Goal: Information Seeking & Learning: Learn about a topic

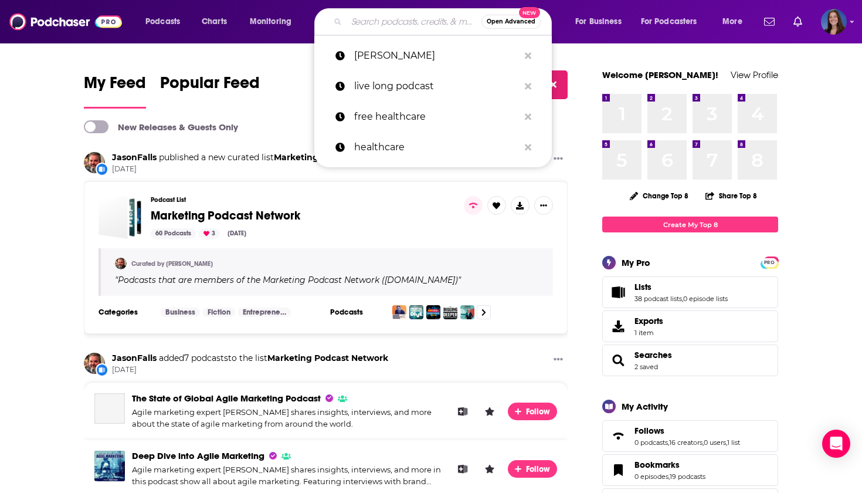
click at [390, 19] on input "Search podcasts, credits, & more..." at bounding box center [414, 21] width 135 height 19
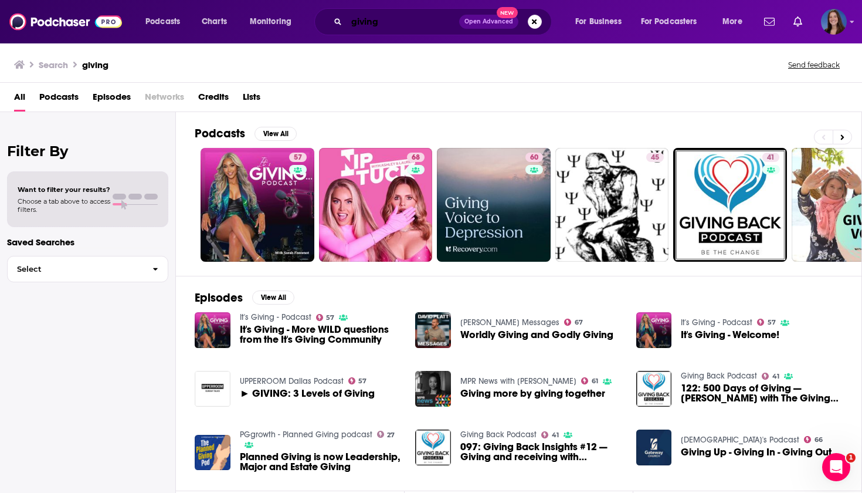
click at [405, 24] on input "giving" at bounding box center [403, 21] width 113 height 19
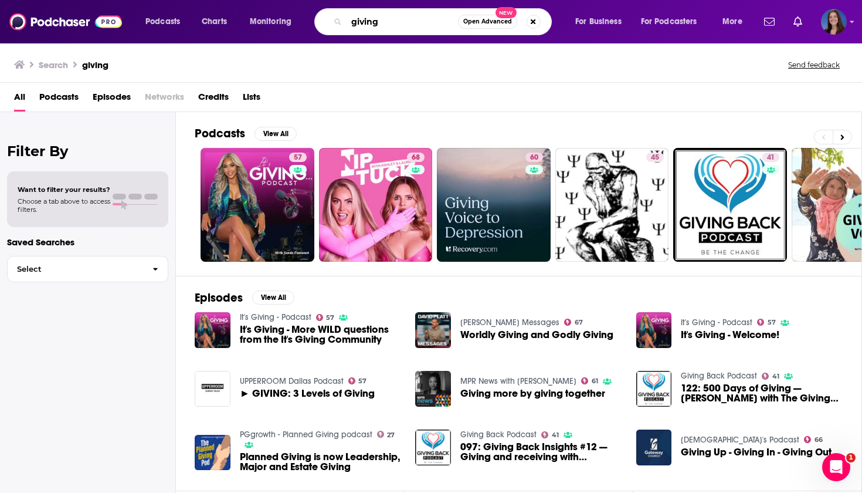
click at [405, 24] on input "giving" at bounding box center [402, 21] width 111 height 19
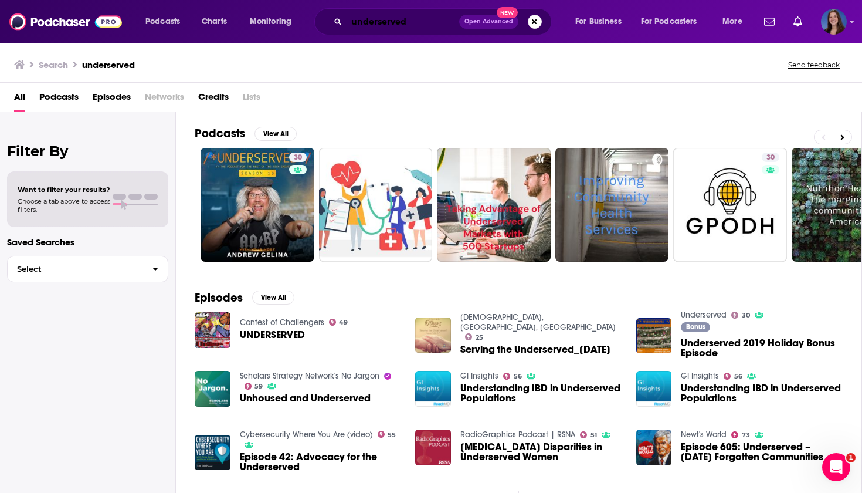
click at [407, 17] on input "underserved" at bounding box center [403, 21] width 113 height 19
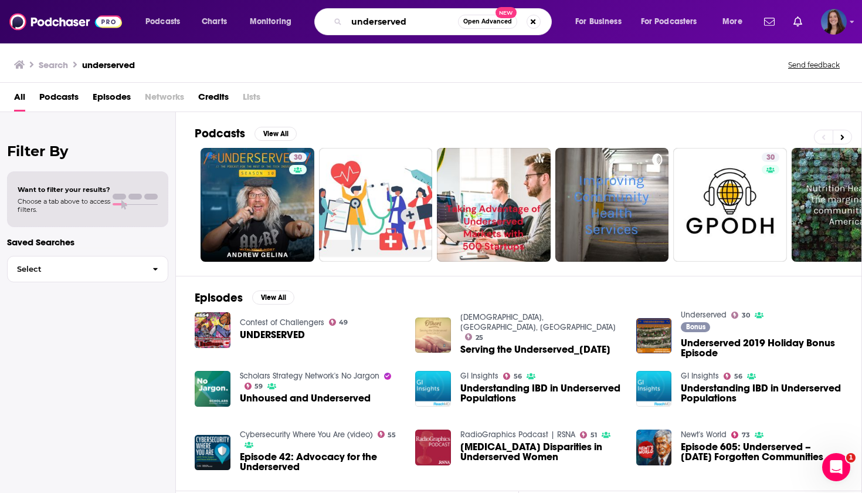
click at [407, 17] on input "underserved" at bounding box center [402, 21] width 111 height 19
type input "corporate social responsibility"
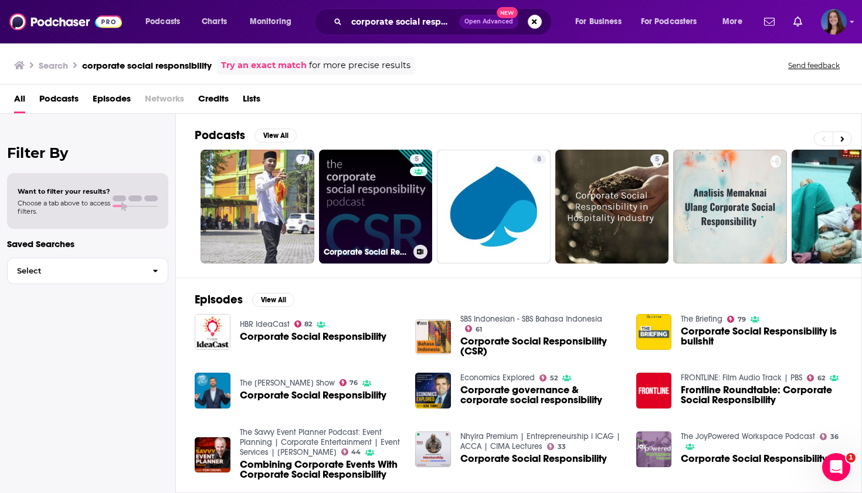
click at [368, 207] on link "5 Corporate Social Responsibility" at bounding box center [376, 207] width 114 height 114
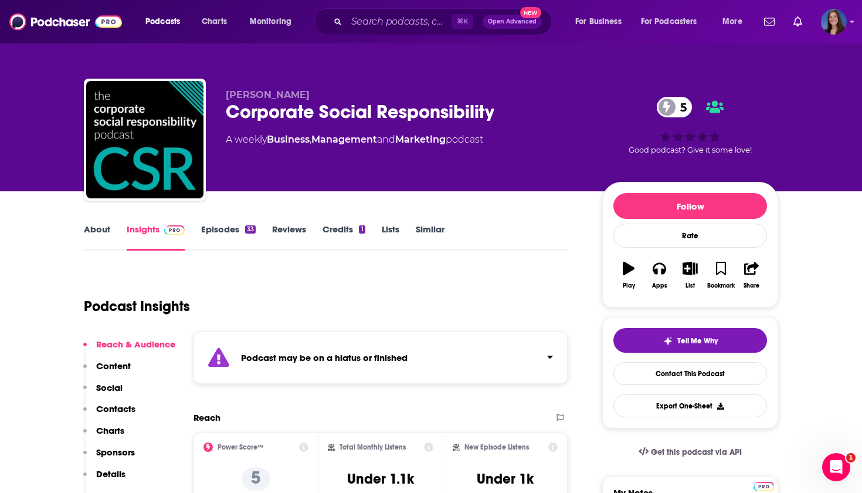
click at [239, 228] on link "Episodes 33" at bounding box center [228, 237] width 55 height 27
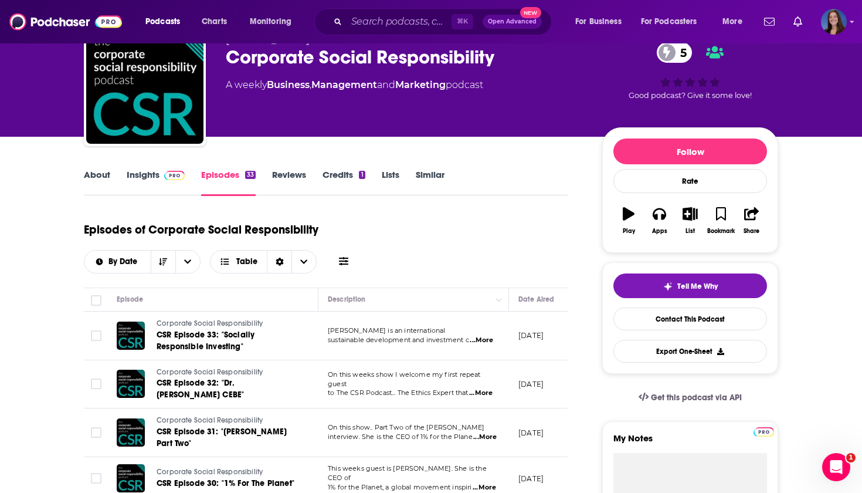
scroll to position [62, 0]
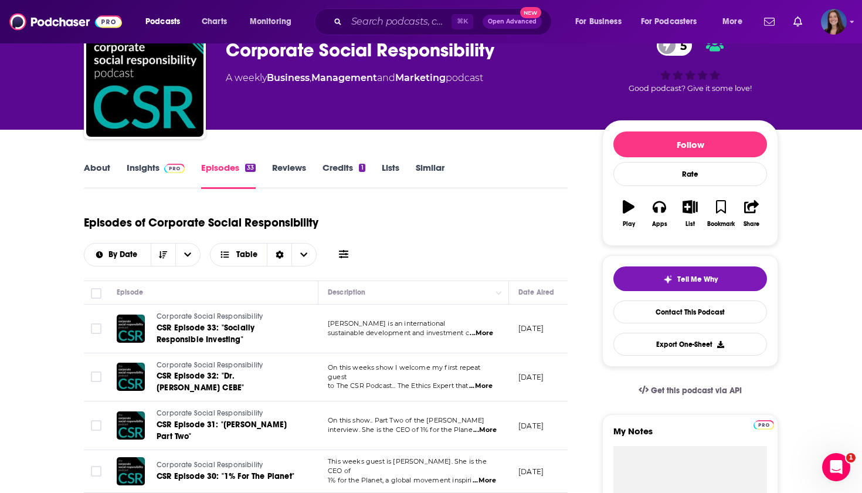
click at [484, 333] on span "...More" at bounding box center [481, 333] width 23 height 9
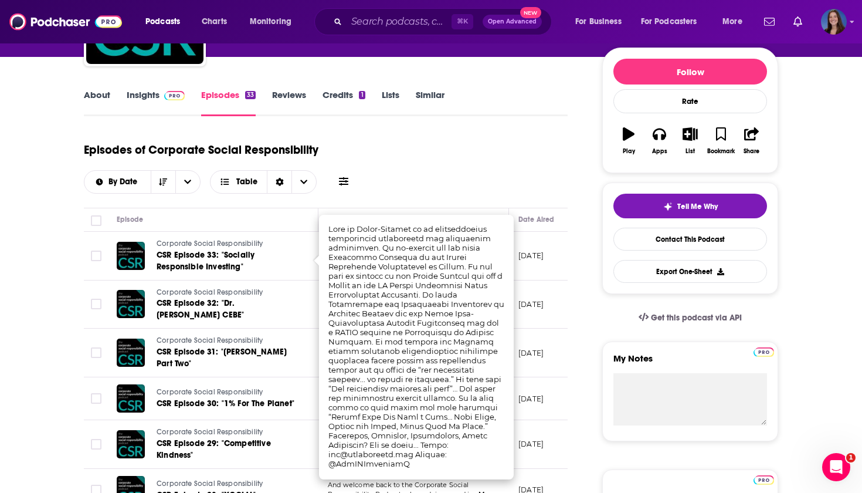
scroll to position [137, 0]
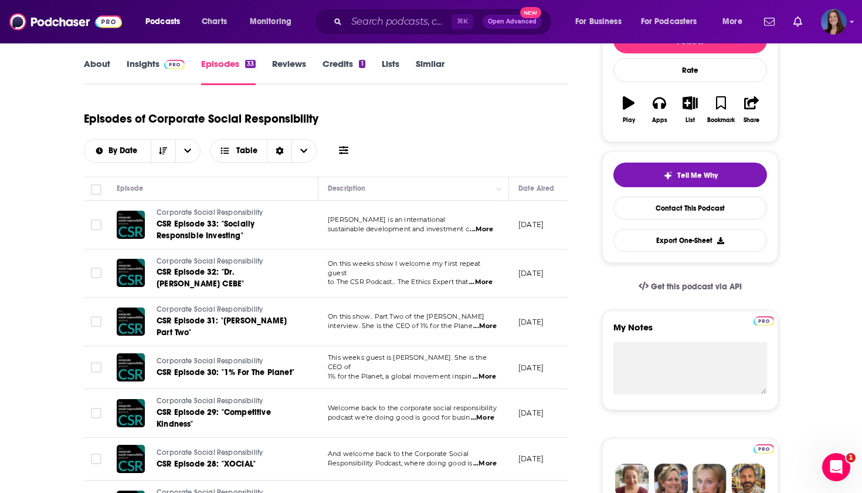
scroll to position [174, 0]
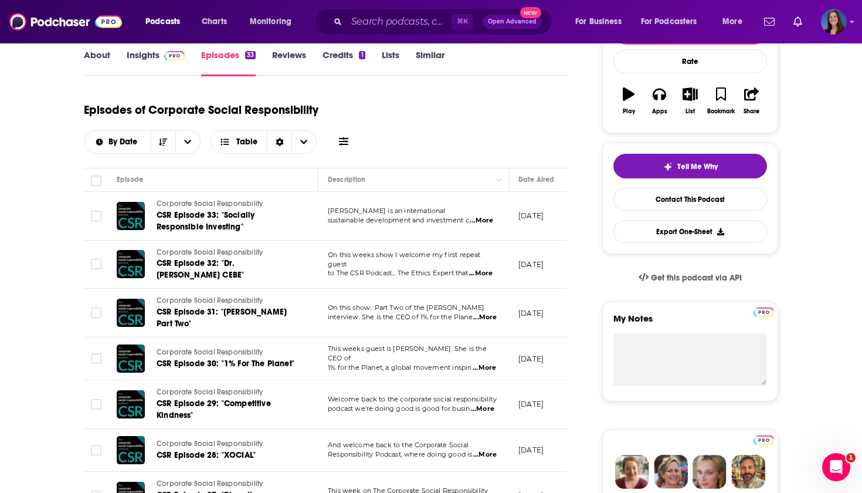
click at [488, 269] on span "...More" at bounding box center [480, 273] width 23 height 9
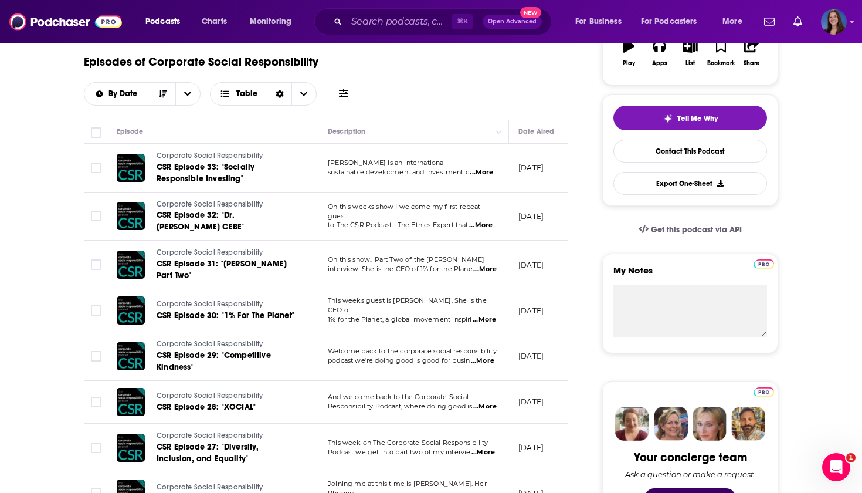
scroll to position [223, 0]
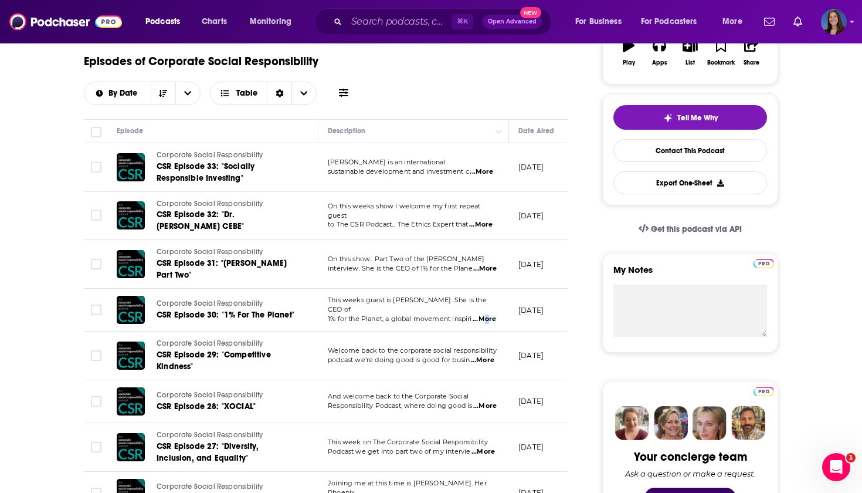
click at [483, 316] on span "...More" at bounding box center [484, 318] width 23 height 9
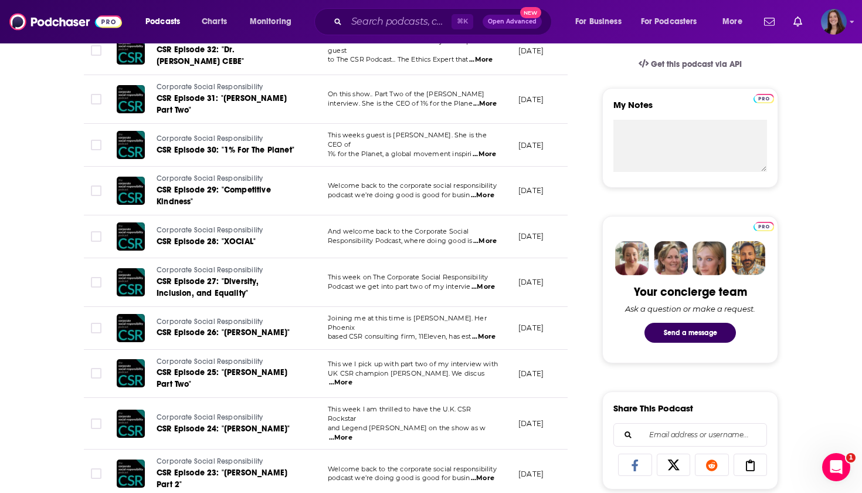
scroll to position [402, 0]
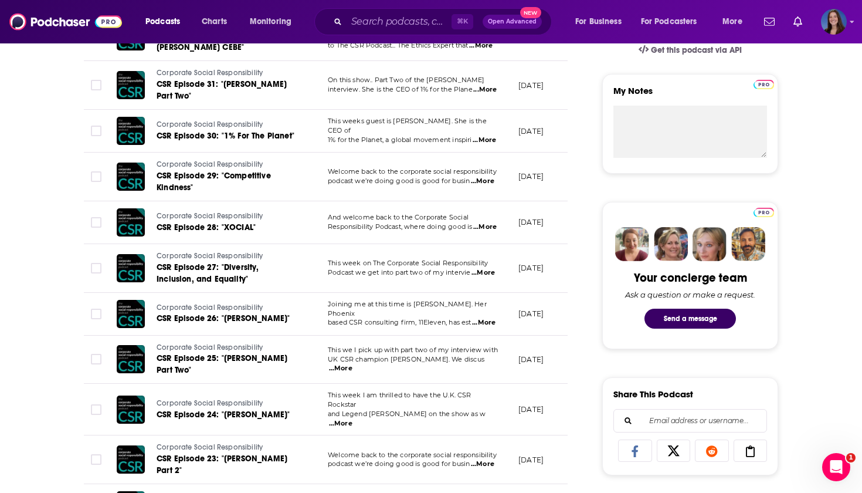
click at [486, 318] on span "...More" at bounding box center [483, 322] width 23 height 9
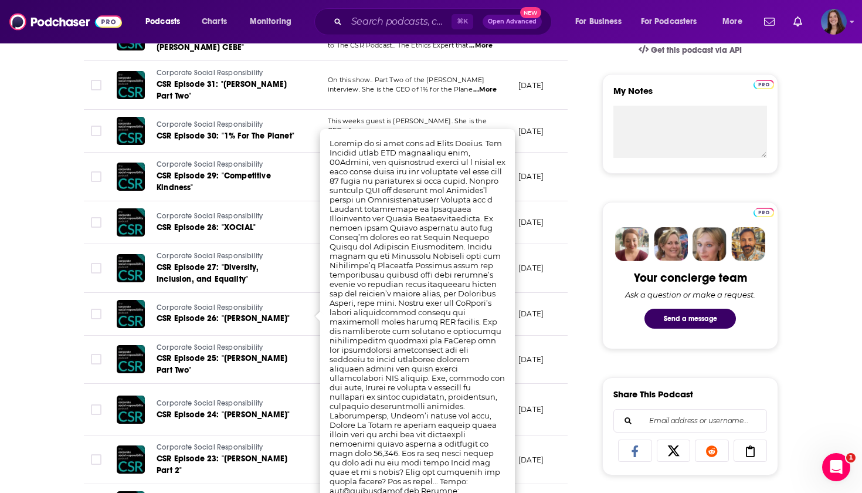
scroll to position [444, 0]
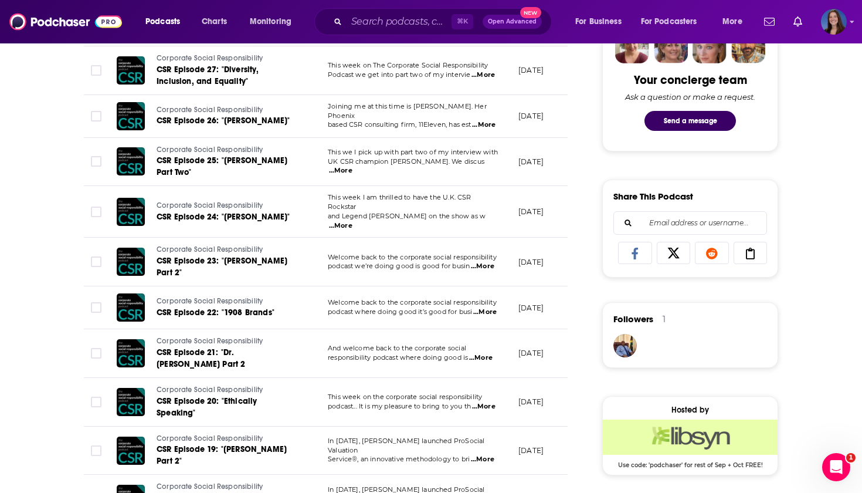
scroll to position [0, 0]
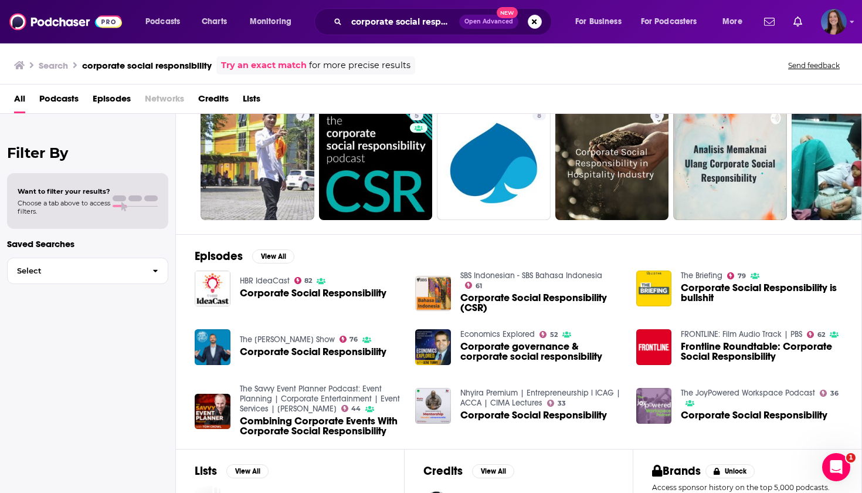
scroll to position [50, 0]
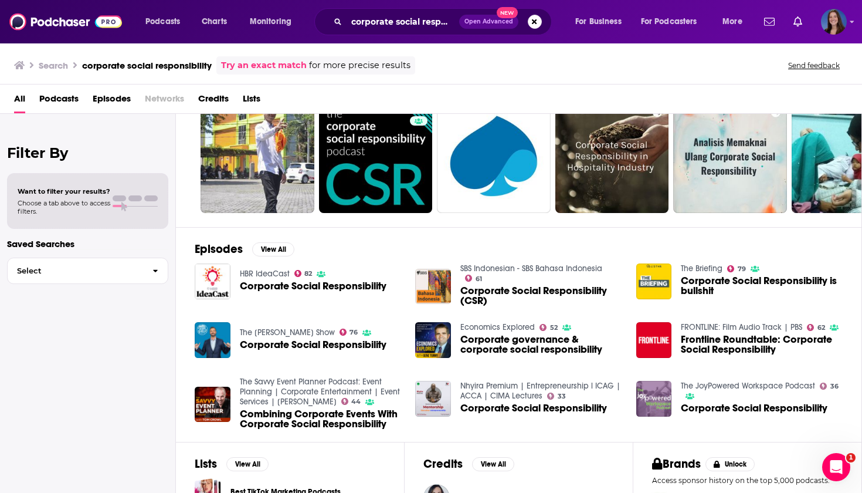
click at [218, 282] on img "Corporate Social Responsibility" at bounding box center [213, 281] width 36 height 36
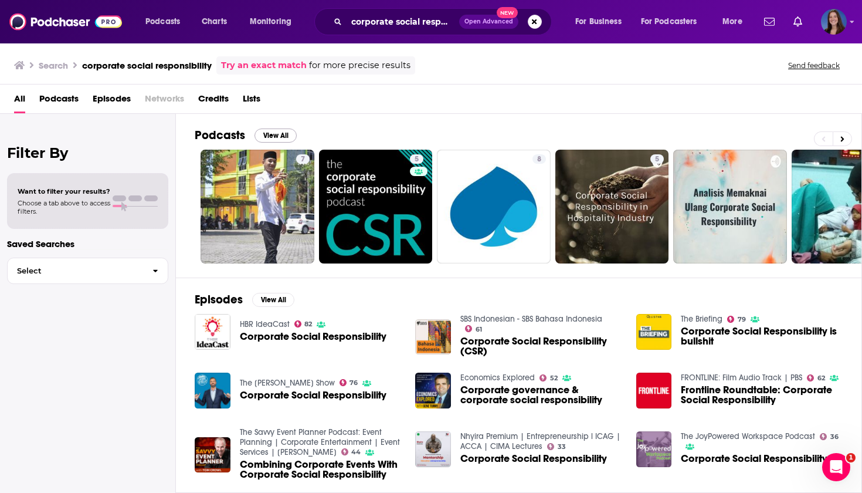
click at [272, 137] on button "View All" at bounding box center [276, 135] width 42 height 14
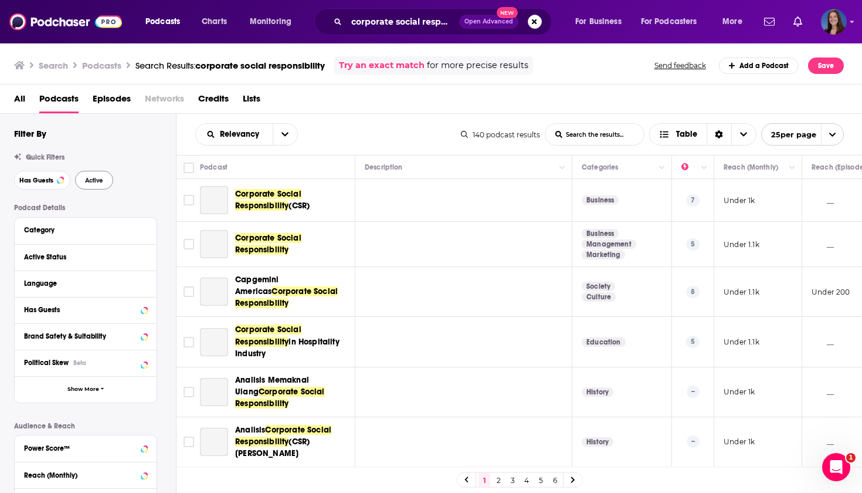
click at [101, 179] on span "Active" at bounding box center [94, 180] width 18 height 6
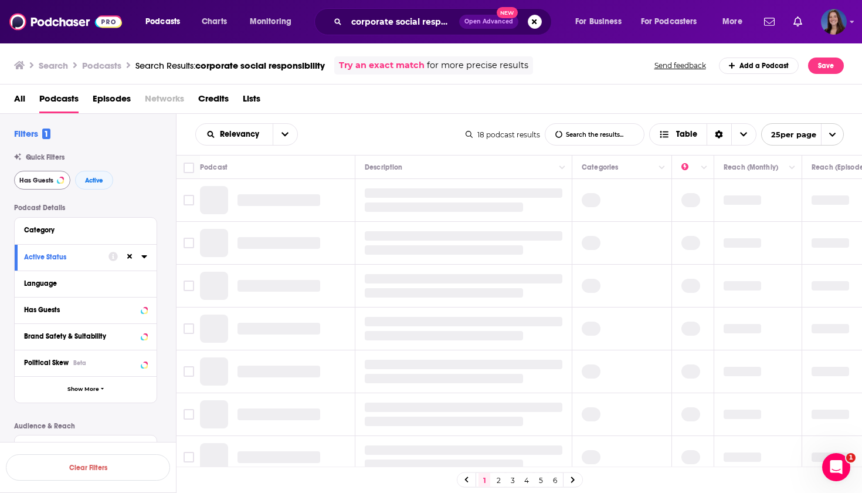
click at [50, 178] on span "Has Guests" at bounding box center [36, 180] width 34 height 6
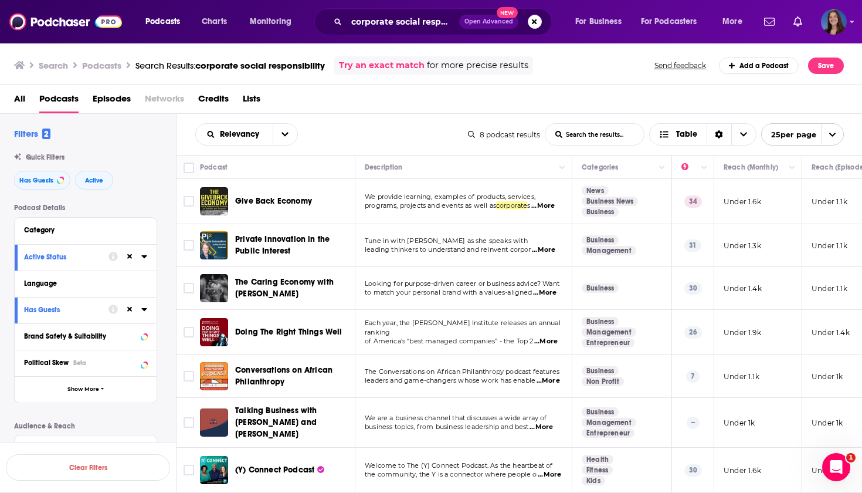
click at [551, 204] on span "...More" at bounding box center [543, 205] width 23 height 9
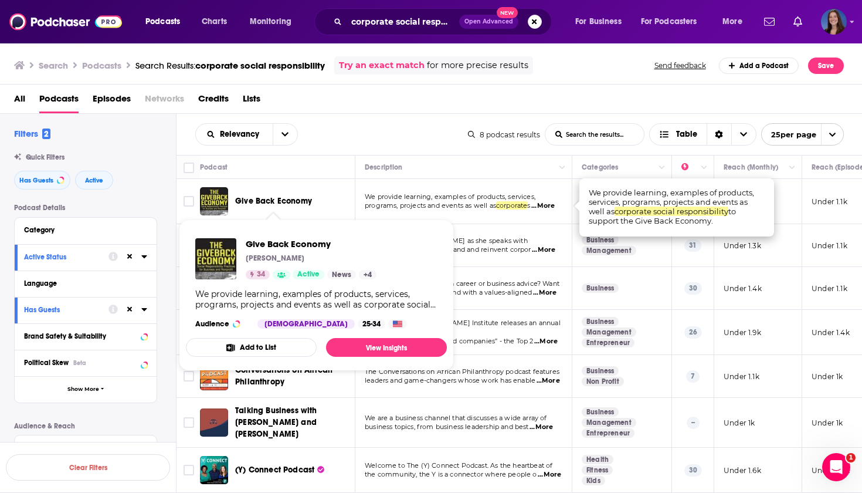
click at [285, 200] on span "Give Back Economy" at bounding box center [273, 201] width 77 height 10
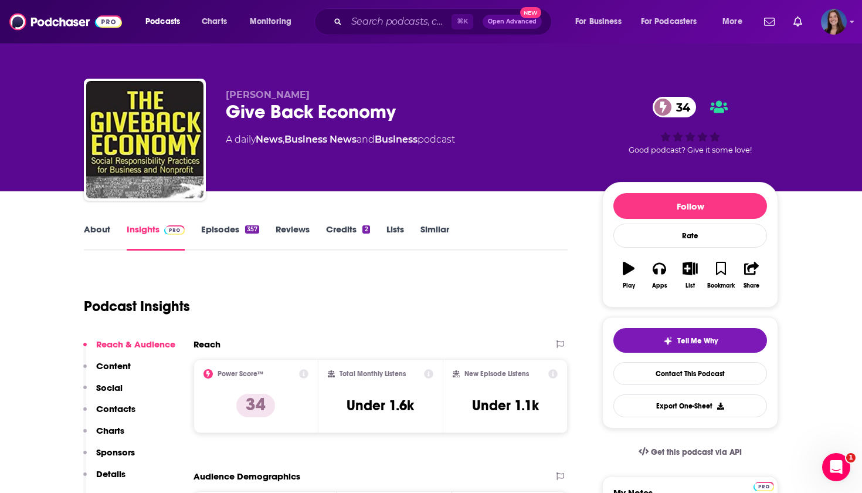
click at [239, 224] on link "Episodes 357" at bounding box center [230, 237] width 58 height 27
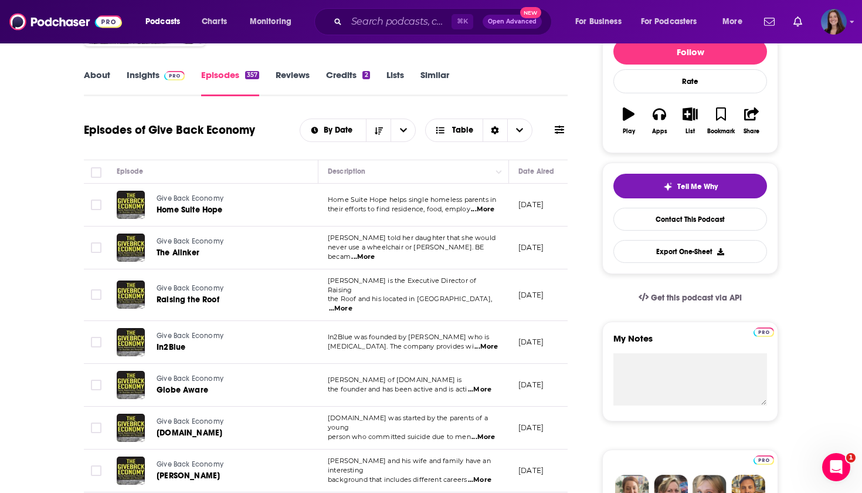
scroll to position [155, 0]
click at [487, 209] on span "...More" at bounding box center [482, 208] width 23 height 9
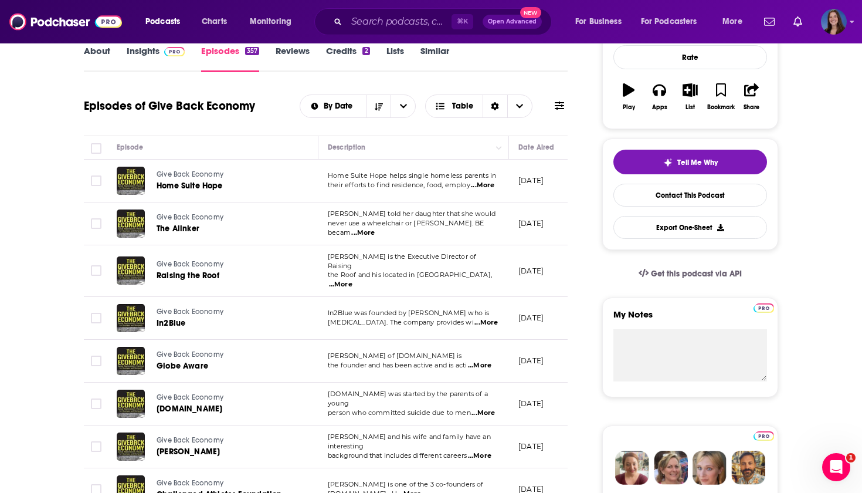
scroll to position [180, 0]
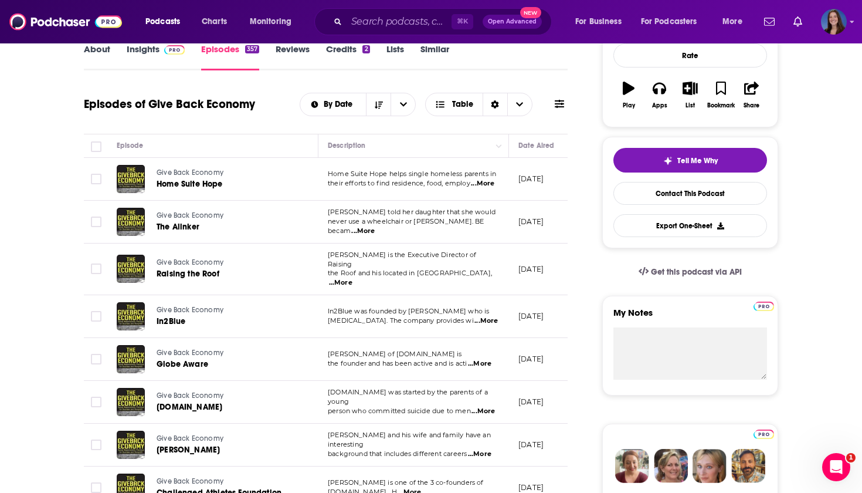
click at [375, 226] on span "...More" at bounding box center [362, 230] width 23 height 9
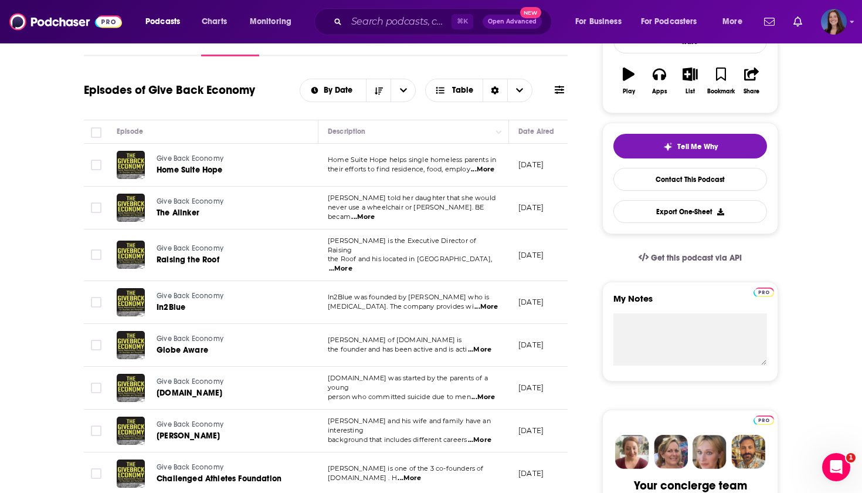
scroll to position [239, 0]
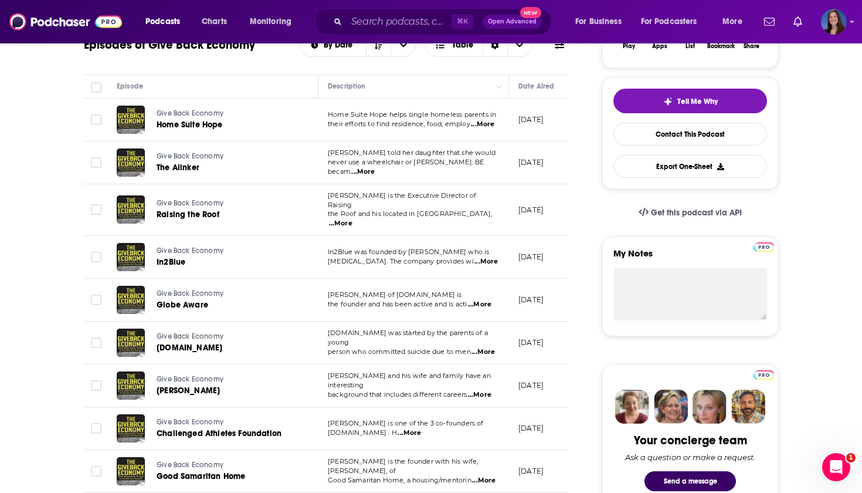
click at [483, 300] on span "...More" at bounding box center [479, 304] width 23 height 9
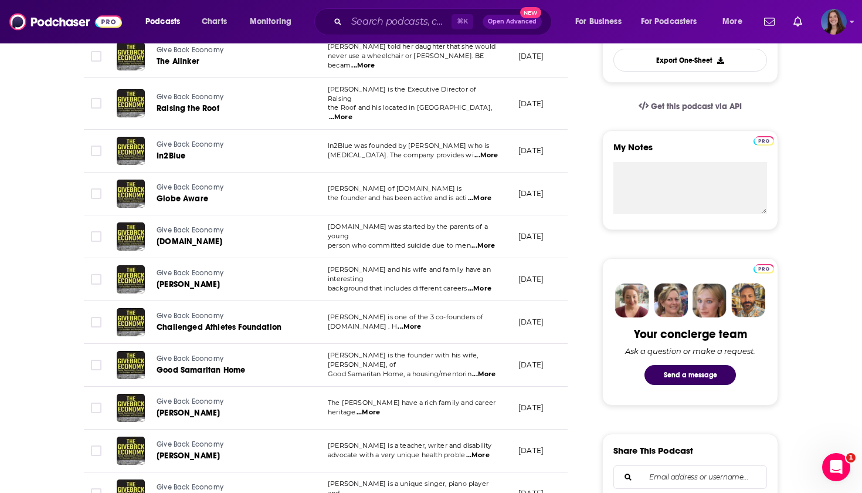
scroll to position [387, 0]
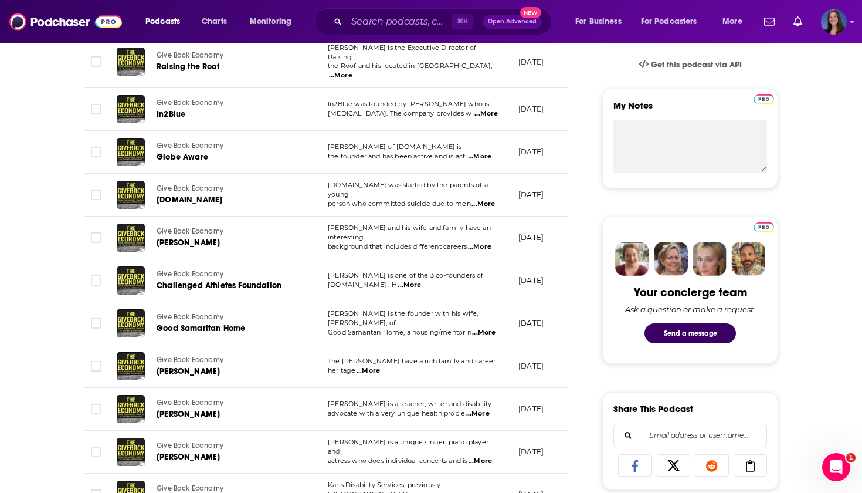
click at [421, 280] on span "...More" at bounding box center [409, 284] width 23 height 9
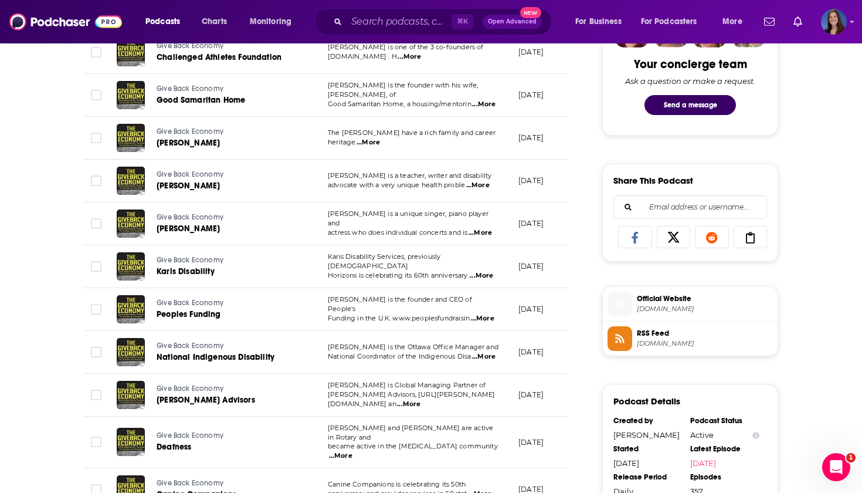
scroll to position [628, 0]
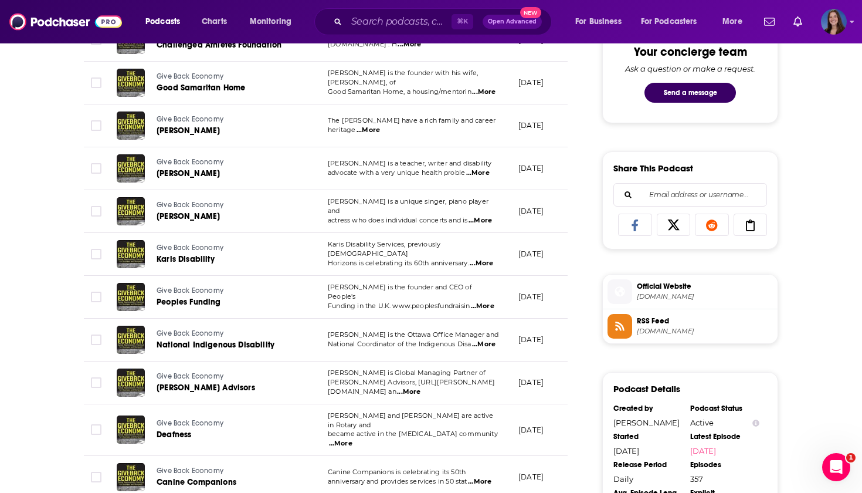
click at [484, 302] on span "...More" at bounding box center [482, 306] width 23 height 9
click at [577, 270] on div "About Insights Episodes 357 Reviews Credits 2 Lists Similar Episodes of Give Ba…" at bounding box center [333, 364] width 537 height 1540
click at [492, 259] on span "...More" at bounding box center [481, 263] width 23 height 9
click at [578, 262] on div "About Insights Episodes 357 Reviews Credits 2 Lists Similar Episodes of Give Ba…" at bounding box center [333, 364] width 537 height 1540
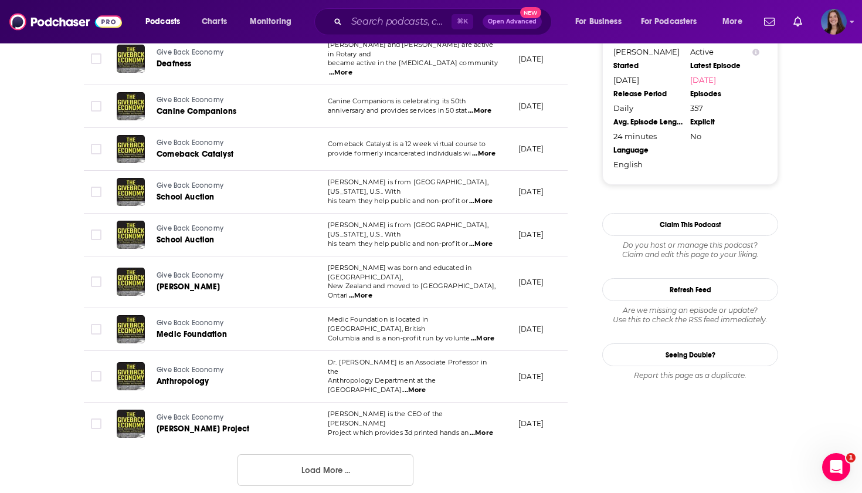
scroll to position [1001, 0]
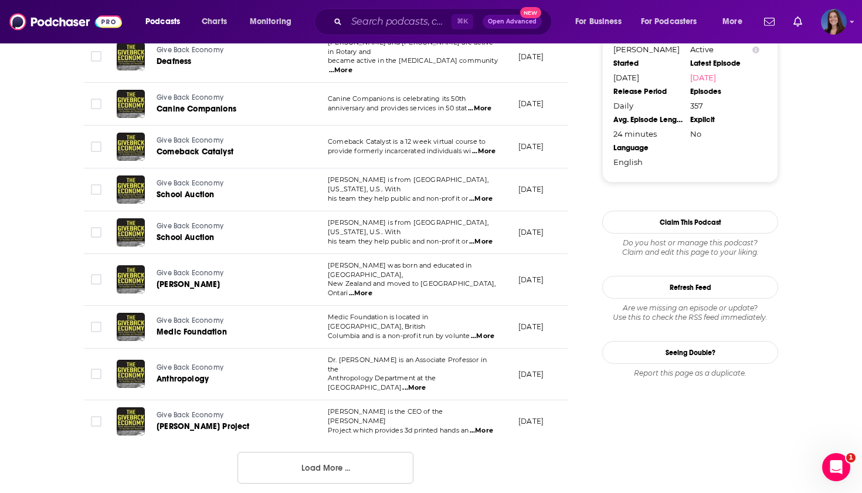
click at [426, 383] on span "...More" at bounding box center [413, 387] width 23 height 9
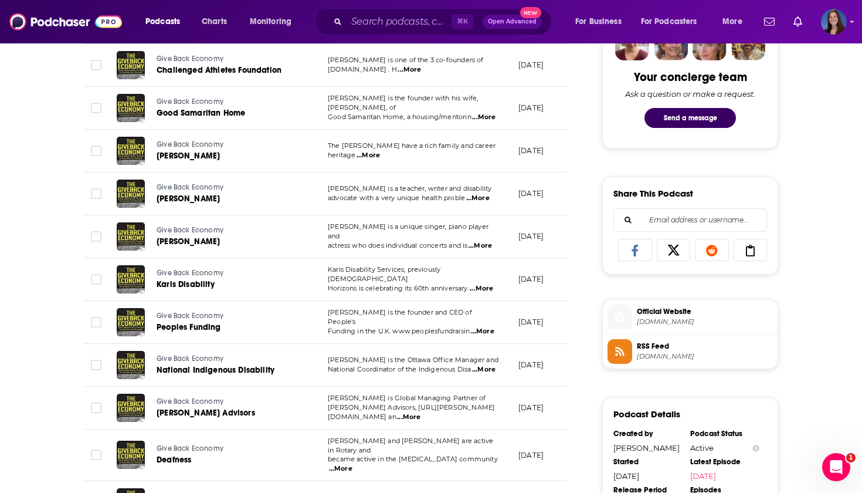
scroll to position [605, 0]
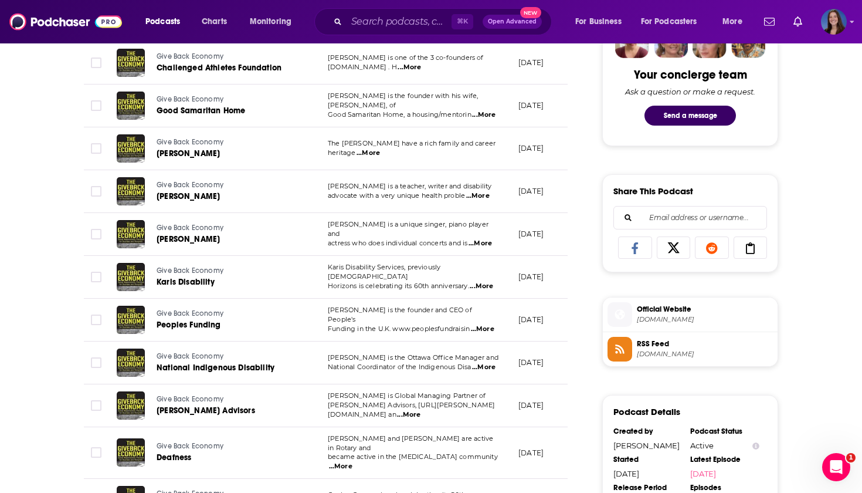
click at [482, 191] on span "...More" at bounding box center [477, 195] width 23 height 9
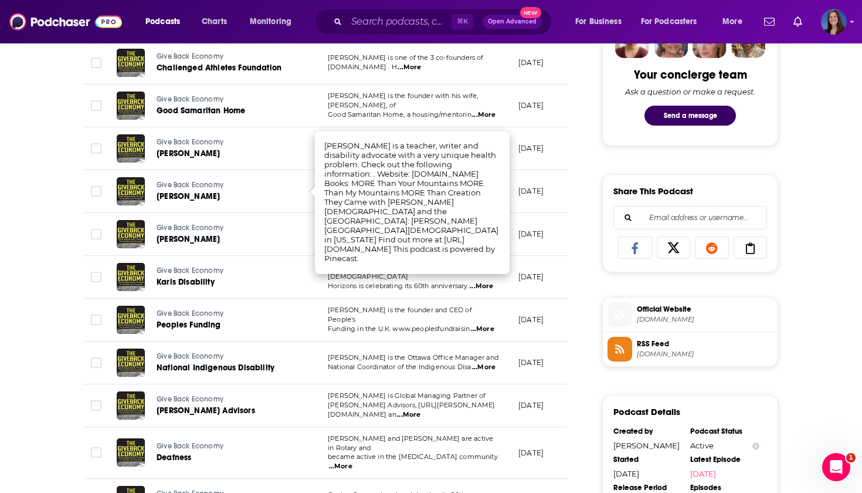
click at [573, 195] on div "About Insights Episodes 357 Reviews Credits 2 Lists Similar Episodes of Give Ba…" at bounding box center [333, 387] width 537 height 1540
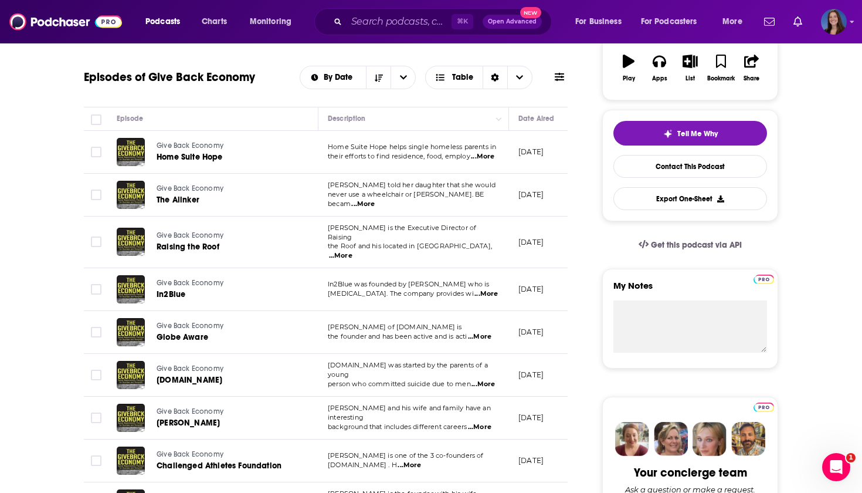
scroll to position [208, 0]
click at [353, 251] on span "...More" at bounding box center [340, 255] width 23 height 9
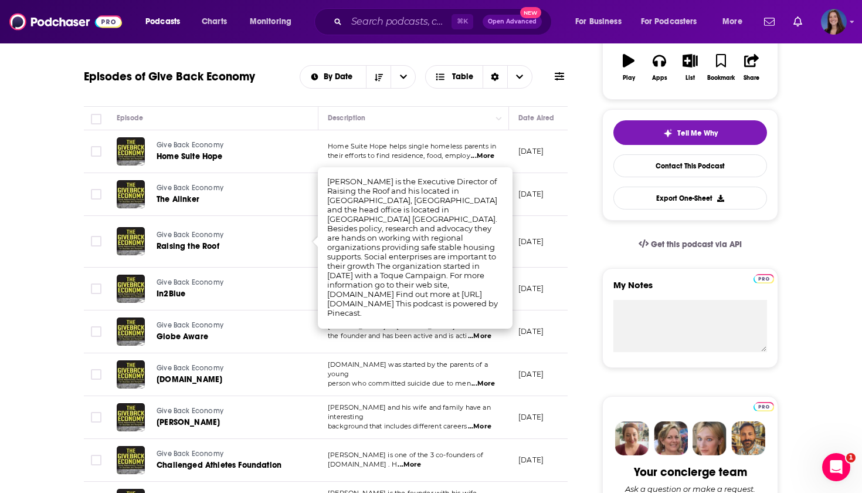
click at [563, 248] on td "September 4, 2025" at bounding box center [547, 242] width 76 height 52
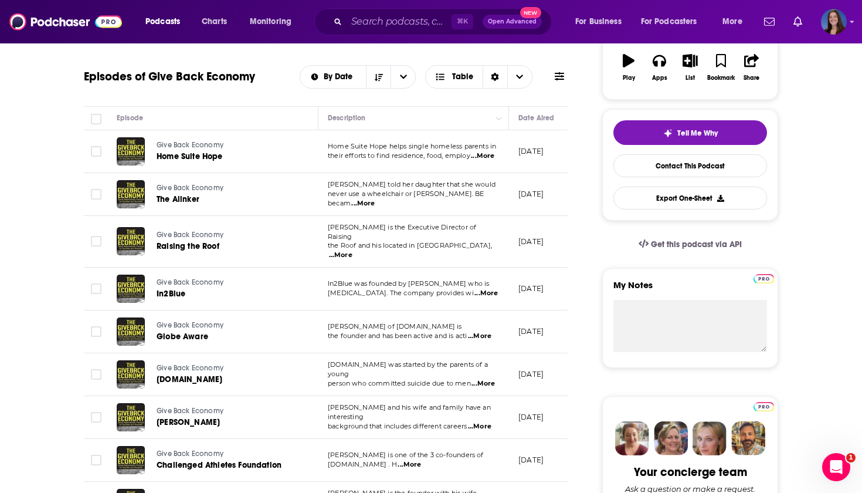
click at [488, 289] on span "...More" at bounding box center [486, 293] width 23 height 9
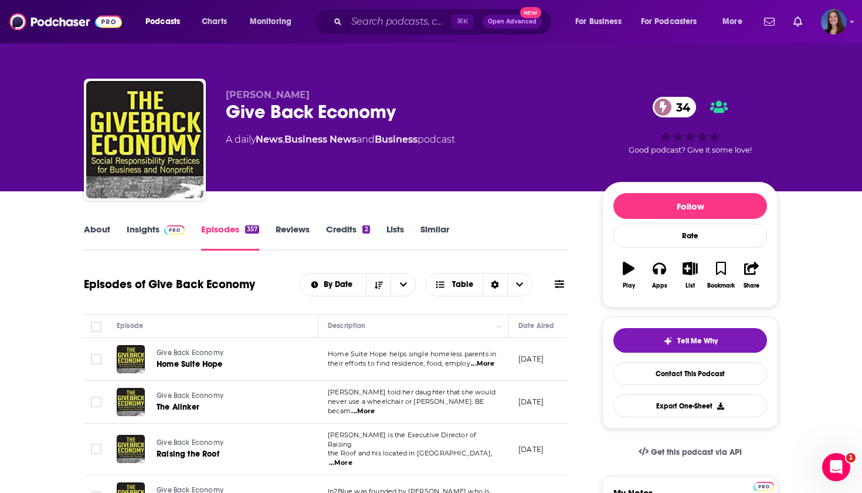
scroll to position [0, 0]
click at [687, 269] on icon "button" at bounding box center [690, 268] width 15 height 13
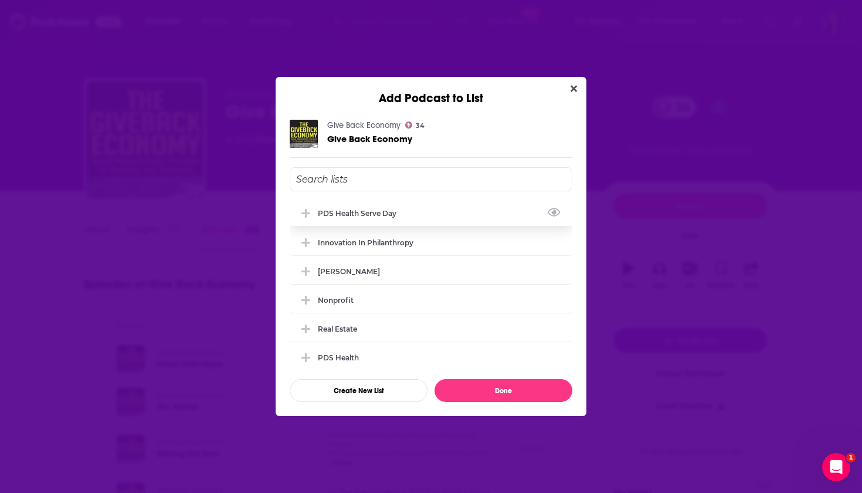
click at [381, 209] on div "PDS Health Serve Day" at bounding box center [431, 213] width 283 height 26
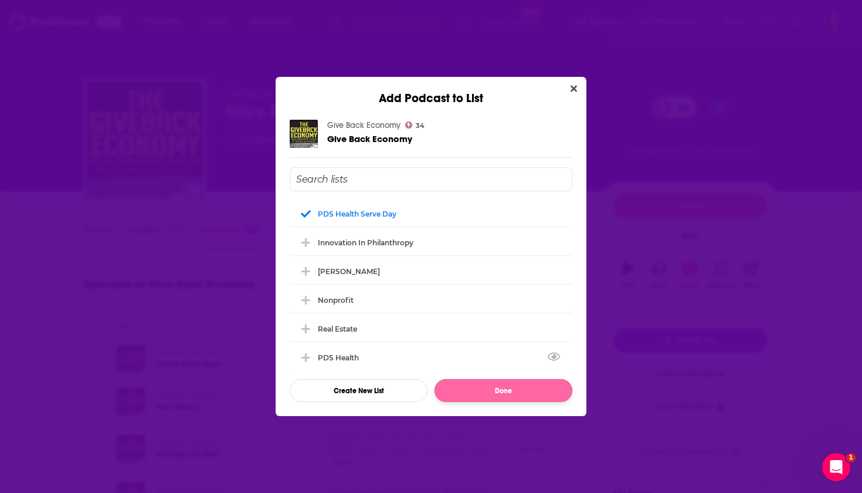
click at [512, 388] on button "Done" at bounding box center [504, 390] width 138 height 23
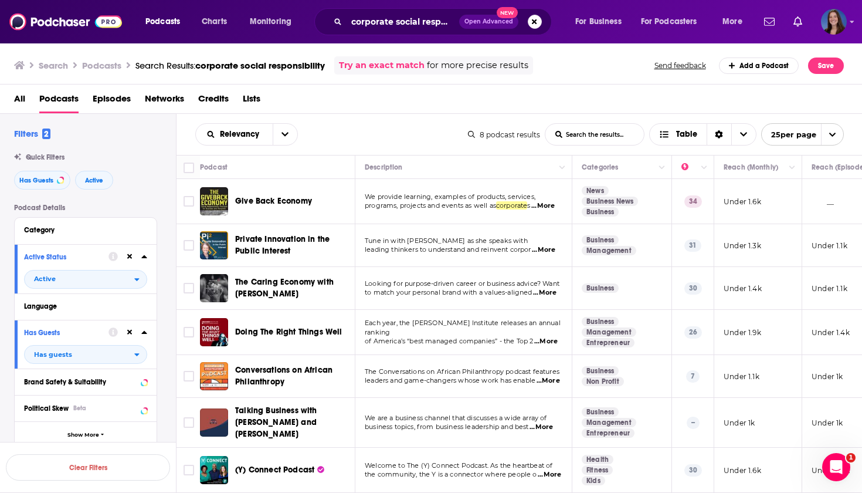
click at [550, 251] on span "...More" at bounding box center [543, 249] width 23 height 9
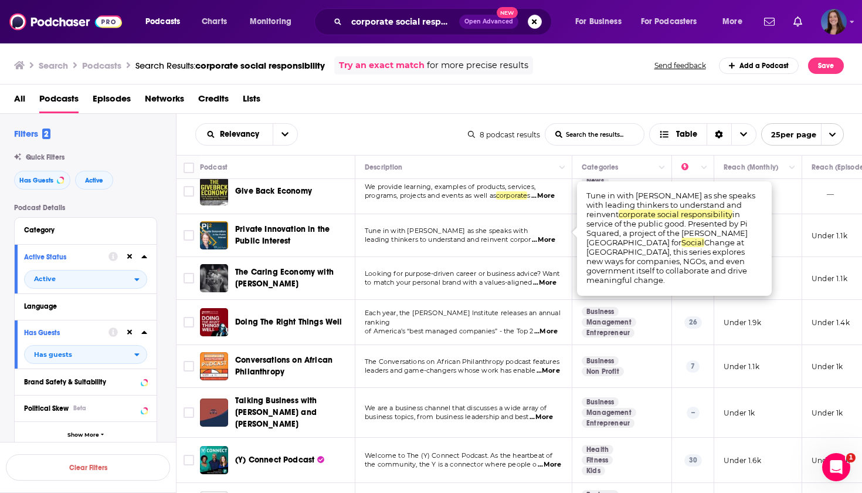
scroll to position [18, 0]
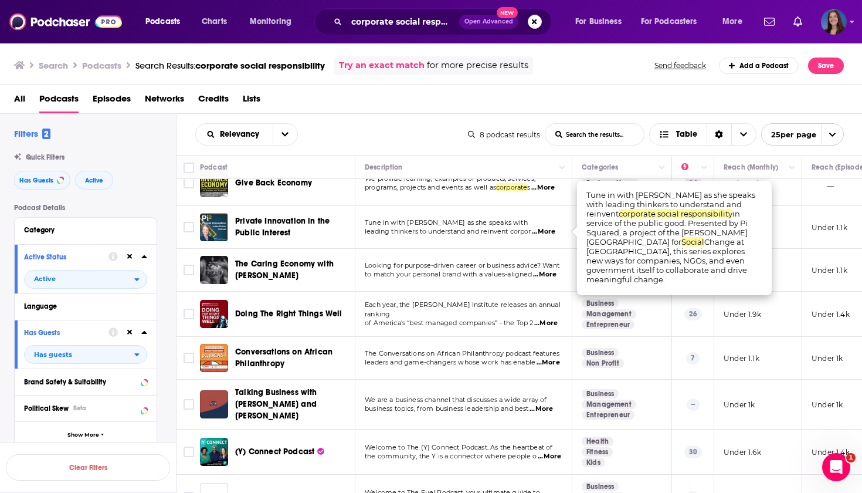
click at [533, 279] on span "...More" at bounding box center [544, 274] width 23 height 9
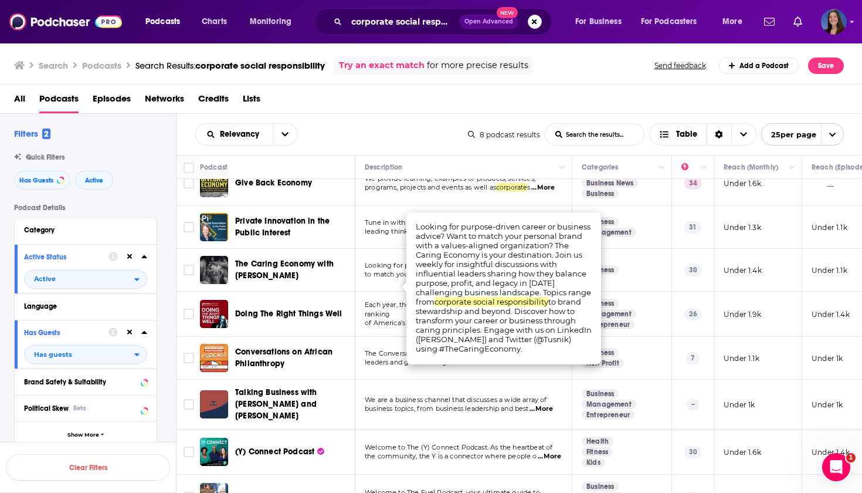
click at [533, 279] on span "...More" at bounding box center [544, 274] width 23 height 9
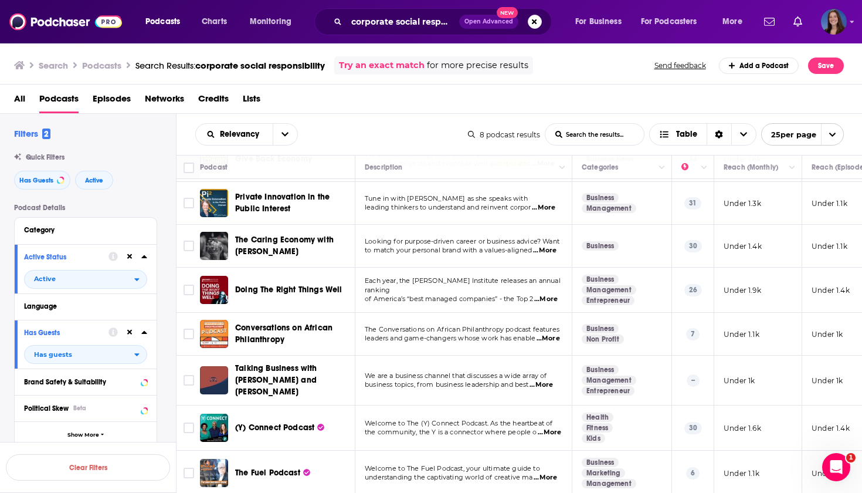
scroll to position [45, 0]
click at [550, 297] on span "...More" at bounding box center [545, 299] width 23 height 9
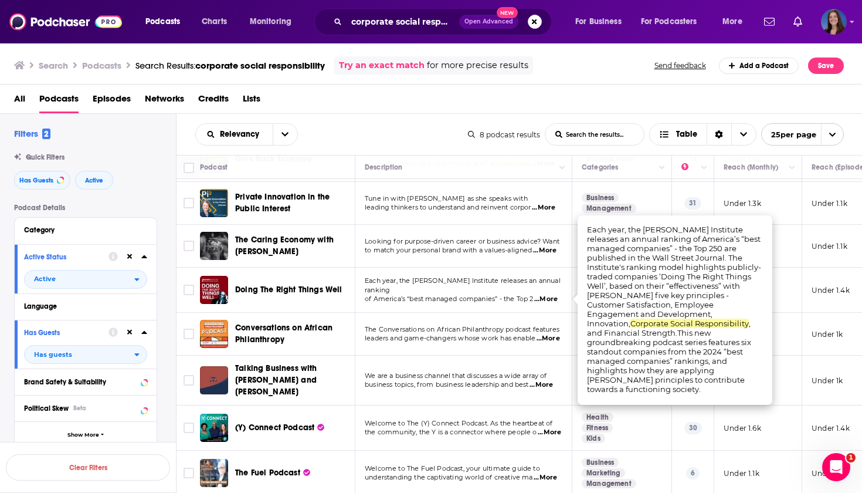
scroll to position [0, 0]
click at [543, 390] on span "...More" at bounding box center [541, 384] width 23 height 9
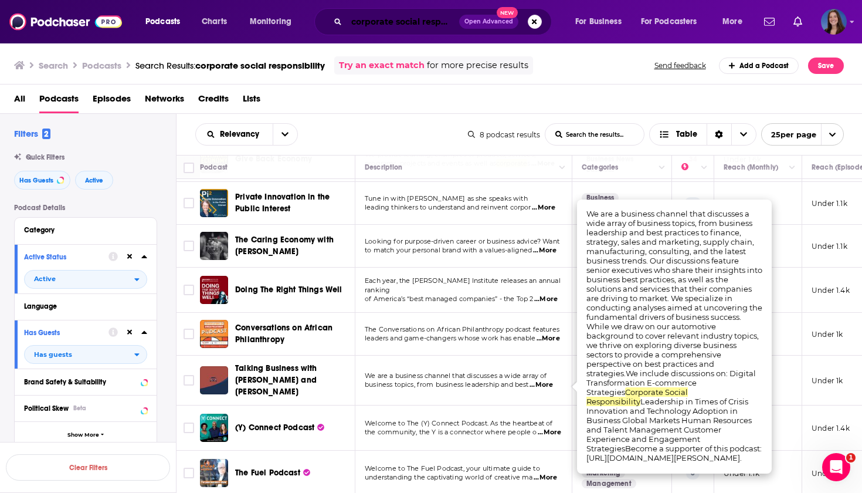
click at [417, 19] on input "corporate social responsibility" at bounding box center [403, 21] width 113 height 19
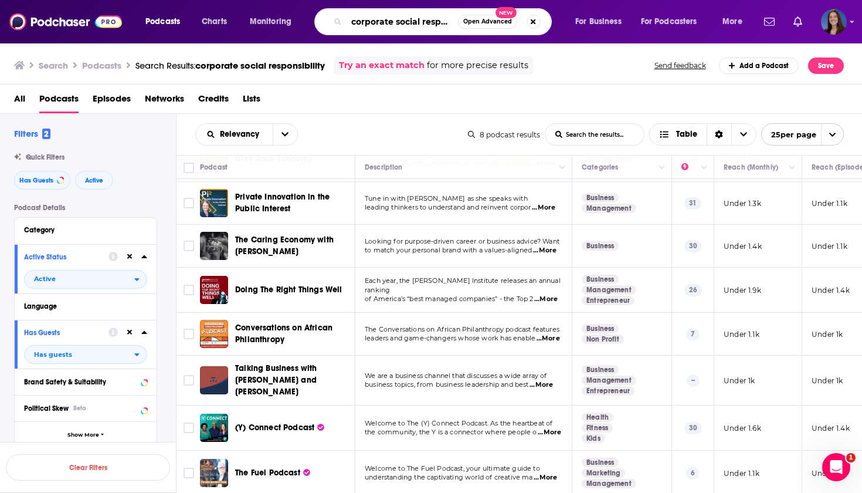
click at [417, 19] on input "corporate social responsibility" at bounding box center [402, 21] width 111 height 19
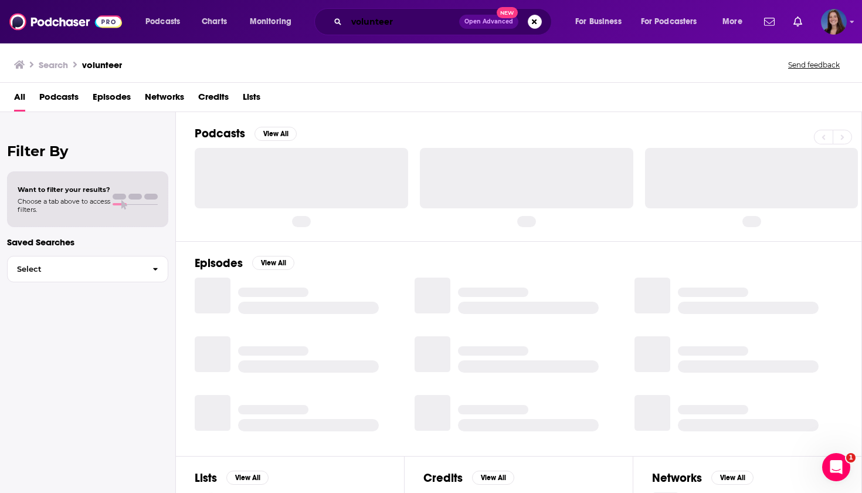
click at [378, 21] on input "volunteer" at bounding box center [403, 21] width 113 height 19
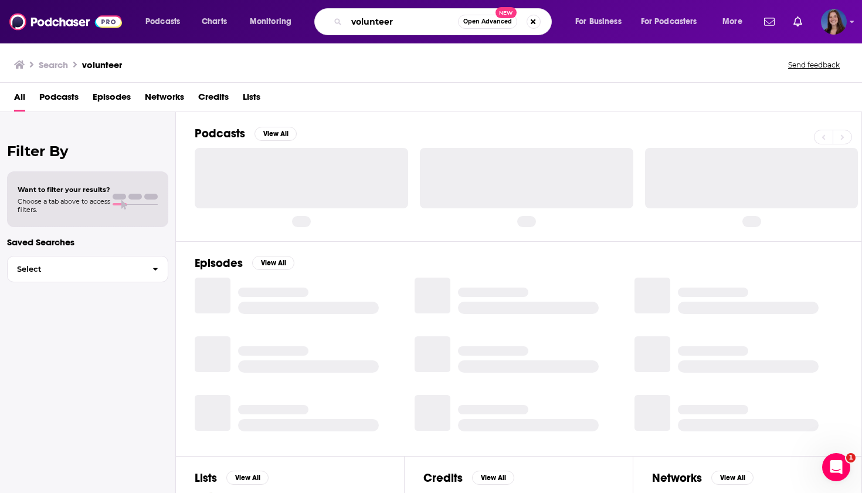
click at [378, 21] on input "volunteer" at bounding box center [402, 21] width 111 height 19
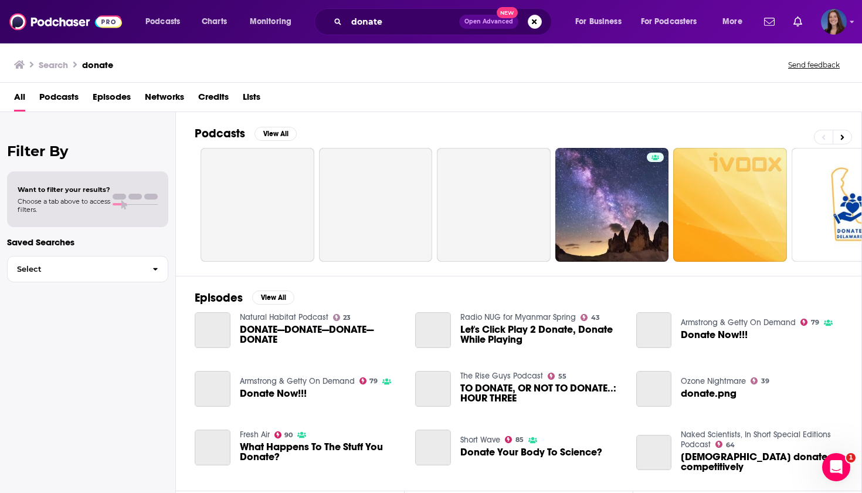
click at [68, 98] on span "Podcasts" at bounding box center [58, 99] width 39 height 24
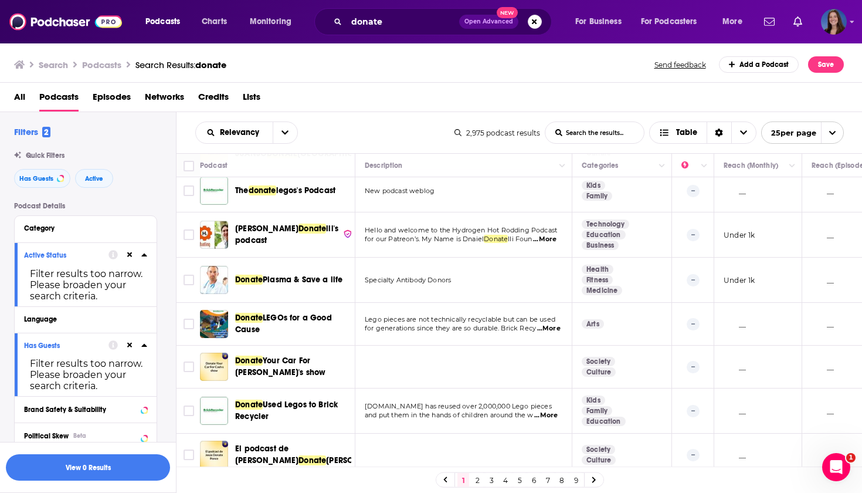
click at [104, 62] on h3 "Podcasts" at bounding box center [101, 64] width 39 height 11
click at [444, 15] on input "donate" at bounding box center [403, 21] width 113 height 19
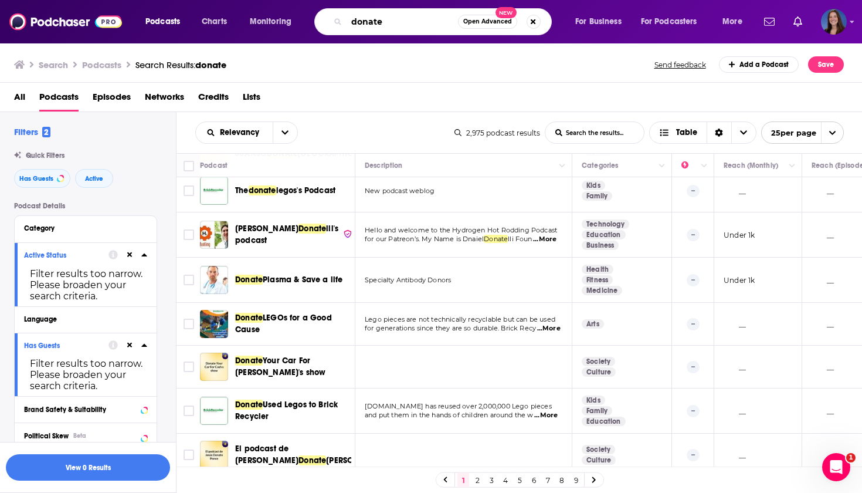
click at [444, 15] on input "donate" at bounding box center [402, 21] width 111 height 19
type input "corporate giving"
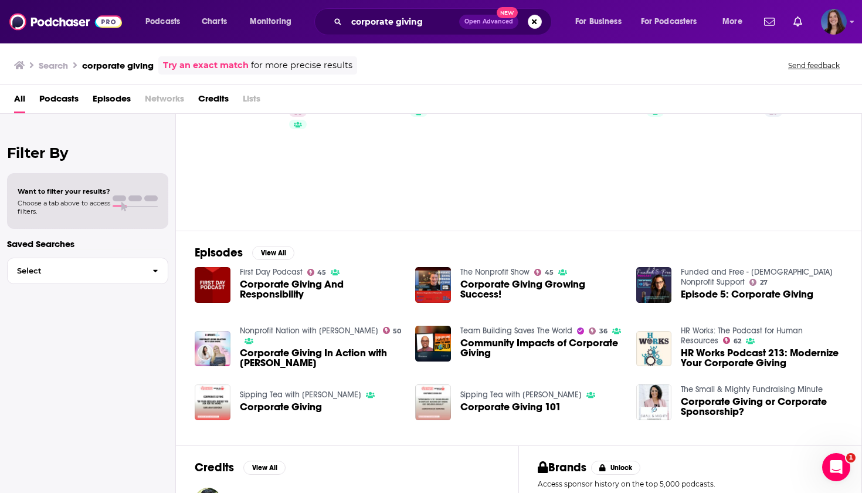
scroll to position [63, 0]
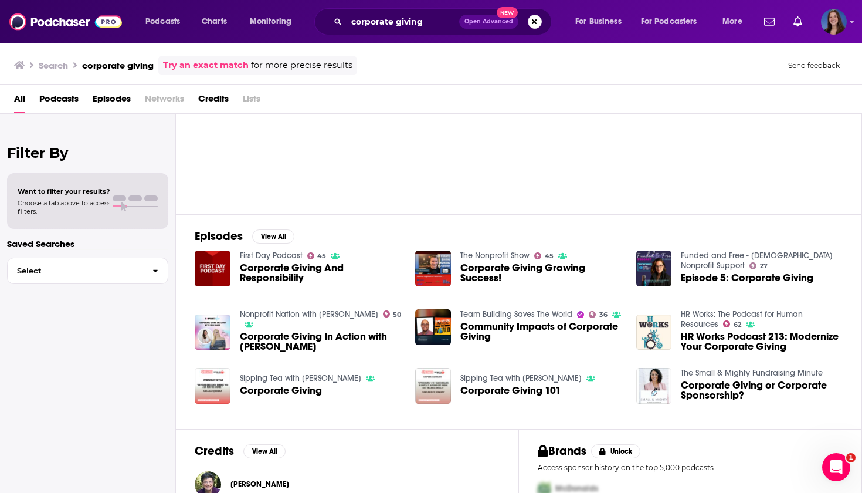
click at [263, 277] on span "Corporate Giving And Responsibility" at bounding box center [321, 273] width 162 height 20
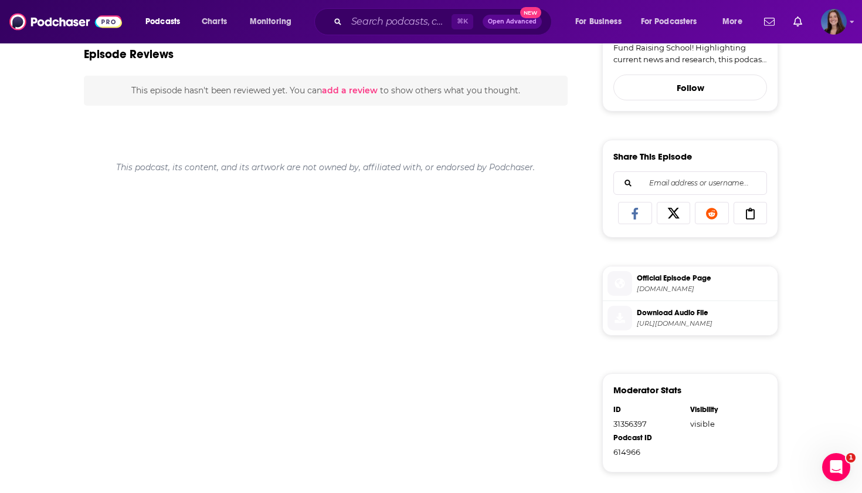
scroll to position [444, 0]
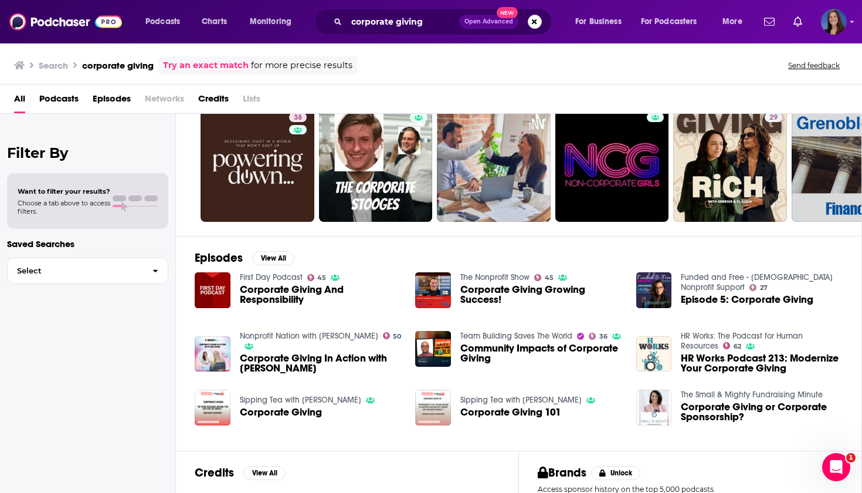
scroll to position [43, 0]
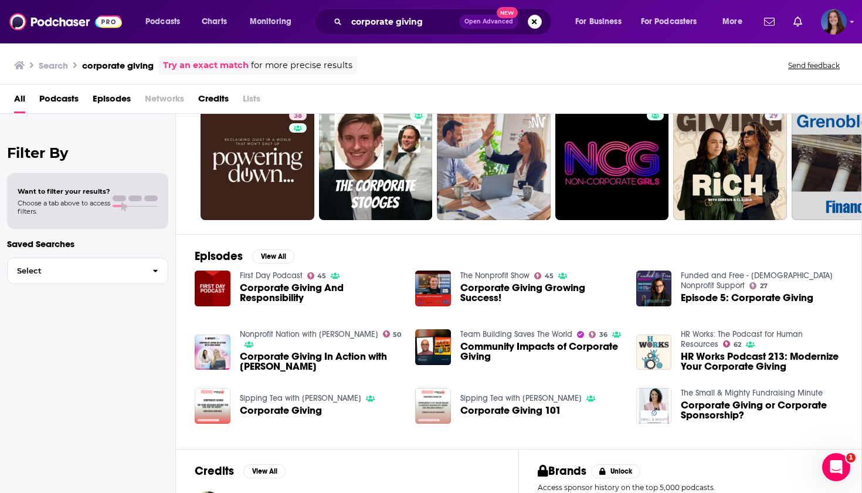
click at [486, 289] on span "Corporate Giving Growing Success!" at bounding box center [542, 293] width 162 height 20
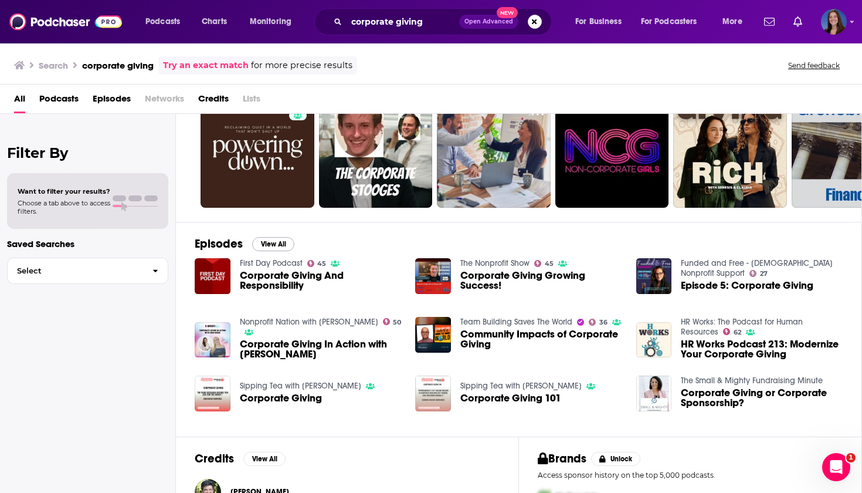
scroll to position [64, 0]
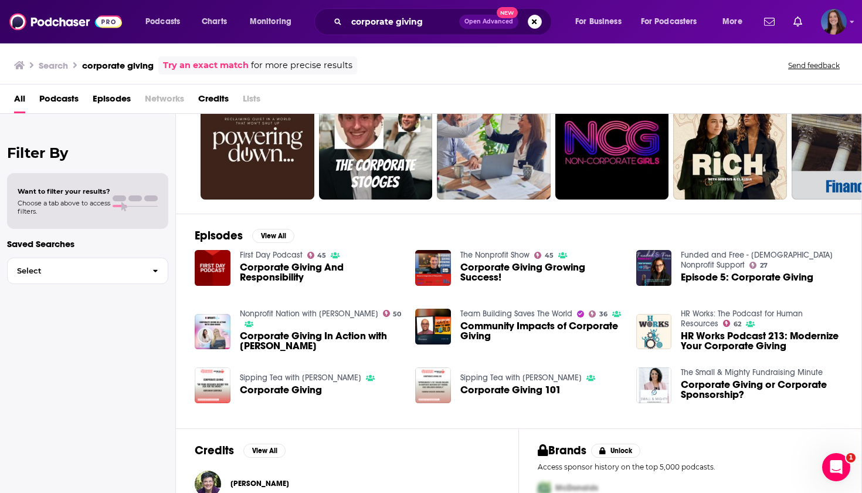
click at [294, 334] on span "Corporate Giving In Action with Erin Hogue" at bounding box center [321, 341] width 162 height 20
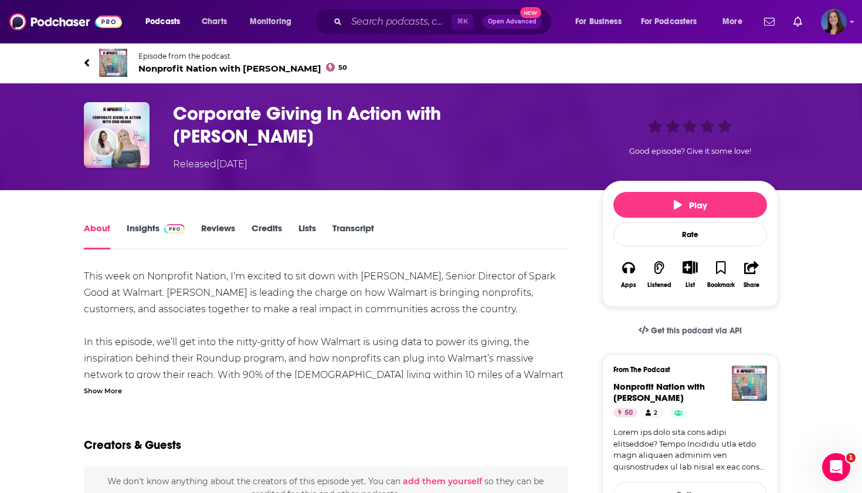
scroll to position [11, 0]
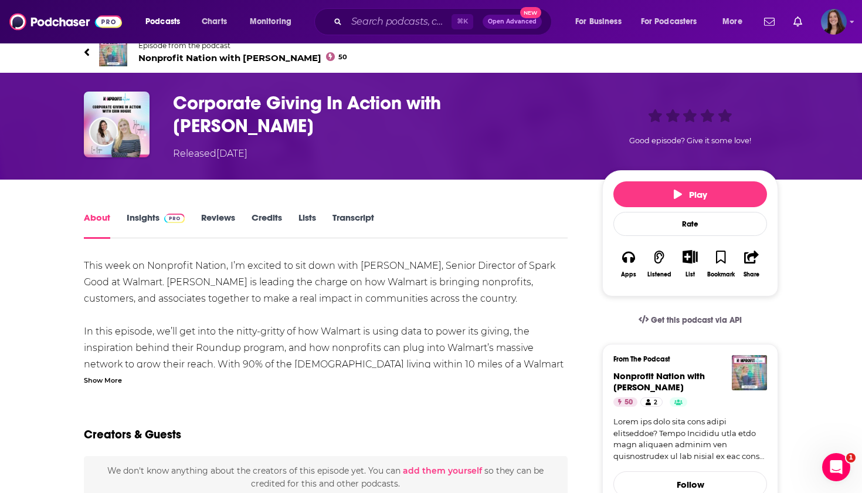
click at [106, 374] on div "Show More" at bounding box center [103, 379] width 38 height 11
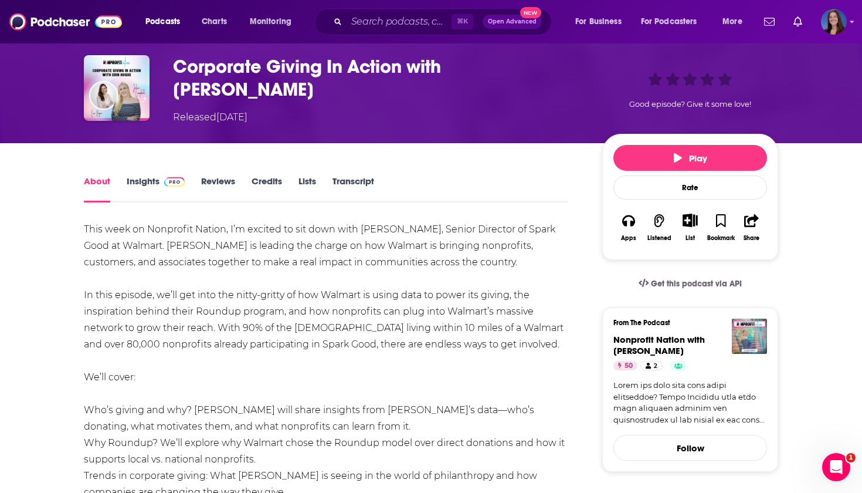
scroll to position [0, 0]
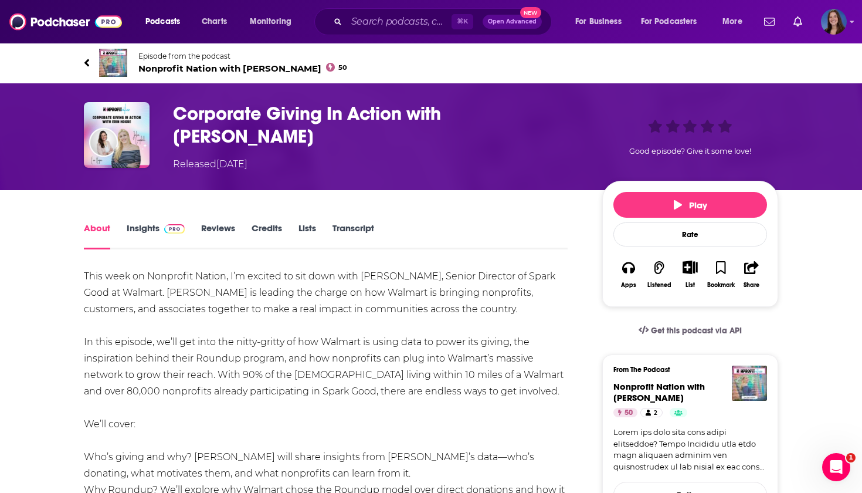
click at [196, 67] on span "Nonprofit Nation with Julia Campbell 50" at bounding box center [242, 68] width 209 height 11
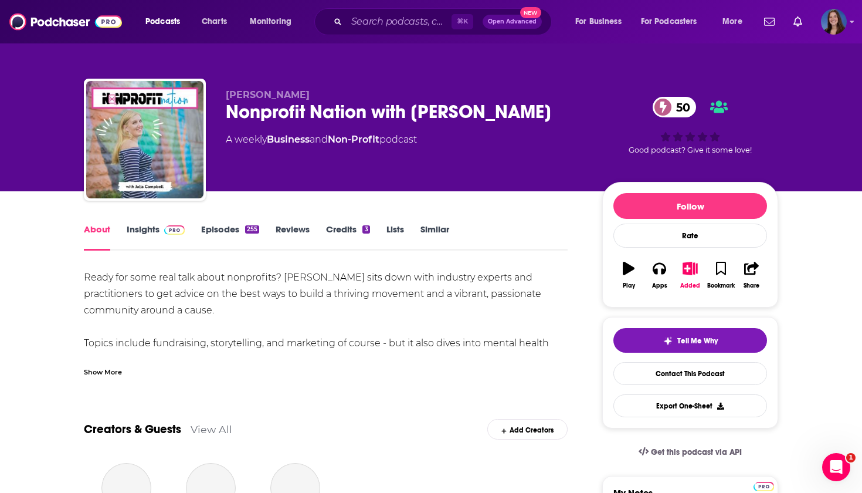
click at [222, 226] on link "Episodes 255" at bounding box center [230, 237] width 58 height 27
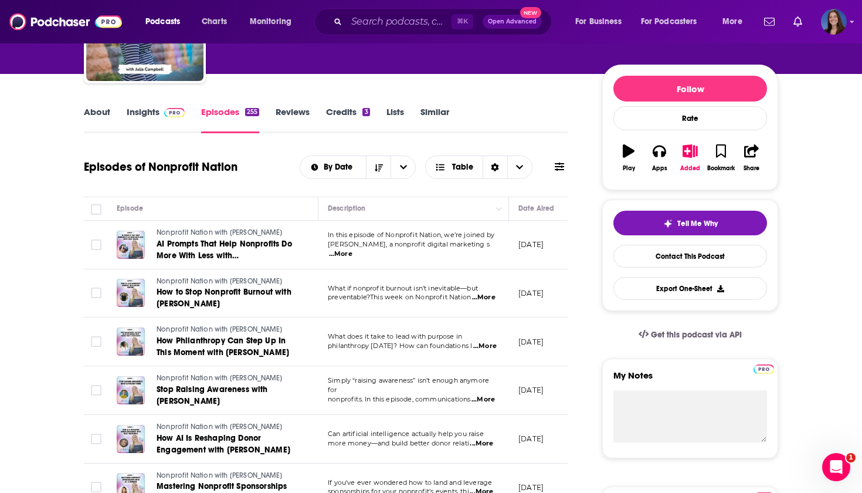
scroll to position [126, 0]
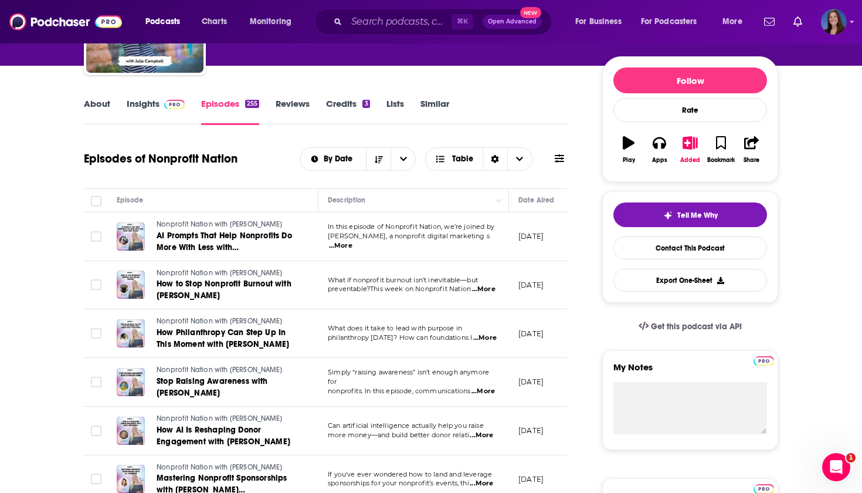
click at [353, 242] on span "...More" at bounding box center [340, 245] width 23 height 9
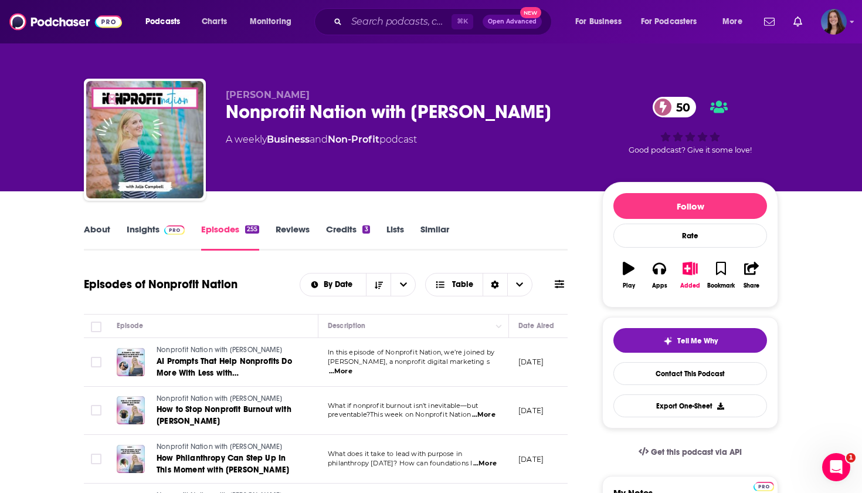
scroll to position [0, 0]
click at [100, 228] on link "About" at bounding box center [97, 237] width 26 height 27
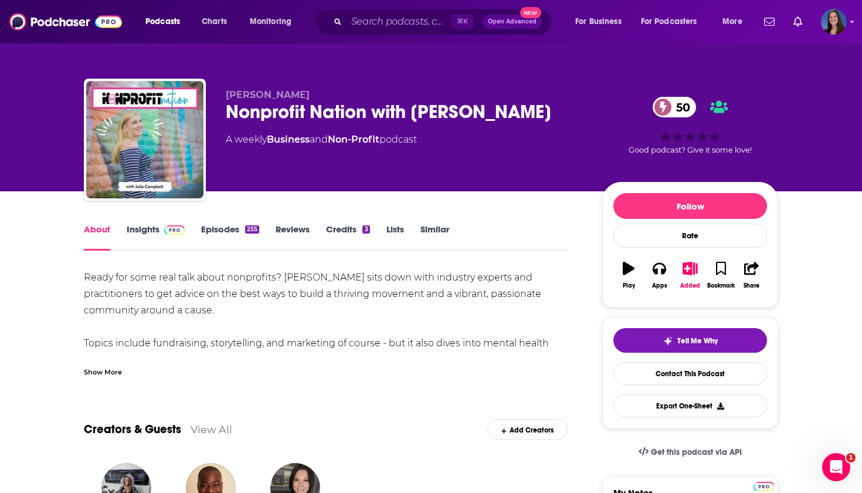
click at [105, 367] on div "Show More" at bounding box center [103, 370] width 38 height 11
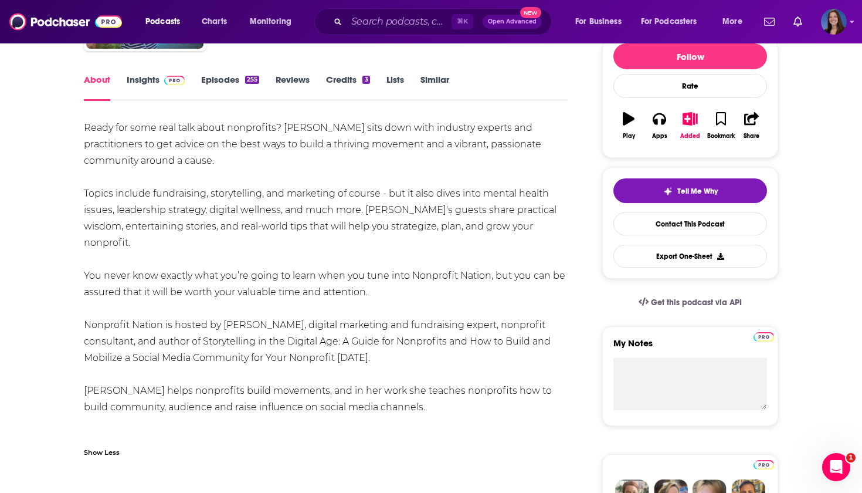
scroll to position [137, 0]
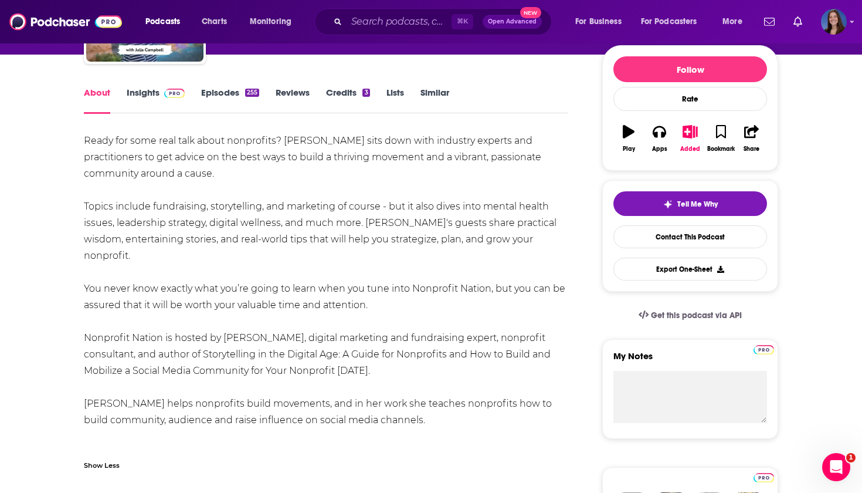
click at [227, 94] on link "Episodes 255" at bounding box center [230, 100] width 58 height 27
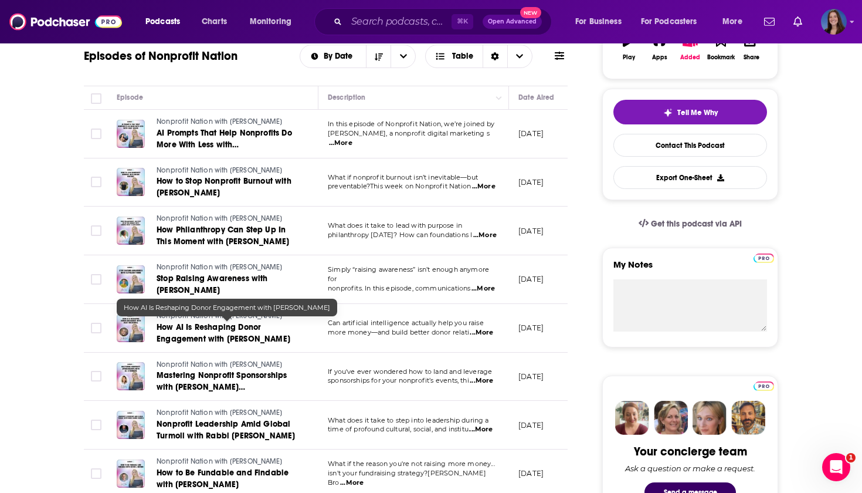
scroll to position [266, 0]
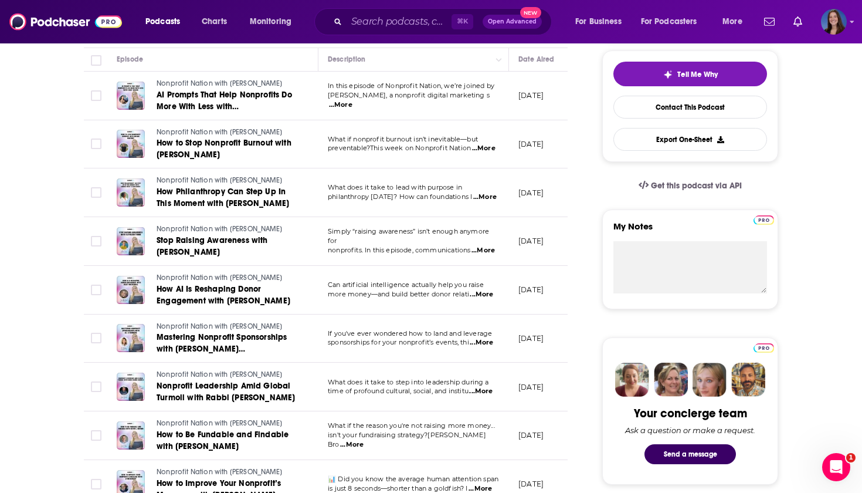
click at [482, 341] on span "...More" at bounding box center [481, 342] width 23 height 9
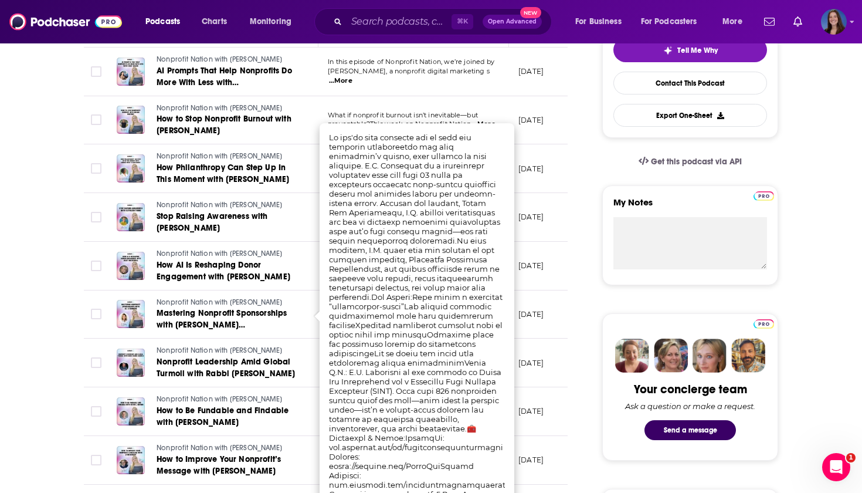
scroll to position [292, 0]
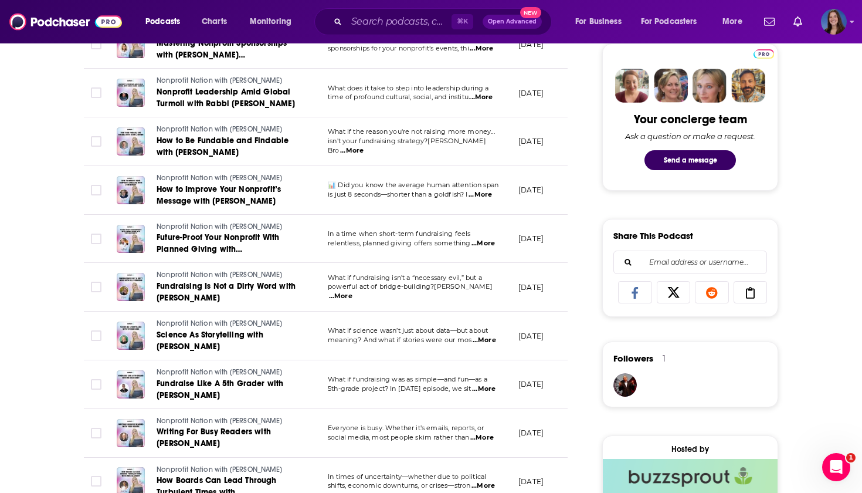
scroll to position [563, 0]
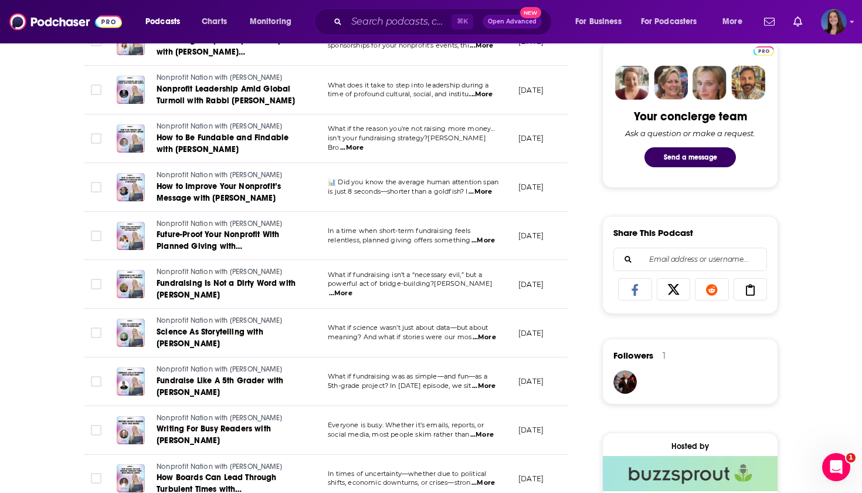
click at [353, 289] on span "...More" at bounding box center [340, 293] width 23 height 9
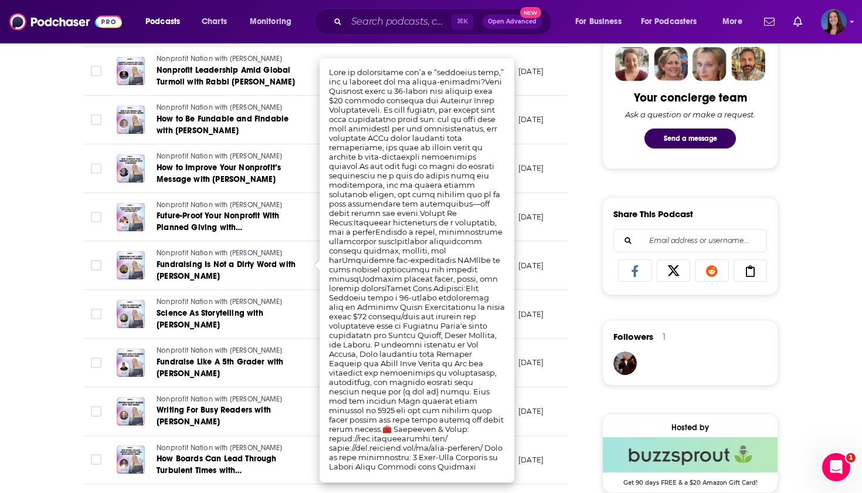
scroll to position [584, 0]
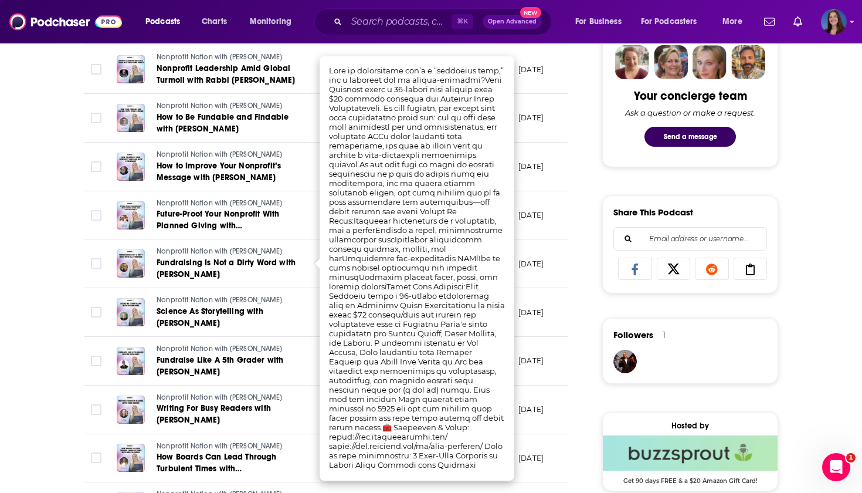
click at [6, 304] on div "About Insights Episodes 255 Reviews Credits 3 Lists Similar Episodes of Nonprof…" at bounding box center [431, 393] width 862 height 1570
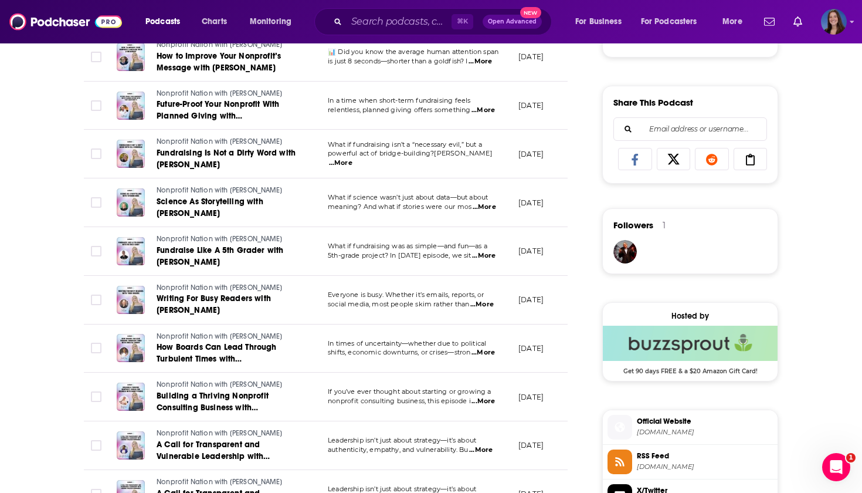
scroll to position [699, 0]
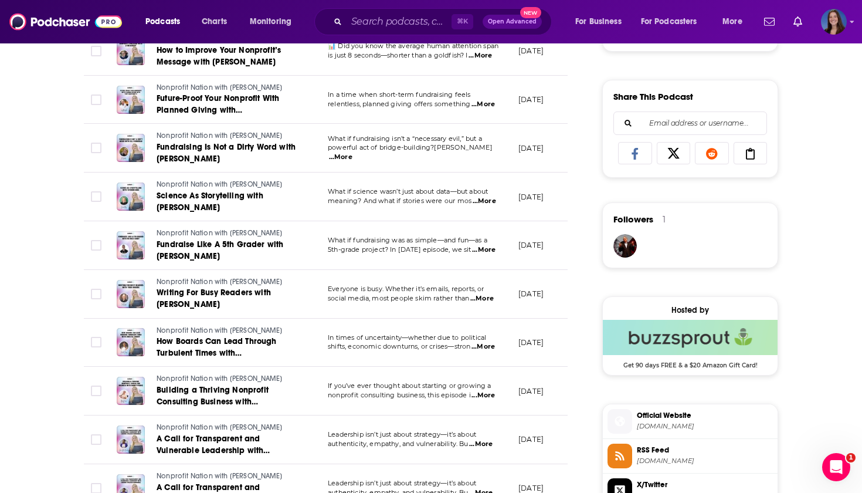
click at [472, 394] on span "...More" at bounding box center [483, 395] width 23 height 9
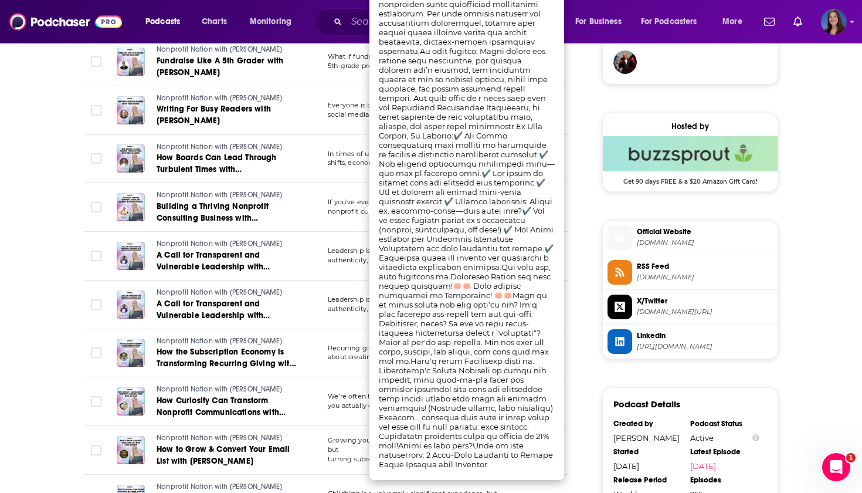
scroll to position [915, 0]
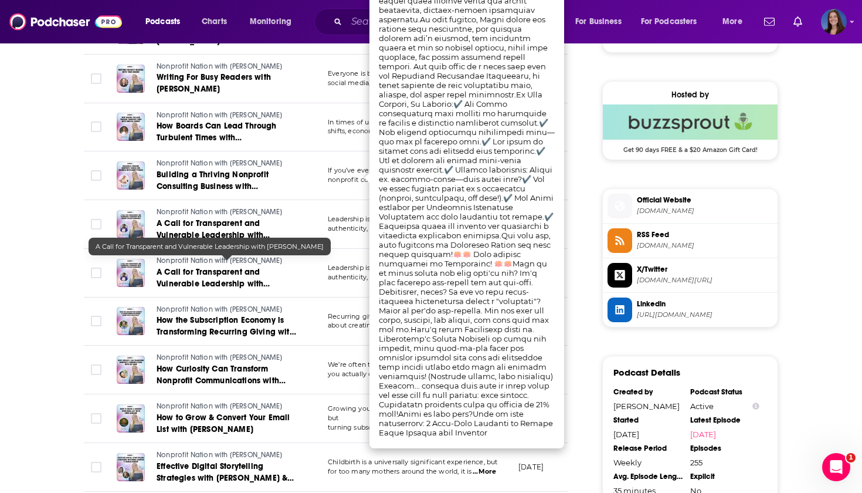
click at [56, 286] on div "About Insights Episodes 255 Reviews Credits 3 Lists Similar Episodes of Nonprof…" at bounding box center [431, 62] width 751 height 1570
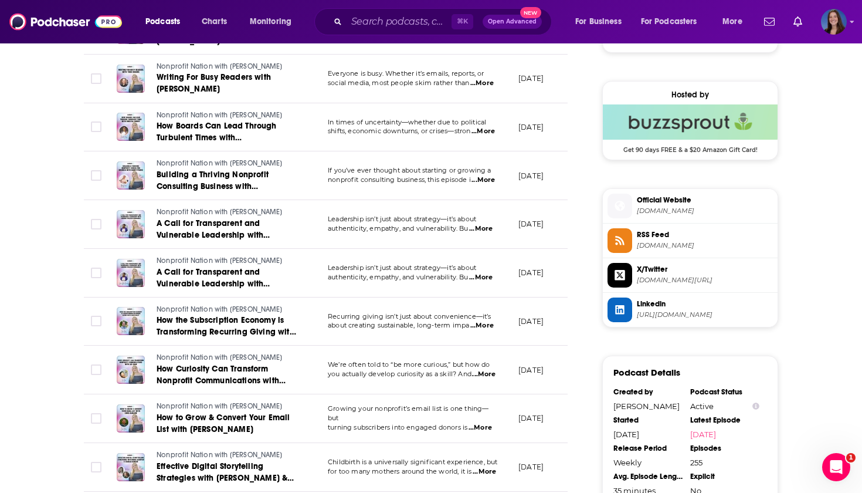
click at [483, 273] on span "...More" at bounding box center [480, 277] width 23 height 9
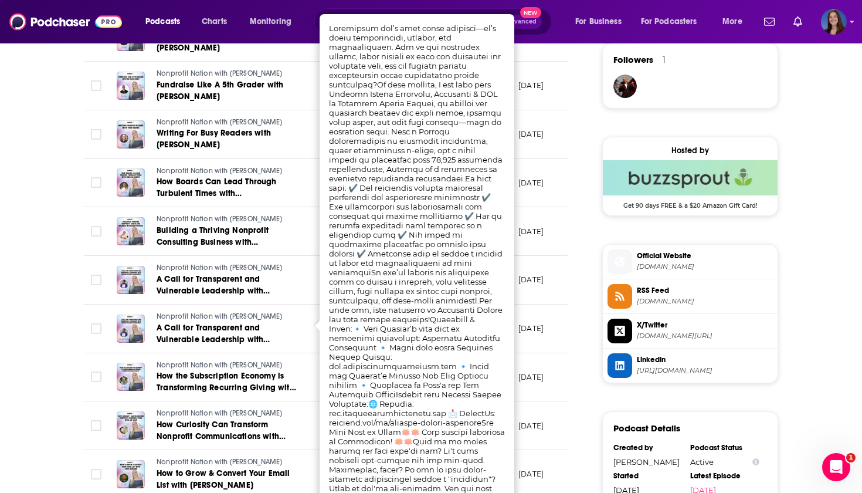
scroll to position [855, 0]
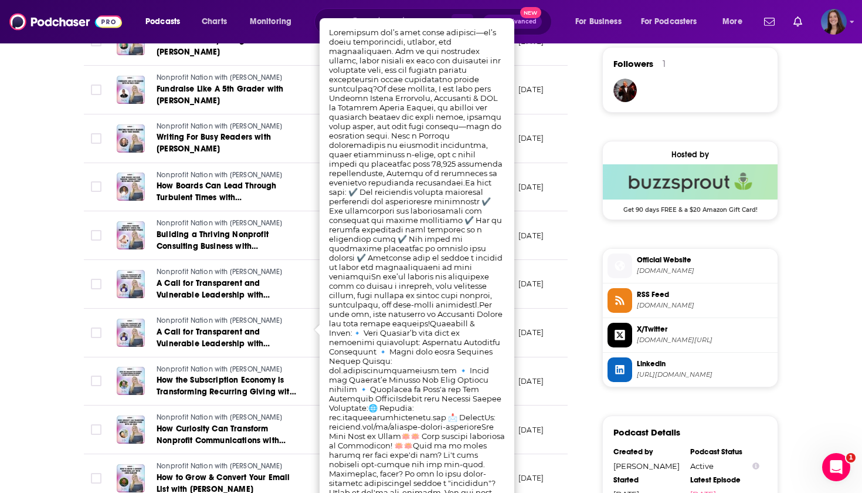
click at [25, 346] on div "About Insights Episodes 255 Reviews Credits 3 Lists Similar Episodes of Nonprof…" at bounding box center [431, 121] width 862 height 1570
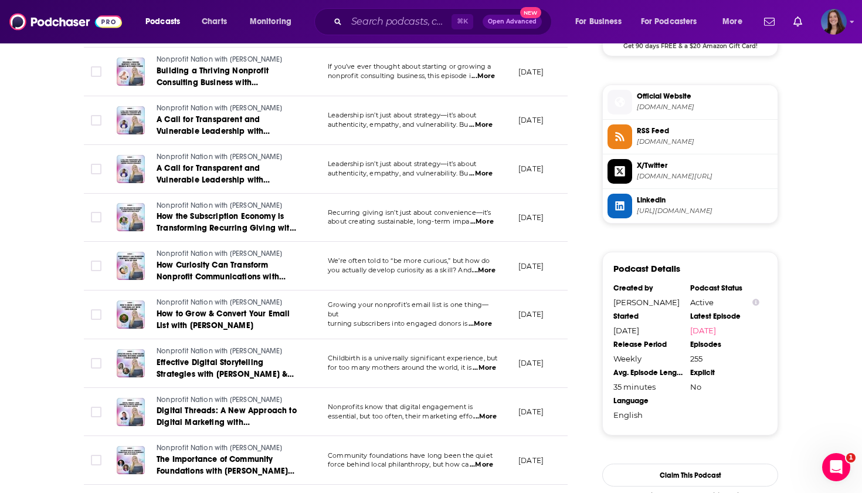
scroll to position [1028, 0]
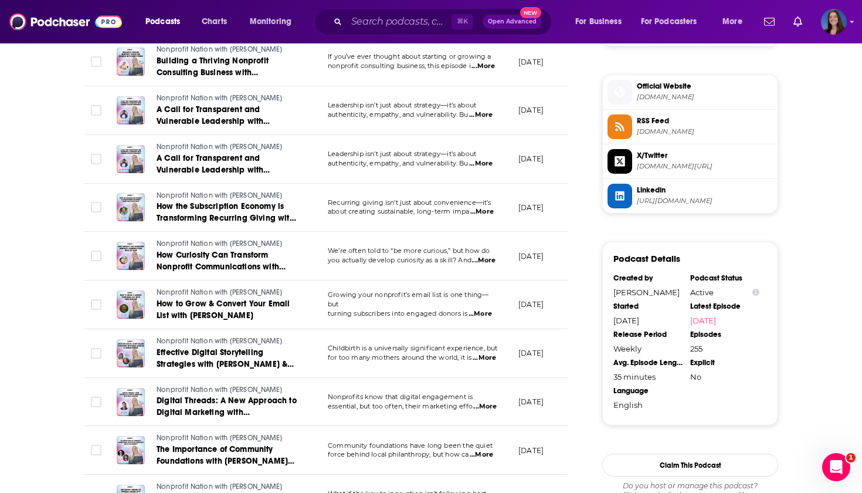
click at [491, 354] on span "...More" at bounding box center [484, 357] width 23 height 9
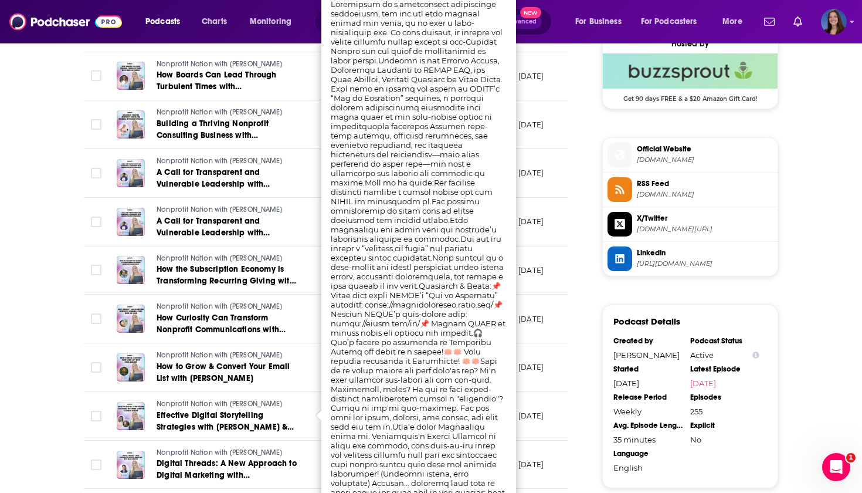
scroll to position [932, 0]
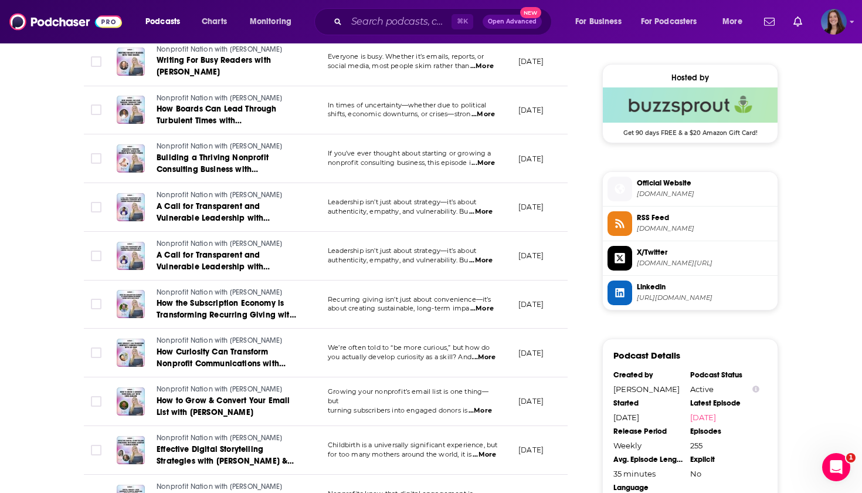
click at [66, 211] on div "About Insights Episodes 255 Reviews Credits 3 Lists Similar Episodes of Nonprof…" at bounding box center [333, 60] width 537 height 1540
click at [487, 353] on span "...More" at bounding box center [483, 357] width 23 height 9
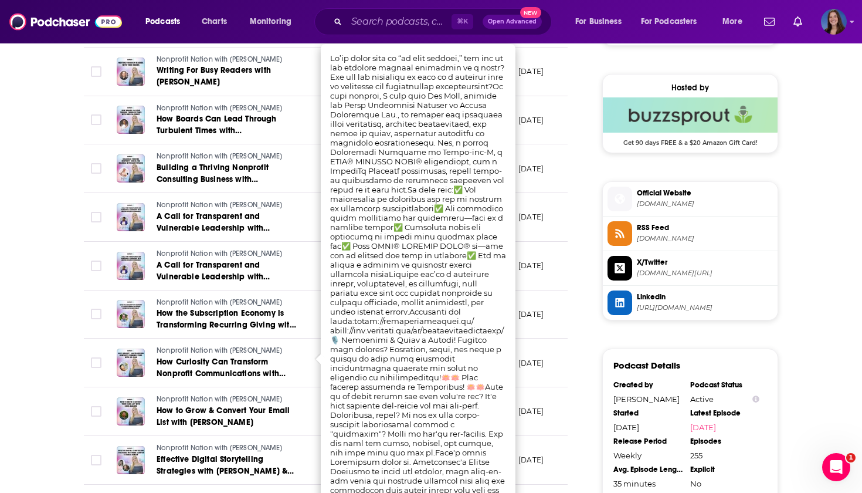
scroll to position [915, 0]
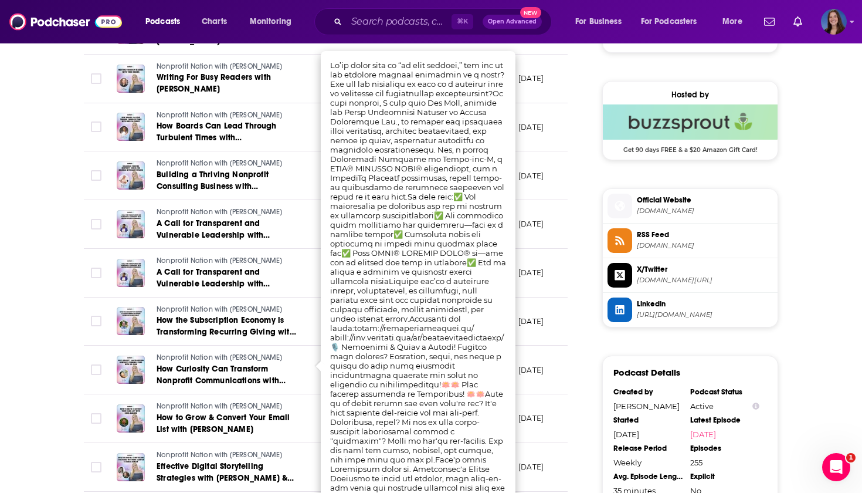
click at [38, 258] on div "About Insights Episodes 255 Reviews Credits 3 Lists Similar Episodes of Nonprof…" at bounding box center [431, 62] width 862 height 1570
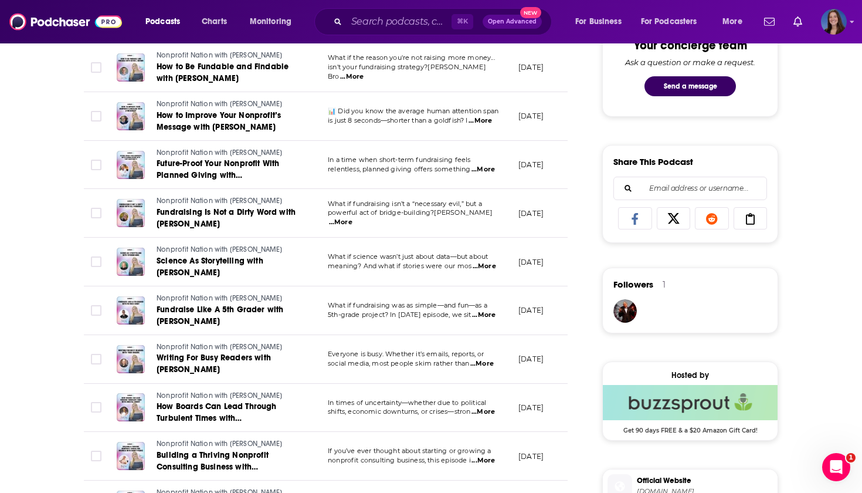
scroll to position [633, 0]
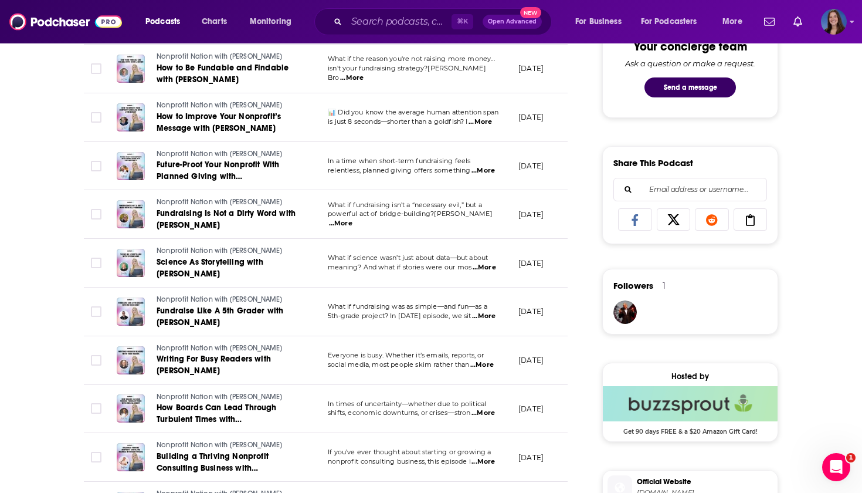
click at [486, 263] on span "...More" at bounding box center [484, 267] width 23 height 9
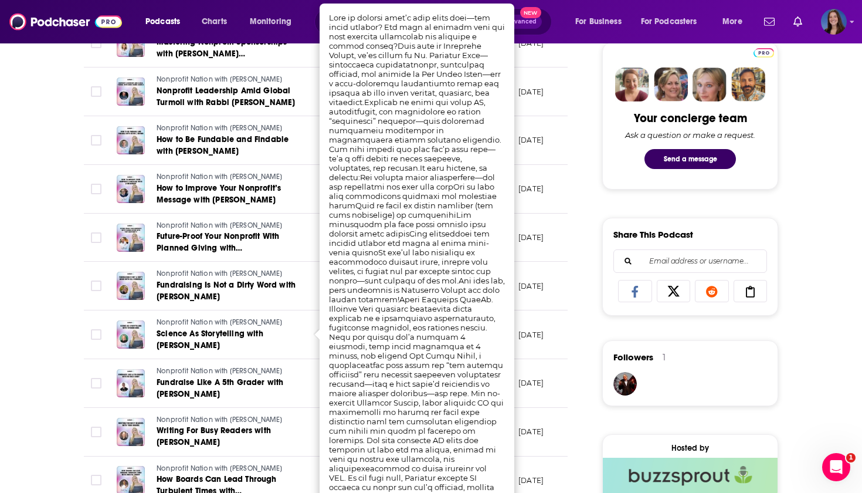
scroll to position [546, 0]
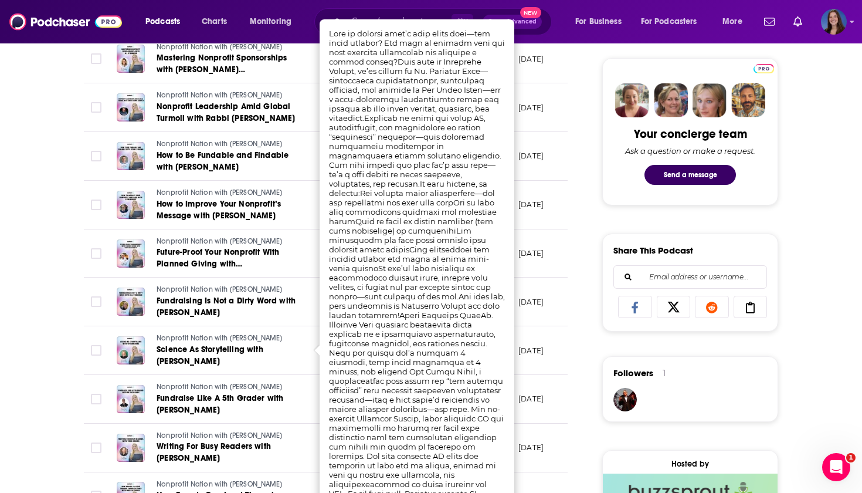
click at [66, 213] on div "About Insights Episodes 255 Reviews Credits 3 Lists Similar Episodes of Nonprof…" at bounding box center [333, 446] width 537 height 1540
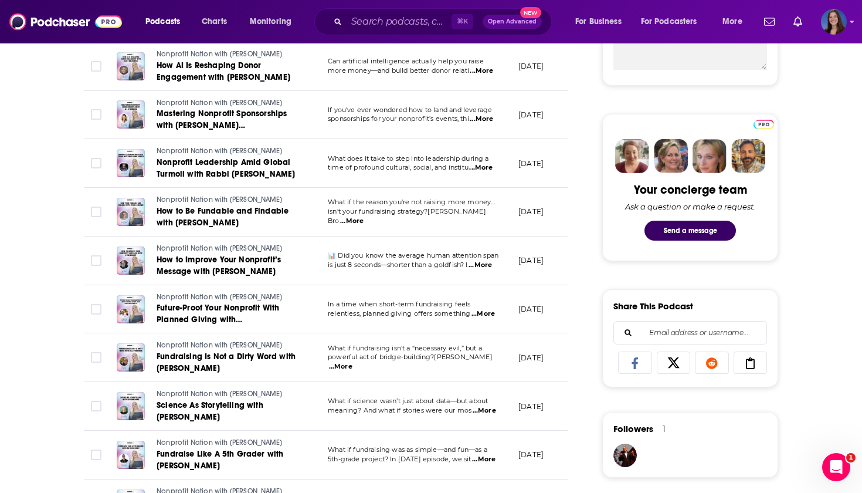
scroll to position [473, 0]
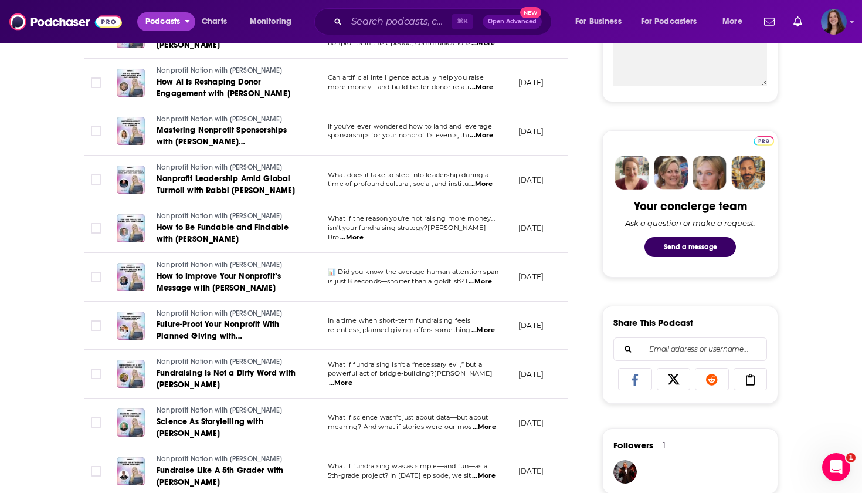
click at [163, 28] on span "Podcasts" at bounding box center [162, 21] width 35 height 16
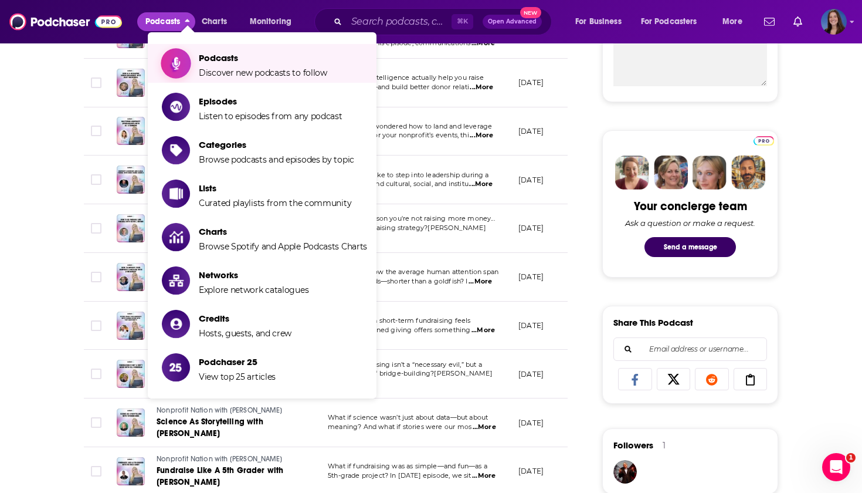
click at [231, 66] on span "Podcasts Discover new podcasts to follow" at bounding box center [263, 63] width 128 height 29
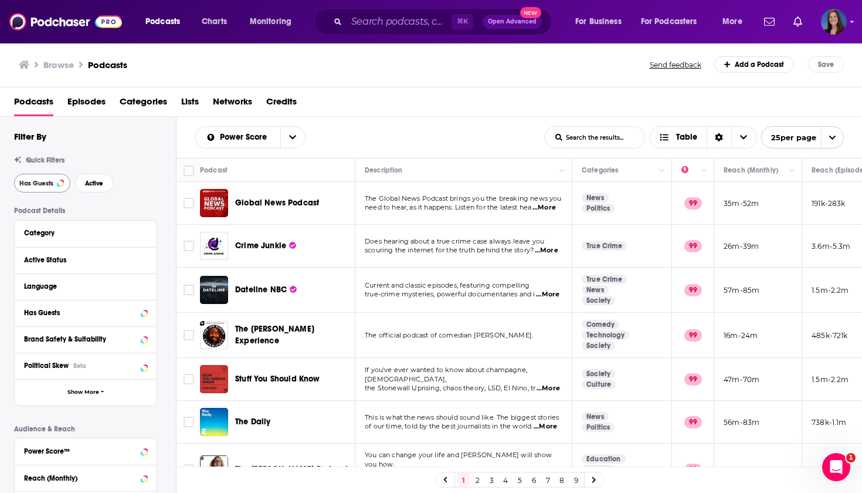
click at [38, 184] on span "Has Guests" at bounding box center [36, 183] width 34 height 6
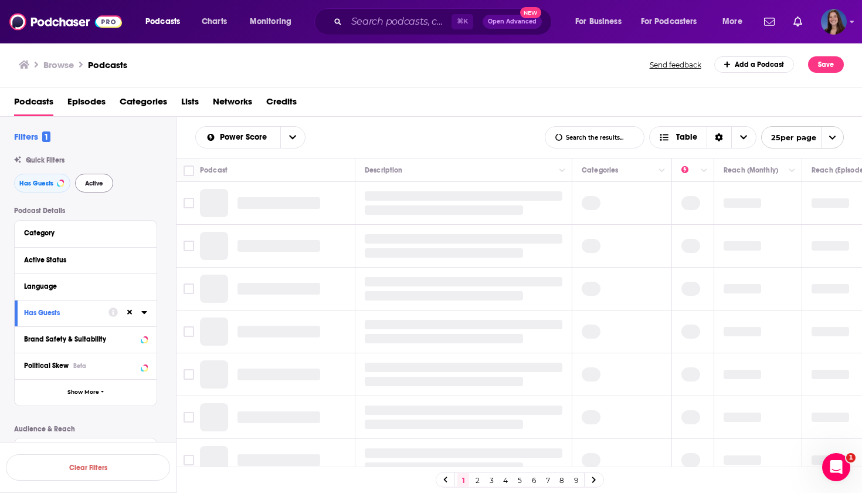
click at [88, 182] on span "Active" at bounding box center [94, 183] width 18 height 6
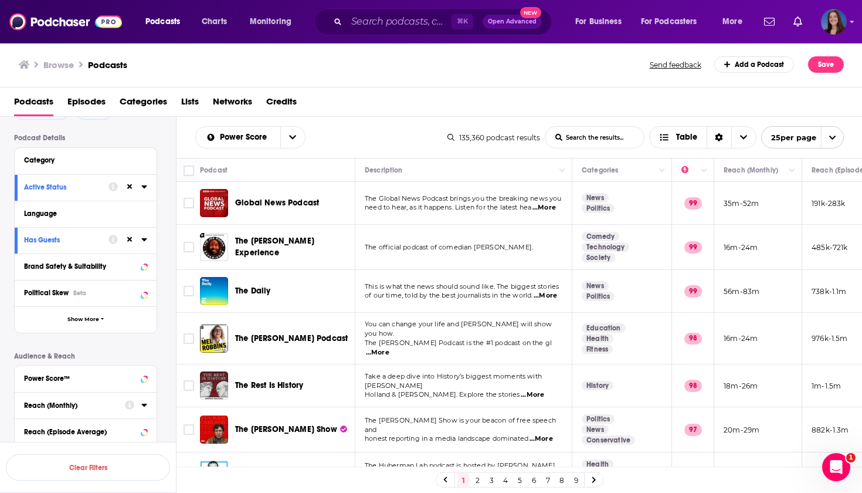
scroll to position [68, 0]
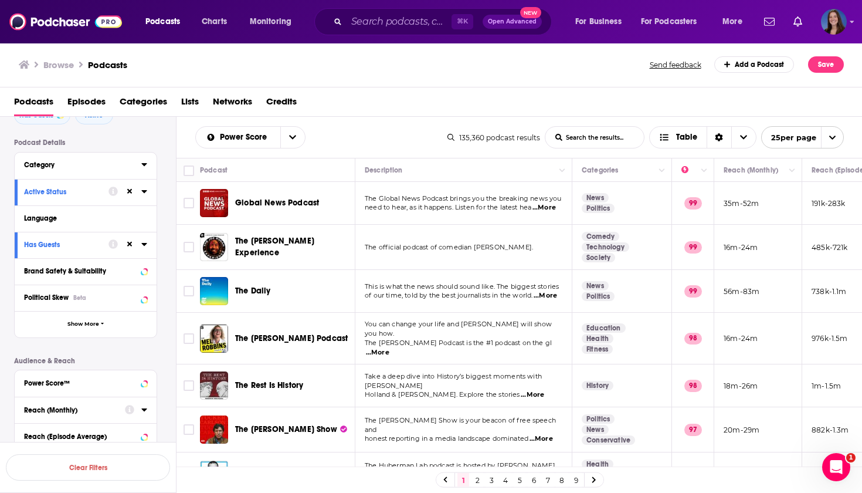
click at [116, 164] on div "Category" at bounding box center [79, 165] width 110 height 8
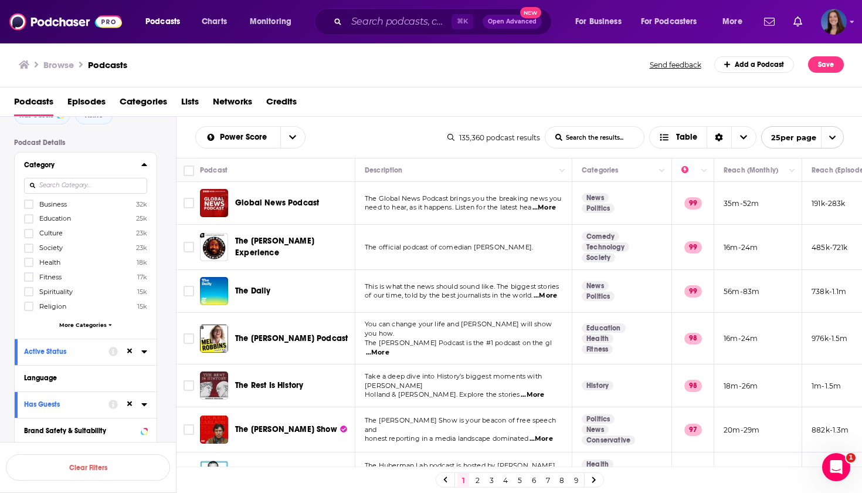
click at [50, 262] on span "Health" at bounding box center [49, 262] width 21 height 8
click at [29, 266] on input "multiSelectOption-health-4" at bounding box center [29, 266] width 0 height 0
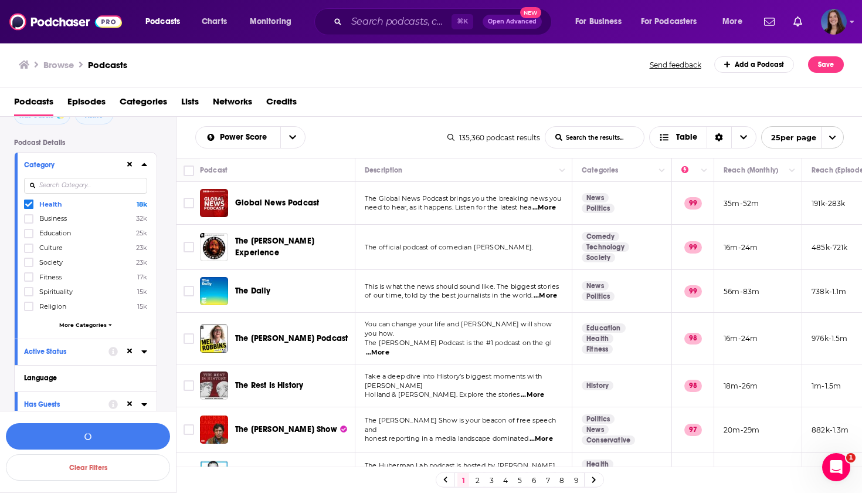
click at [48, 216] on span "Business" at bounding box center [53, 218] width 28 height 8
click at [29, 222] on input "multiSelectOption-business-1" at bounding box center [29, 222] width 0 height 0
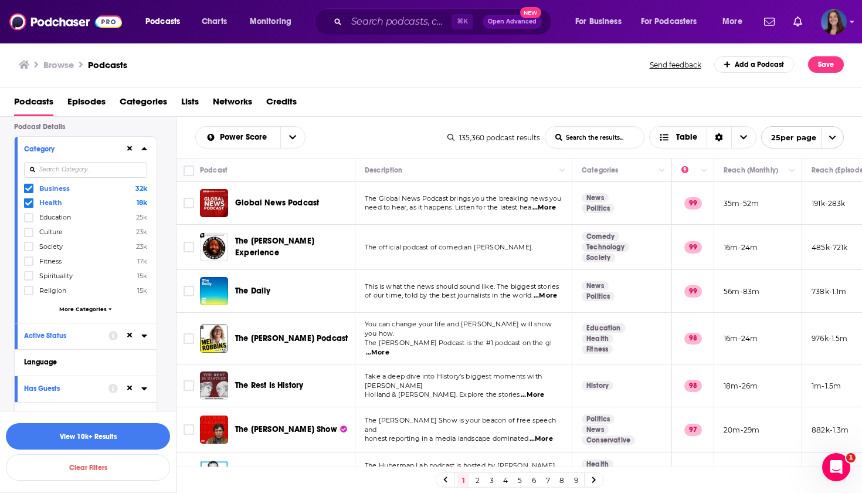
scroll to position [97, 0]
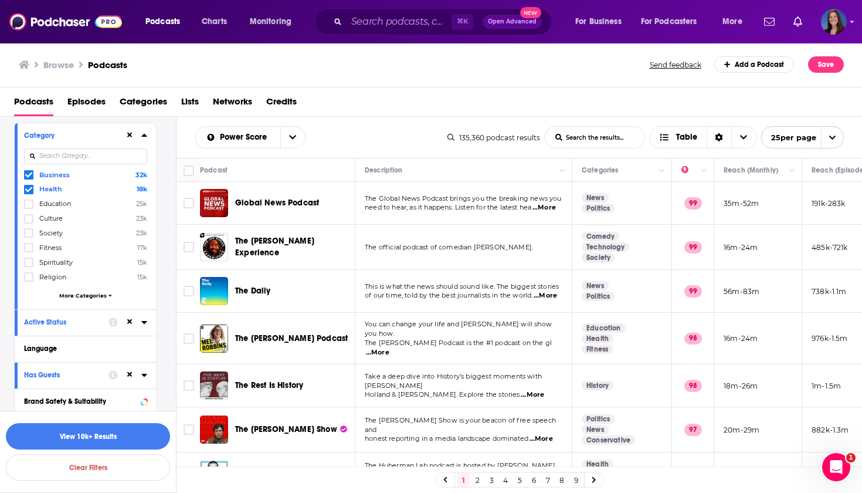
click at [86, 297] on span "More Categories" at bounding box center [83, 295] width 48 height 6
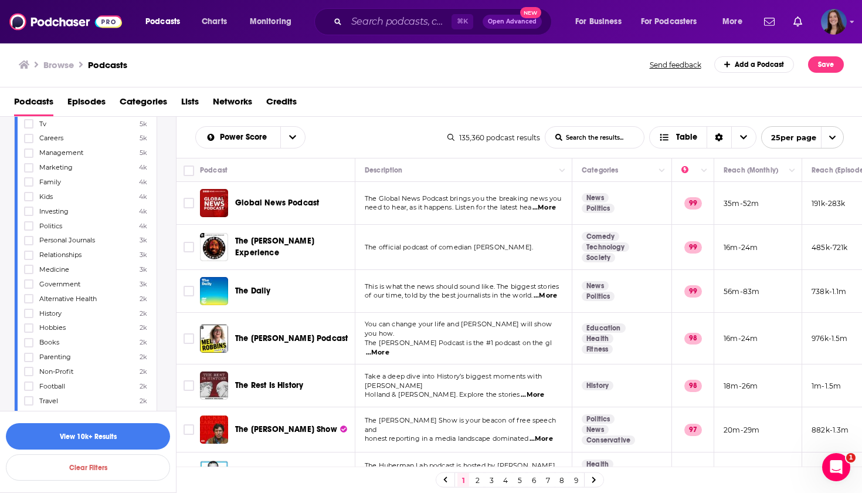
scroll to position [429, 0]
click at [61, 364] on span "Non-Profit" at bounding box center [56, 367] width 34 height 8
click at [29, 371] on input "multiSelectOption-non-profit-36" at bounding box center [29, 371] width 0 height 0
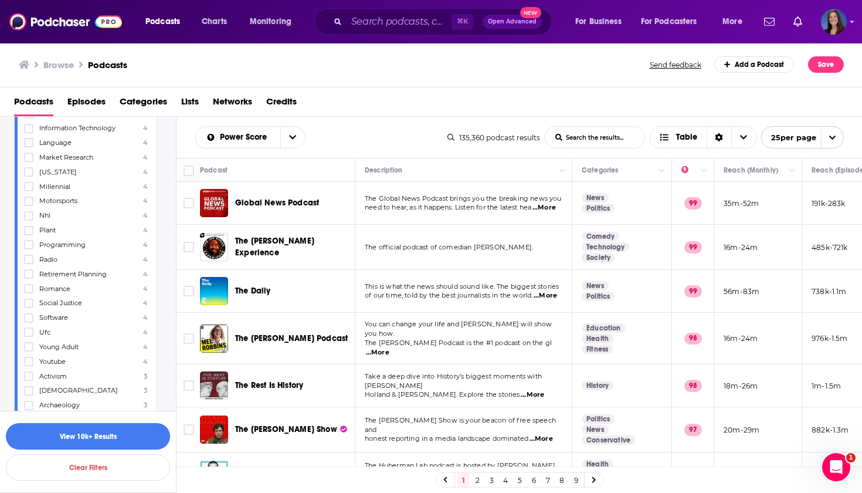
click at [84, 435] on button "View 10k+ Results" at bounding box center [88, 436] width 164 height 26
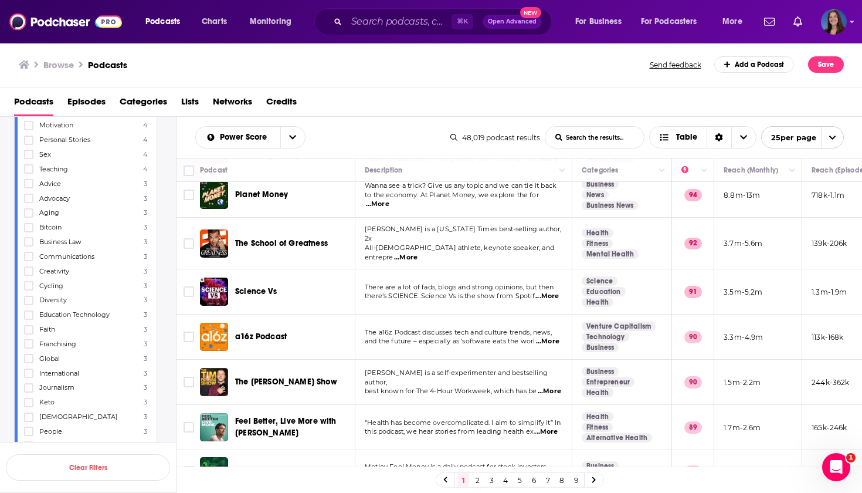
scroll to position [197, 0]
click at [538, 386] on span "...More" at bounding box center [549, 390] width 23 height 9
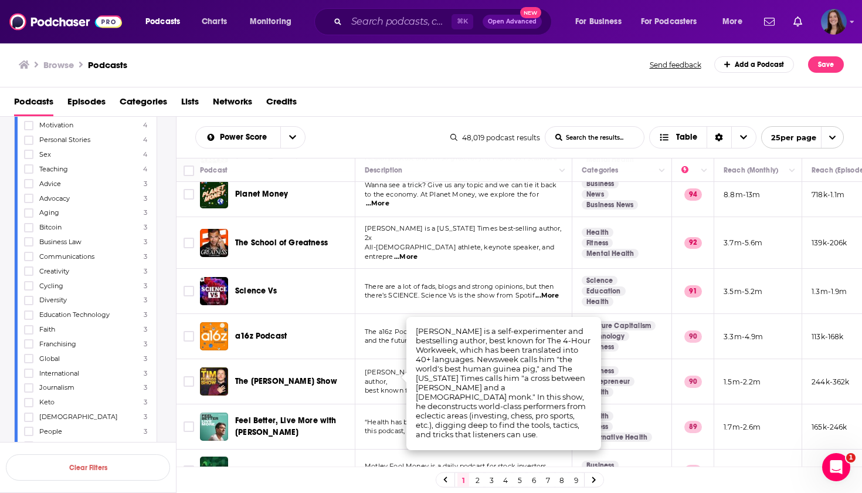
click at [392, 359] on td "Tim Ferriss is a self-experimenter and bestselling author, best known for The 4…" at bounding box center [464, 381] width 217 height 45
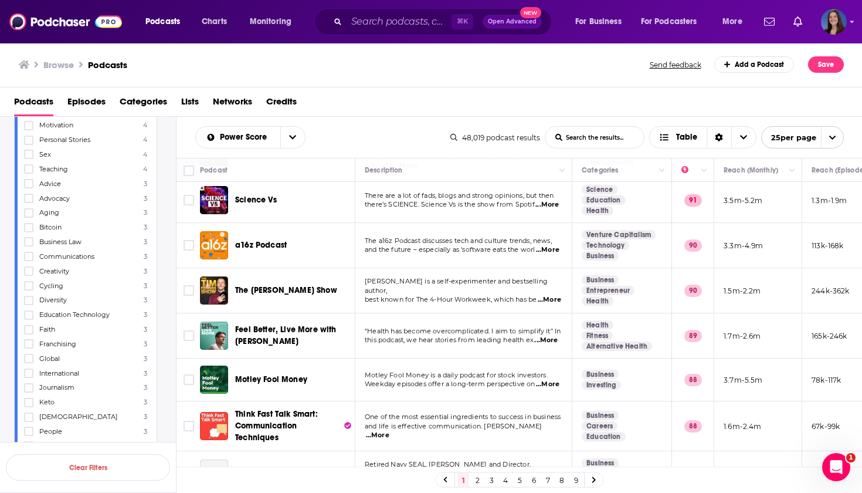
scroll to position [300, 0]
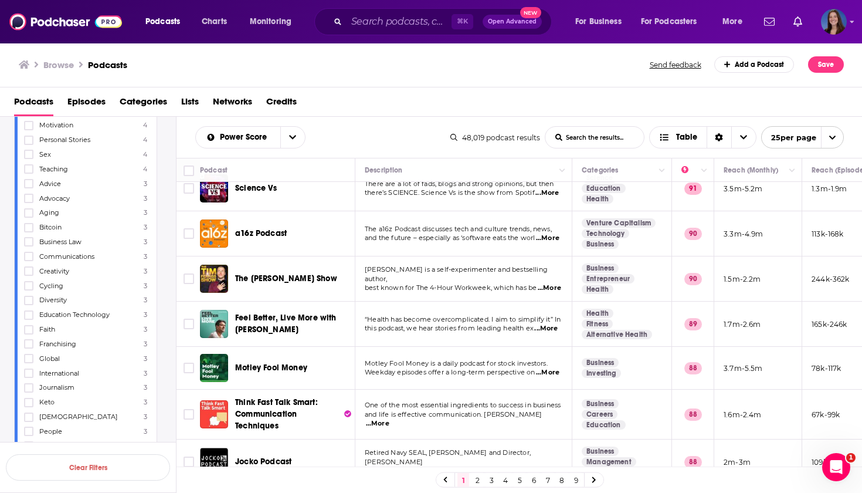
click at [540, 324] on span "...More" at bounding box center [545, 328] width 23 height 9
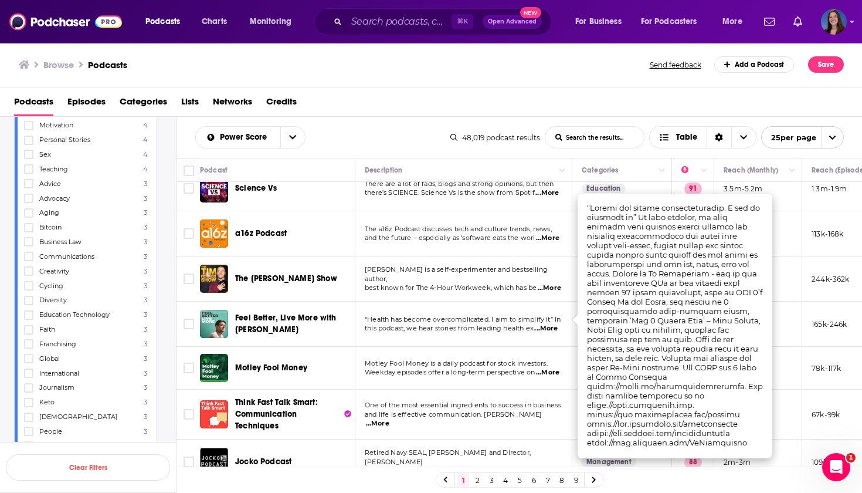
click at [507, 324] on span "this podcast, we hear stories from leading health ex" at bounding box center [449, 328] width 169 height 8
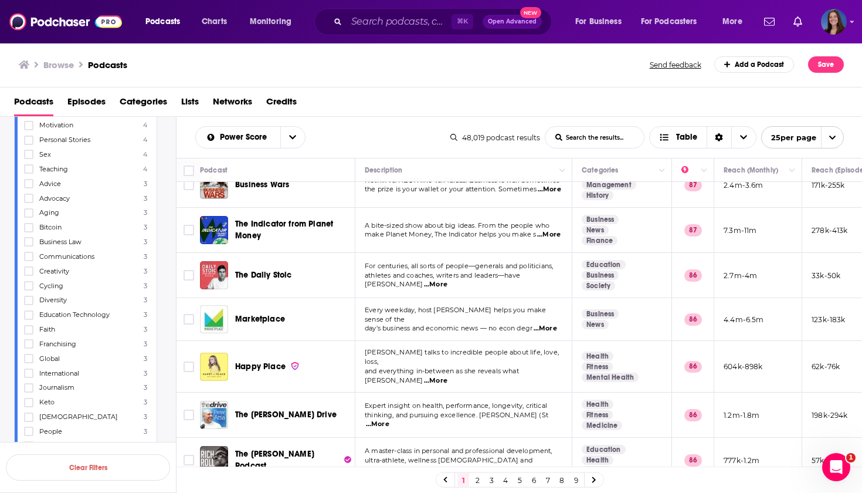
scroll to position [0, 0]
click at [390, 26] on input "Search podcasts, credits, & more..." at bounding box center [399, 21] width 105 height 19
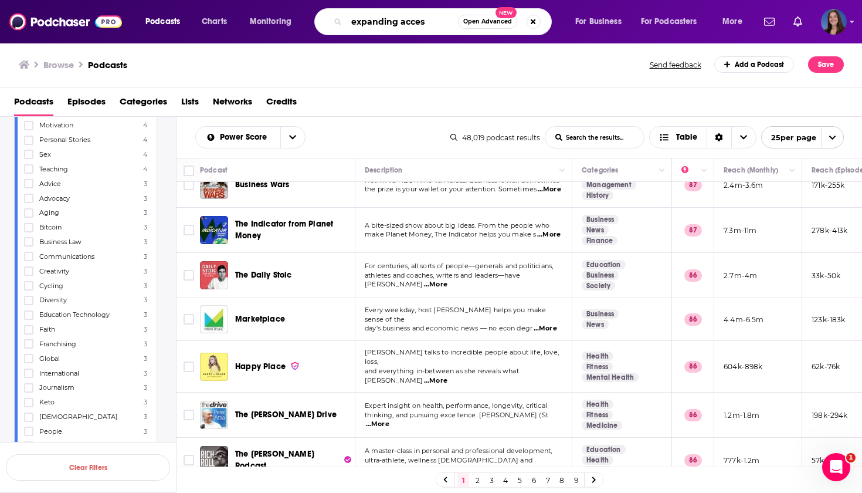
type input "expanding access"
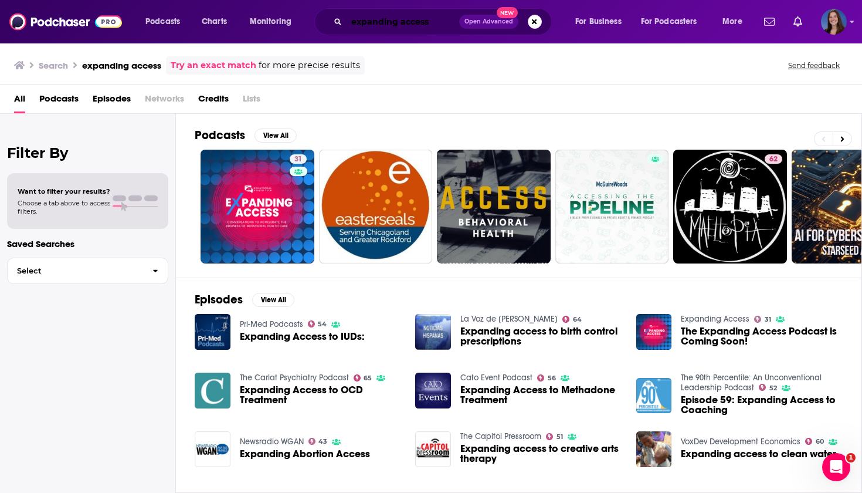
click at [430, 21] on input "expanding access" at bounding box center [403, 21] width 113 height 19
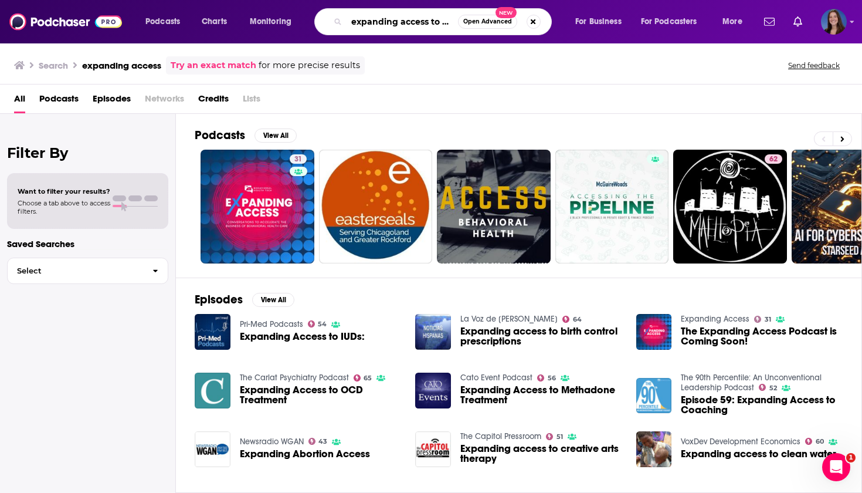
type input "expanding access to healthcare"
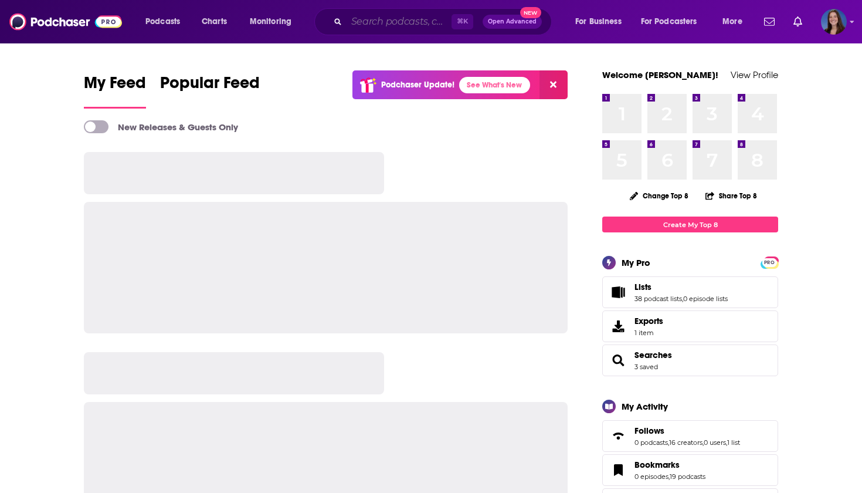
click at [404, 23] on input "Search podcasts, credits, & more..." at bounding box center [399, 21] width 105 height 19
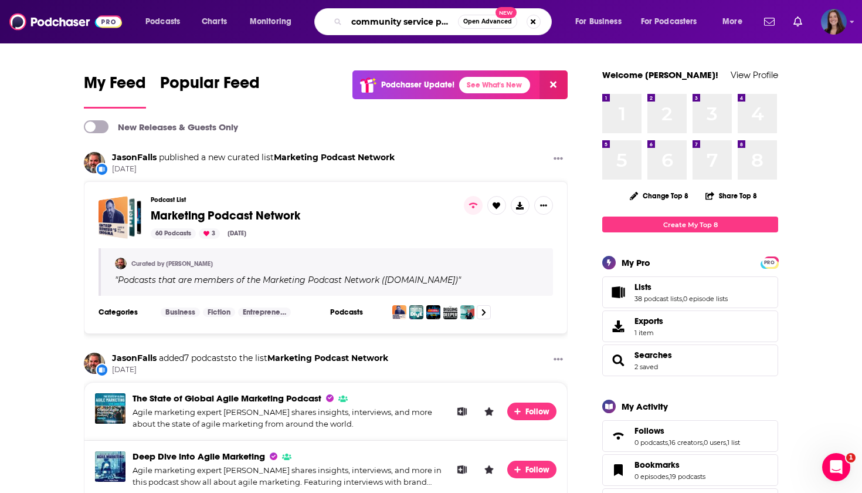
type input "community service project"
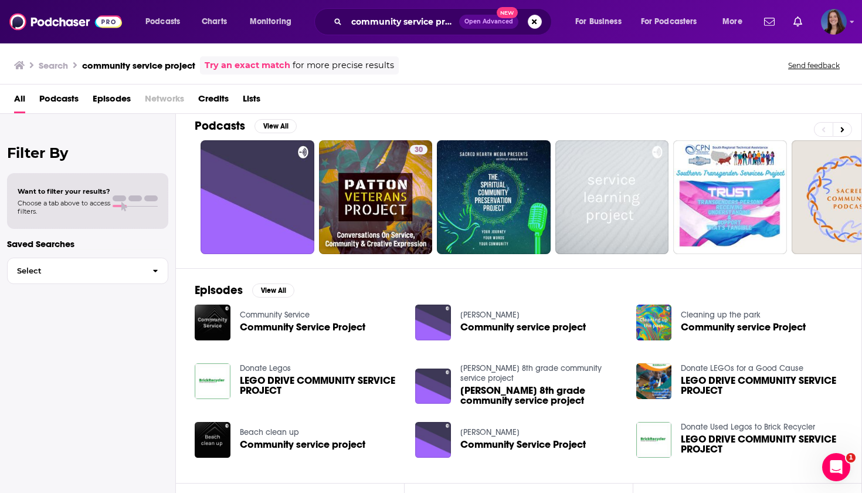
scroll to position [13, 0]
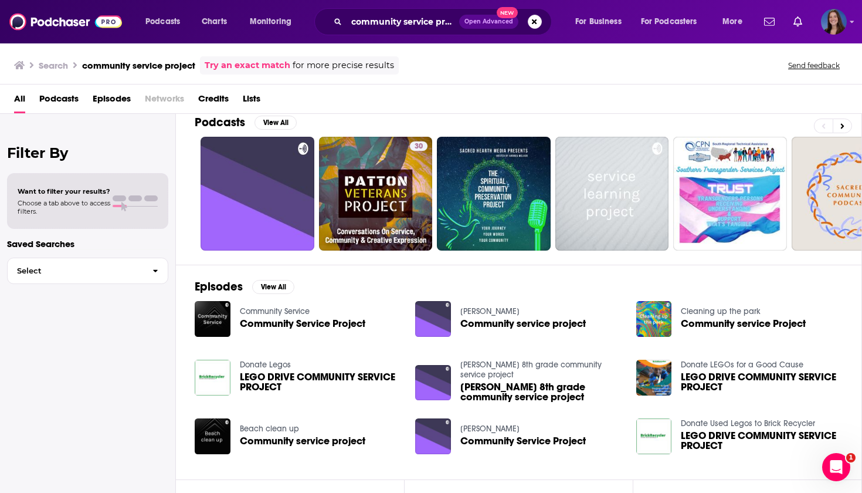
click at [292, 321] on span "Community Service Project" at bounding box center [303, 324] width 126 height 10
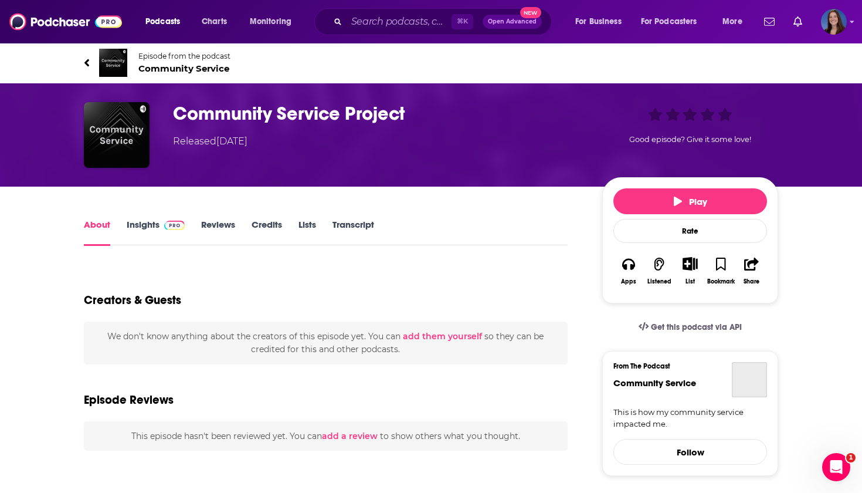
type input "https://www.podchaser.com/podcasts/community-service-864187/episodes/community-…"
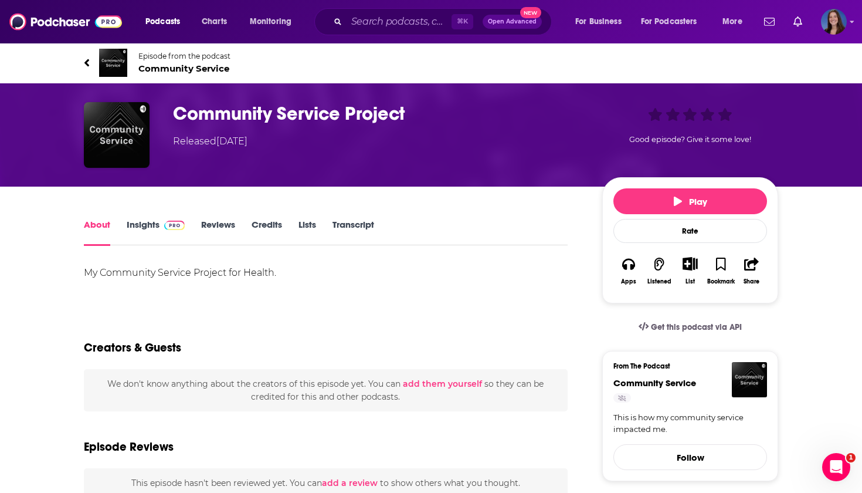
click at [84, 59] on div "Episode from the podcast Community Service" at bounding box center [431, 62] width 712 height 47
click at [376, 25] on input "Search podcasts, credits, & more..." at bounding box center [399, 21] width 105 height 19
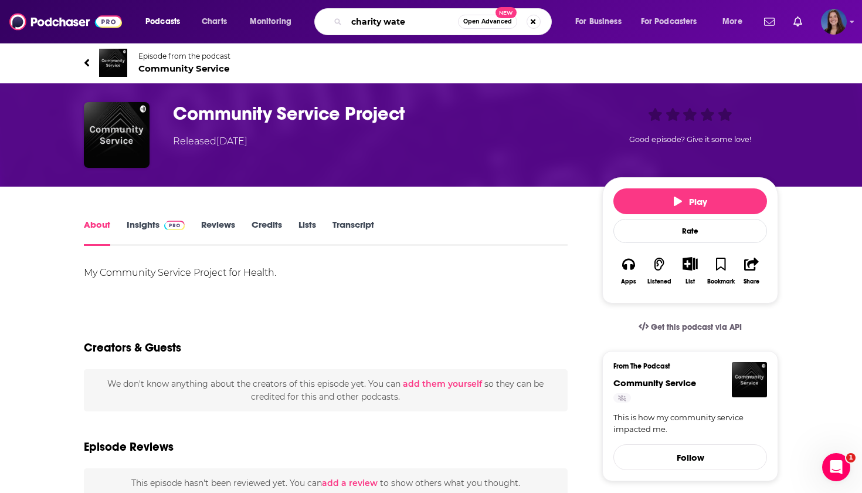
type input "charity water"
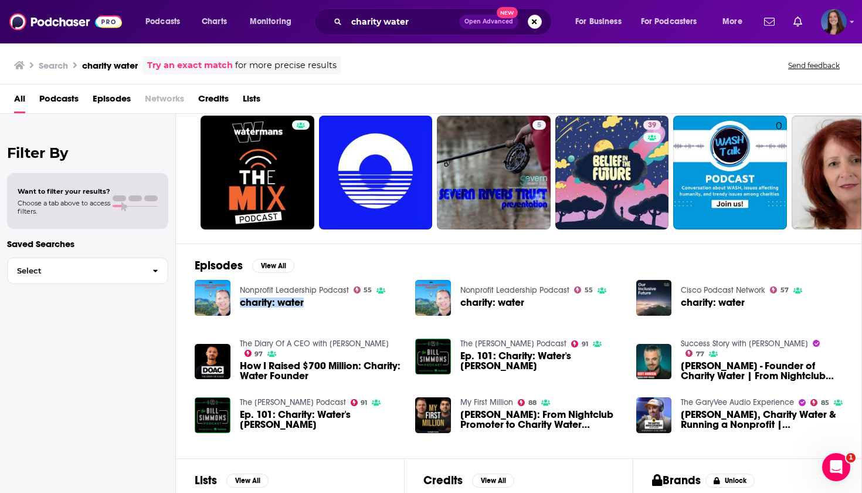
scroll to position [36, 0]
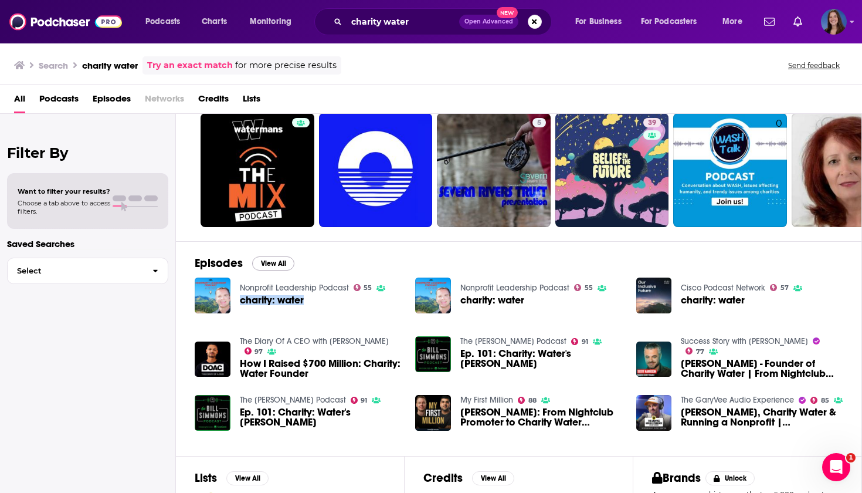
click at [285, 265] on button "View All" at bounding box center [273, 263] width 42 height 14
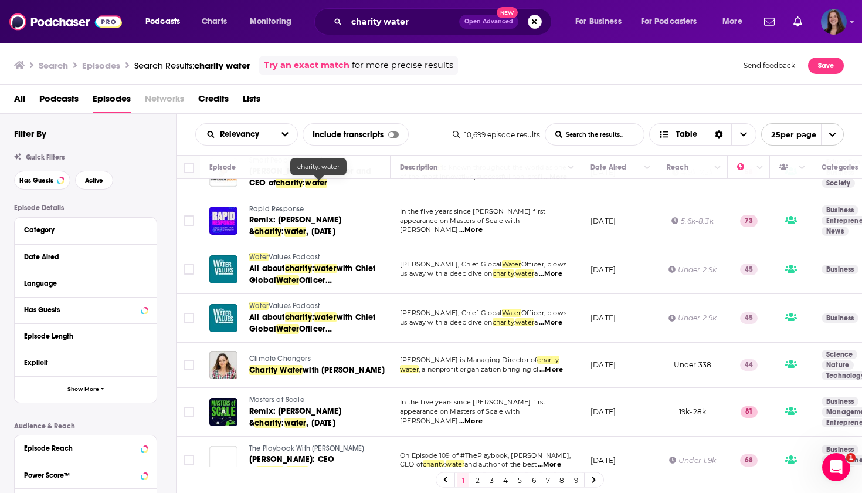
scroll to position [475, 0]
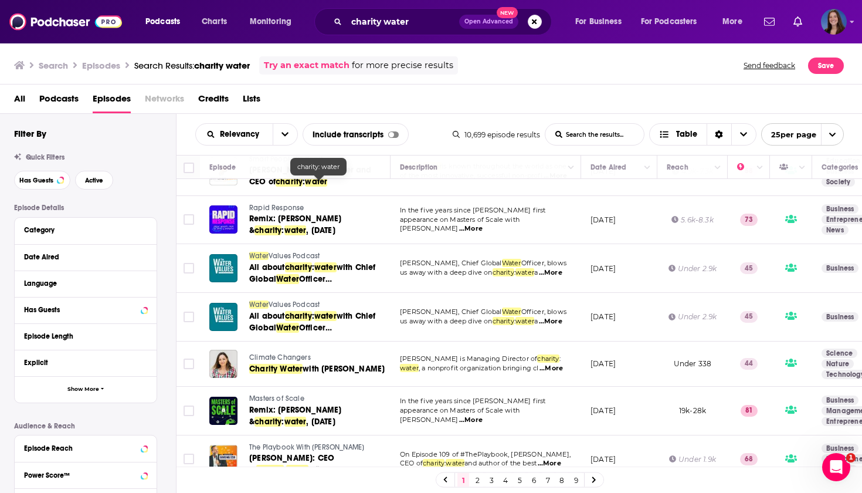
click at [557, 364] on span "...More" at bounding box center [551, 368] width 23 height 9
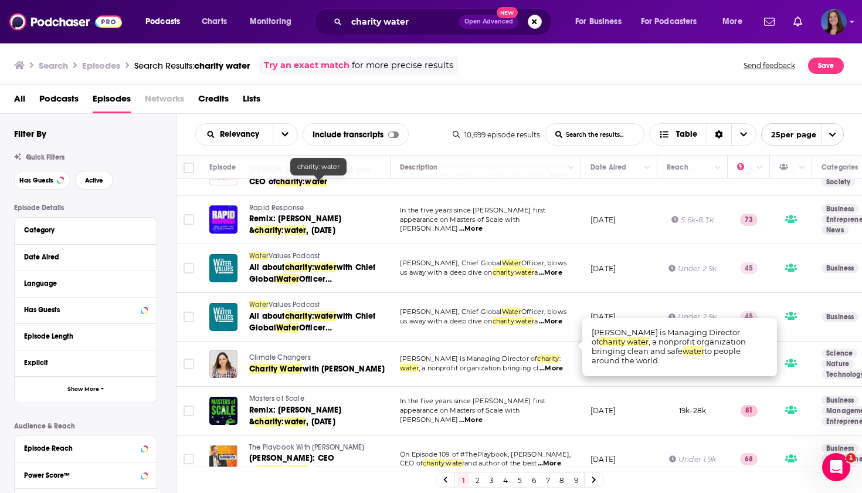
click at [624, 309] on td "December 7, 2021" at bounding box center [619, 317] width 76 height 49
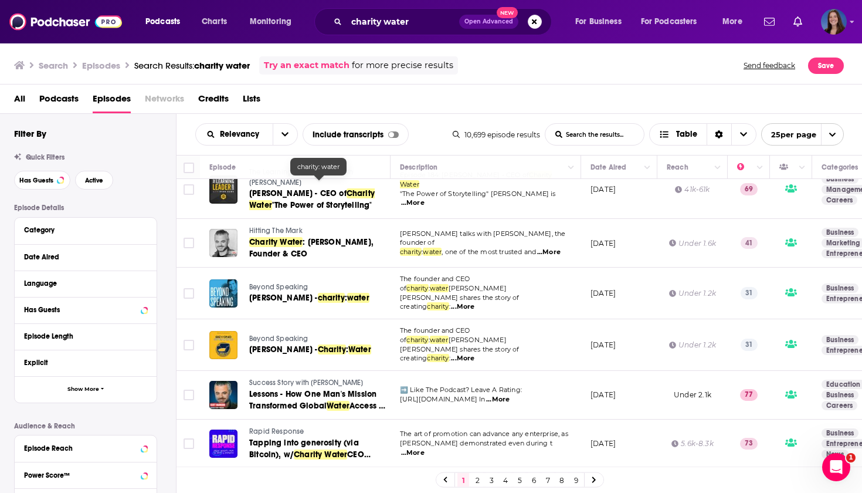
scroll to position [896, 0]
click at [475, 302] on span "...More" at bounding box center [462, 306] width 23 height 9
click at [507, 275] on td "The founder and CEO of charity : water Scott Harrison shares the story of creat…" at bounding box center [486, 293] width 191 height 52
click at [291, 292] on span "Scott Harrison -" at bounding box center [283, 297] width 69 height 10
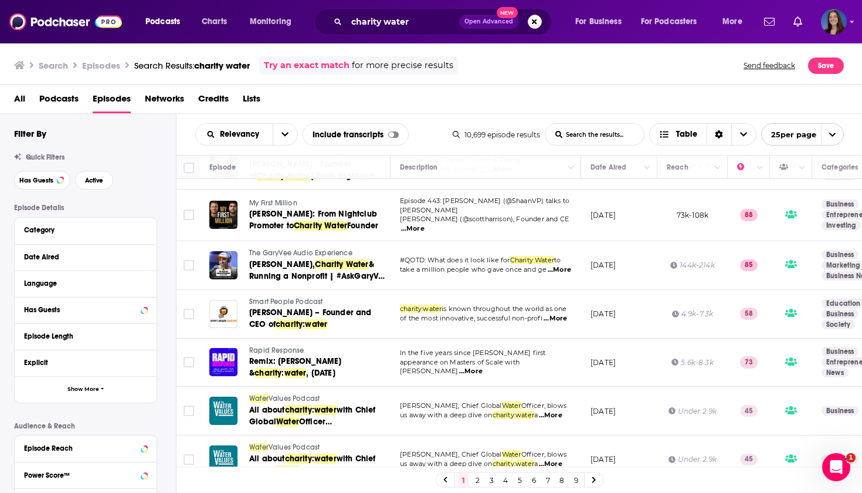
scroll to position [333, 0]
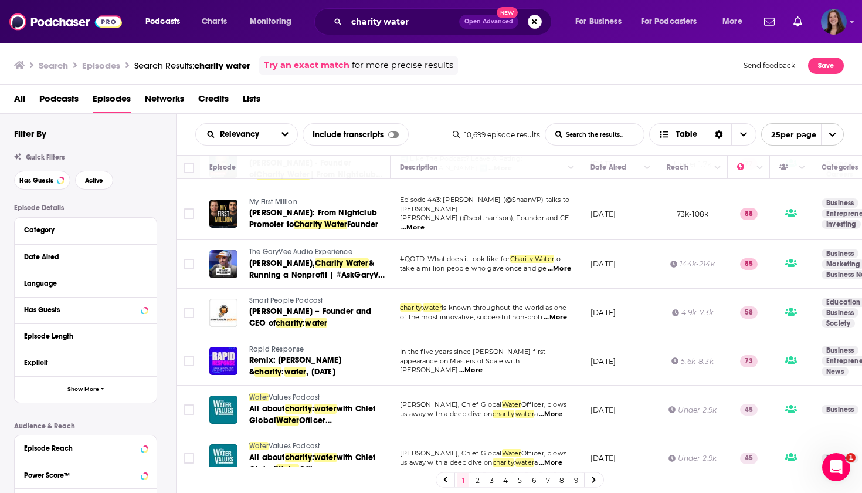
click at [556, 313] on span "...More" at bounding box center [555, 317] width 23 height 9
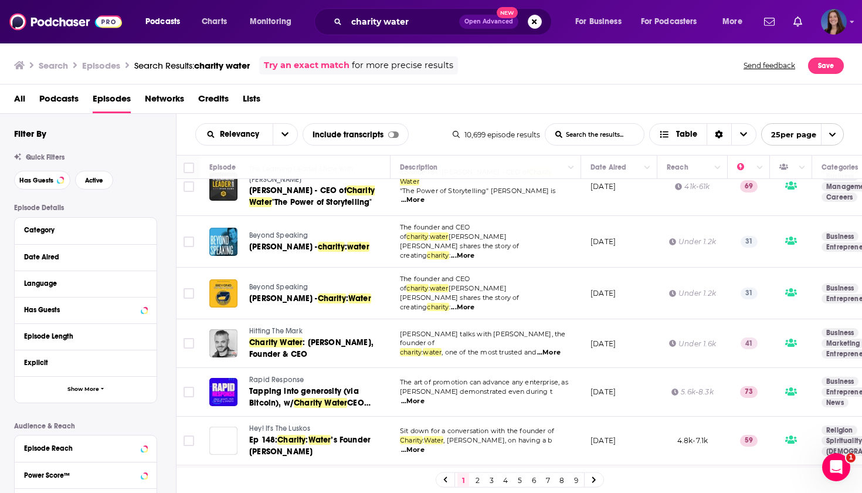
scroll to position [898, 0]
click at [475, 477] on link "2" at bounding box center [478, 480] width 12 height 14
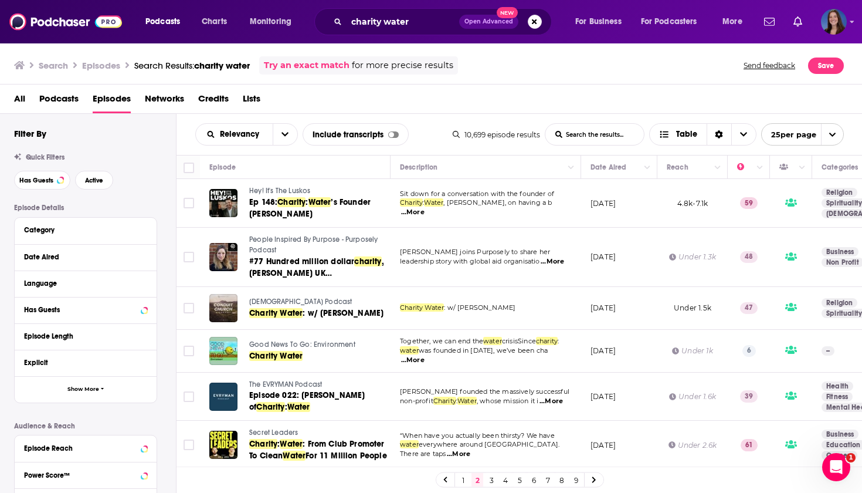
click at [425, 208] on span "...More" at bounding box center [412, 212] width 23 height 9
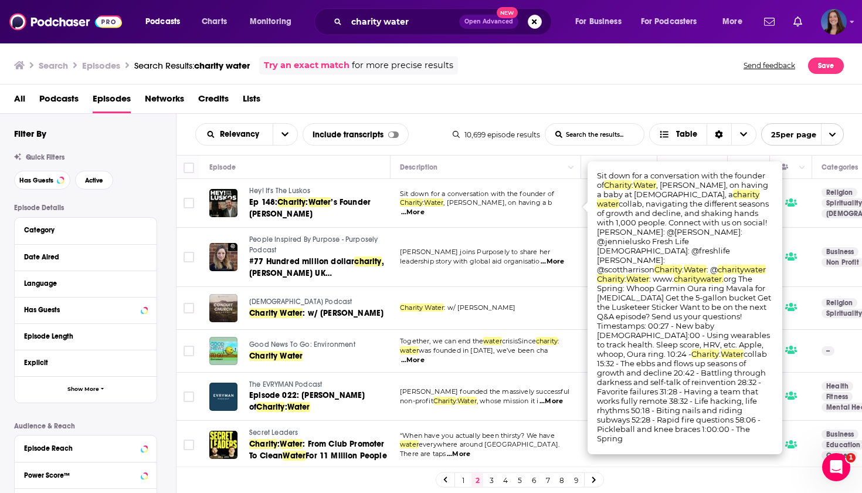
click at [432, 113] on div "All Podcasts Episodes Networks Credits Lists" at bounding box center [434, 101] width 840 height 24
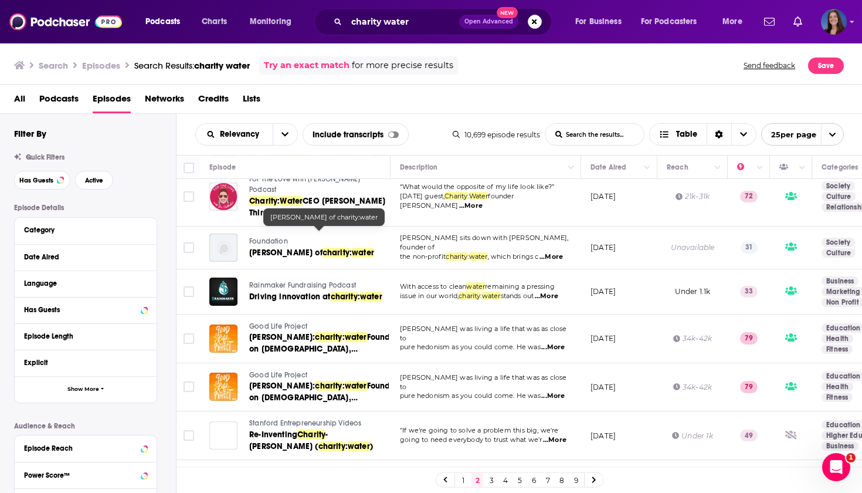
scroll to position [310, 0]
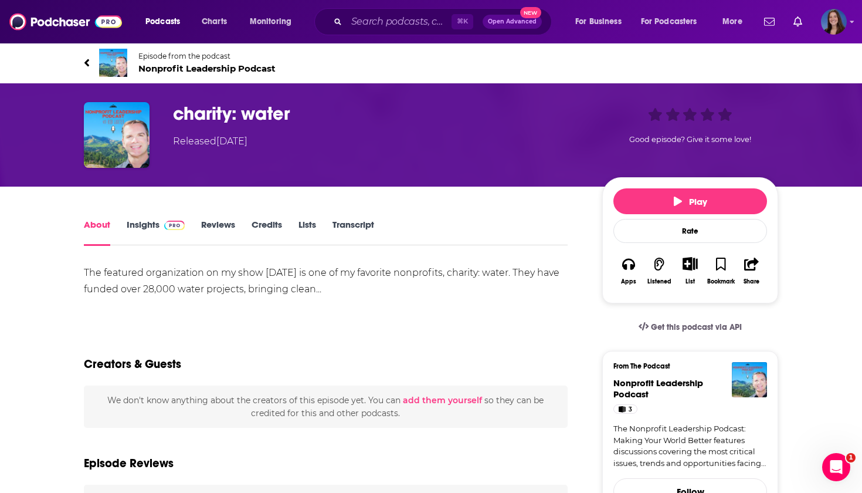
click at [321, 290] on link "..." at bounding box center [318, 288] width 5 height 11
click at [192, 58] on span "Episode from the podcast" at bounding box center [206, 56] width 137 height 9
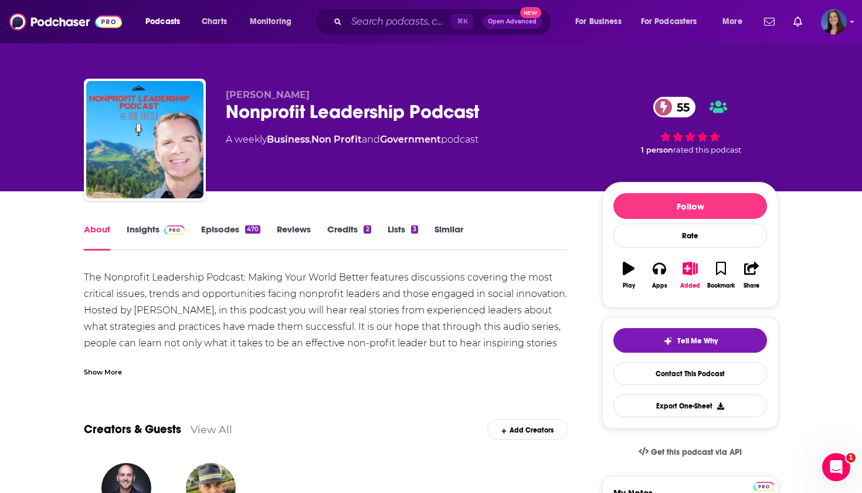
click at [237, 225] on link "Episodes 470" at bounding box center [230, 237] width 59 height 27
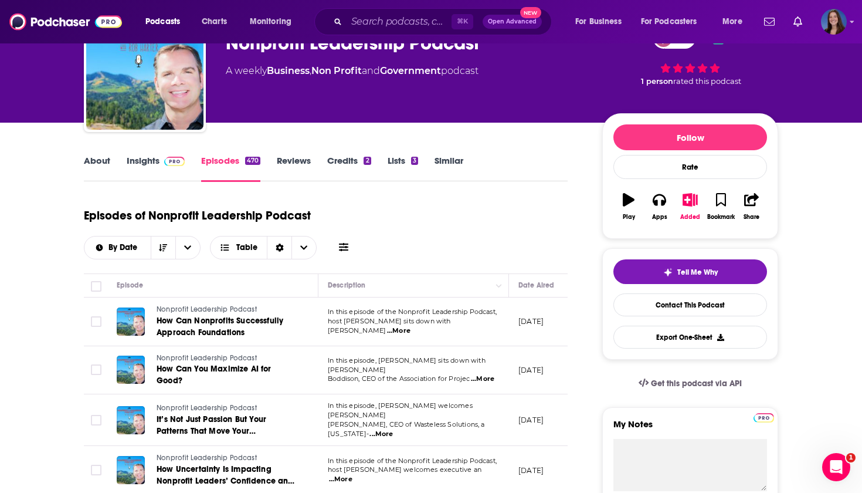
scroll to position [70, 0]
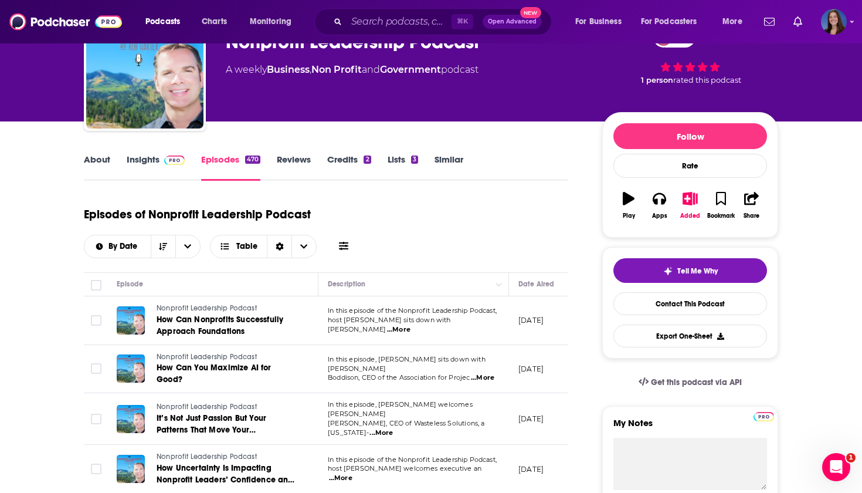
click at [689, 202] on icon "button" at bounding box center [690, 198] width 15 height 13
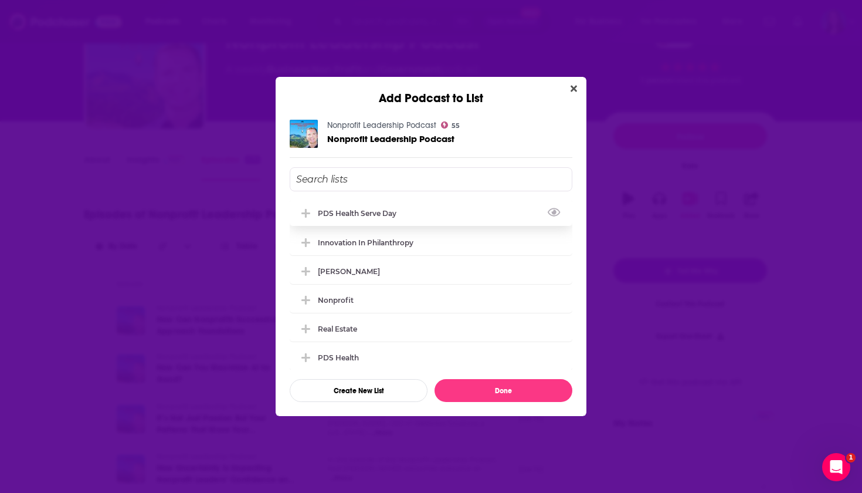
click at [370, 215] on div "PDS Health Serve Day" at bounding box center [361, 213] width 86 height 9
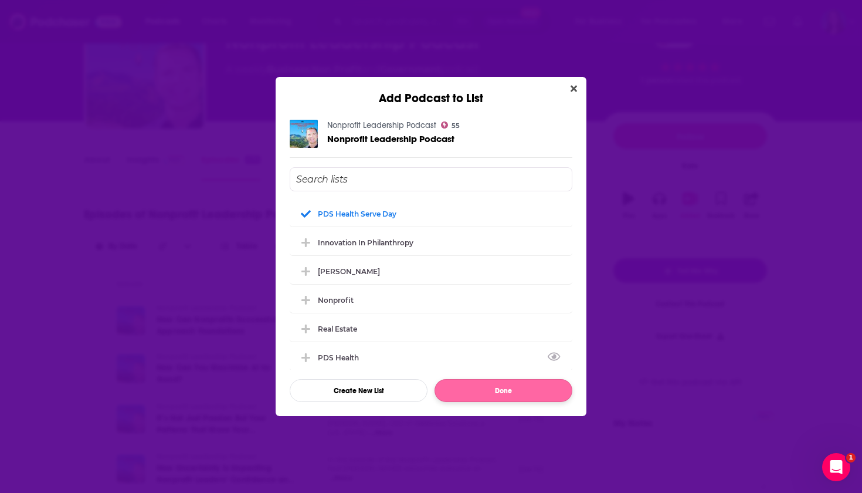
click at [488, 385] on button "Done" at bounding box center [504, 390] width 138 height 23
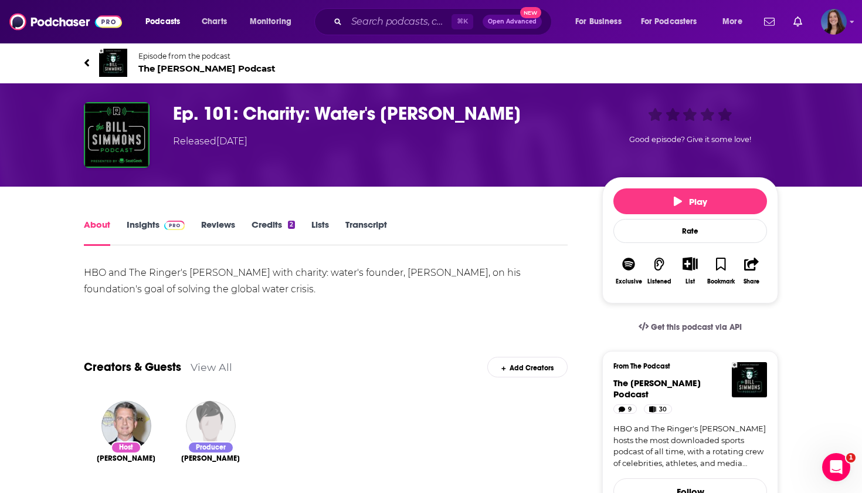
click at [143, 68] on span "The [PERSON_NAME] Podcast" at bounding box center [206, 68] width 137 height 11
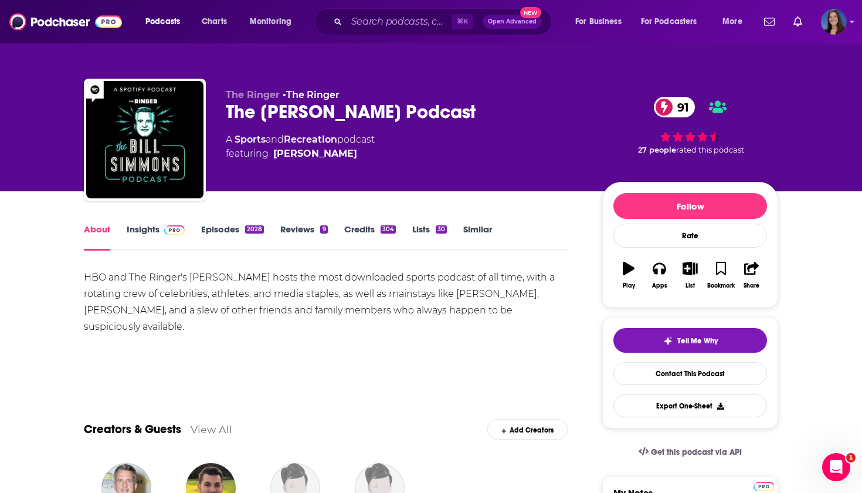
click at [233, 231] on link "Episodes 2028" at bounding box center [232, 237] width 63 height 27
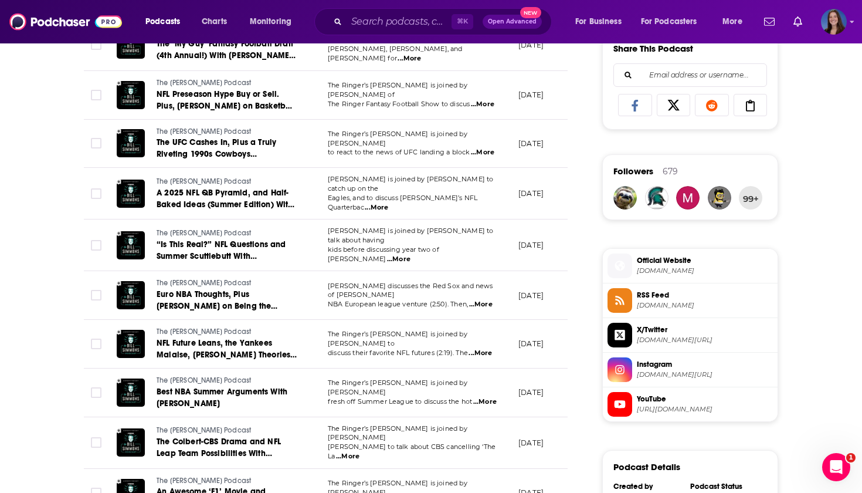
scroll to position [782, 0]
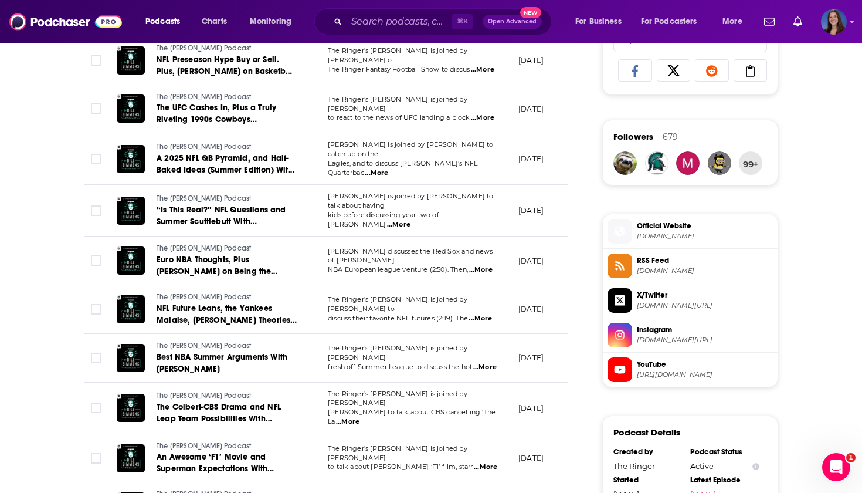
click at [360, 417] on span "...More" at bounding box center [347, 421] width 23 height 9
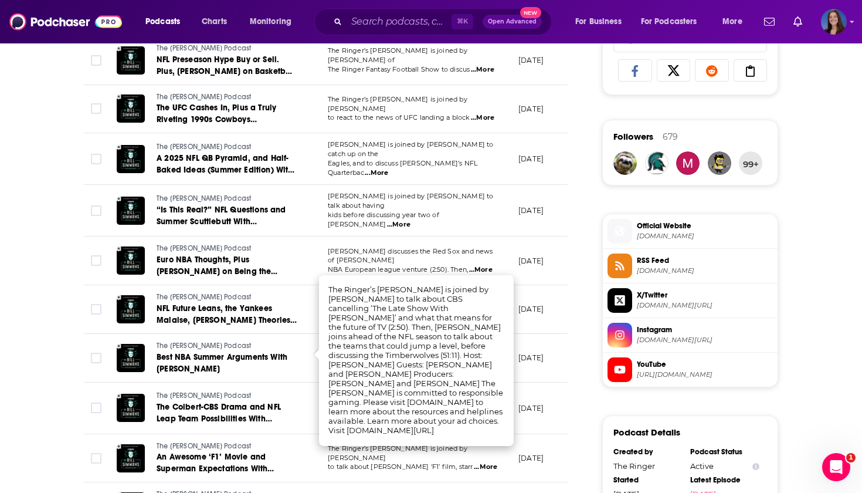
click at [577, 310] on div "About Insights Episodes 2028 Reviews 9 Credits 304 Lists 30 Similar Episodes of…" at bounding box center [333, 210] width 537 height 1540
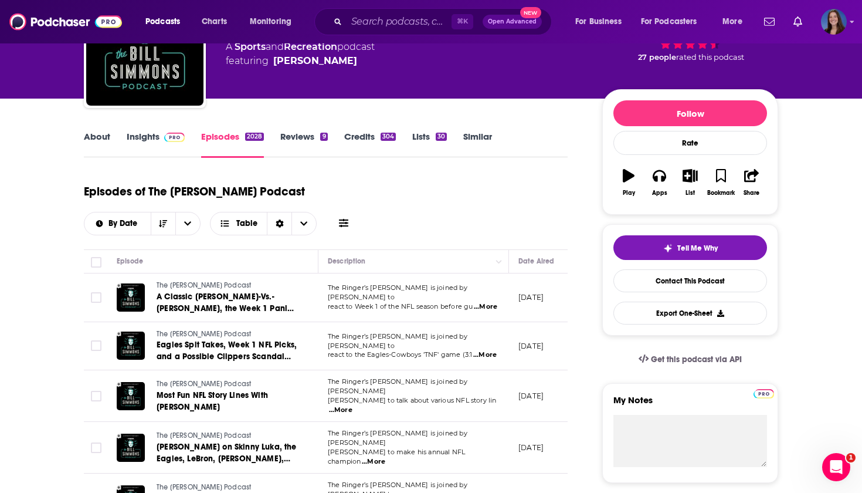
scroll to position [83, 0]
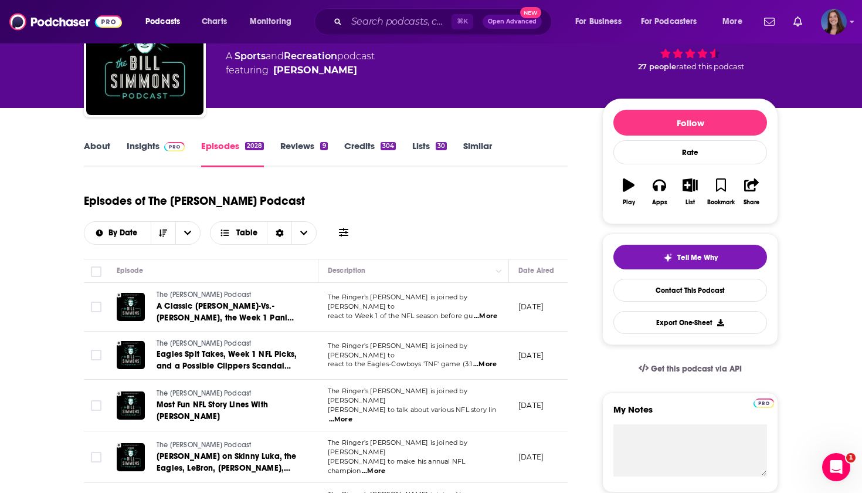
click at [348, 228] on icon at bounding box center [343, 232] width 9 height 9
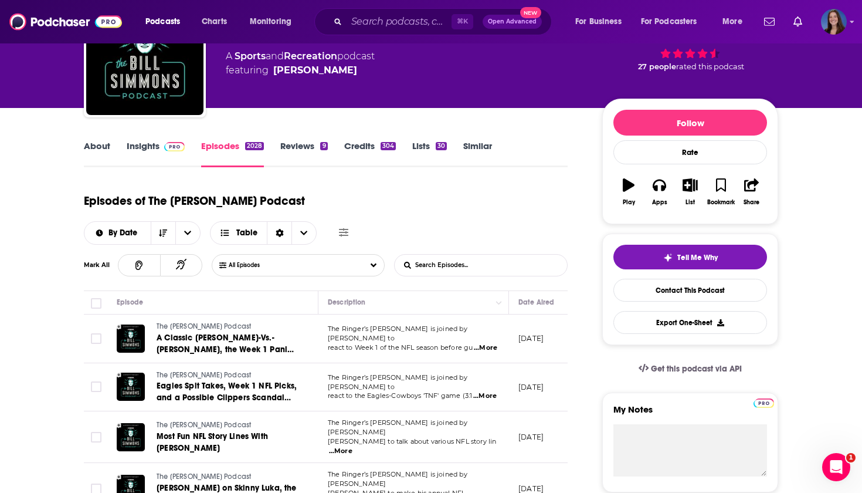
click at [472, 255] on input "List Search Input" at bounding box center [456, 265] width 123 height 21
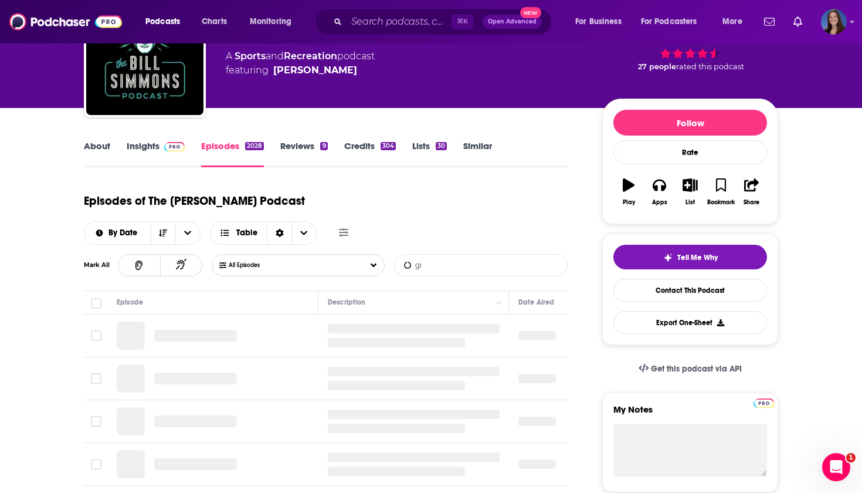
type input "g"
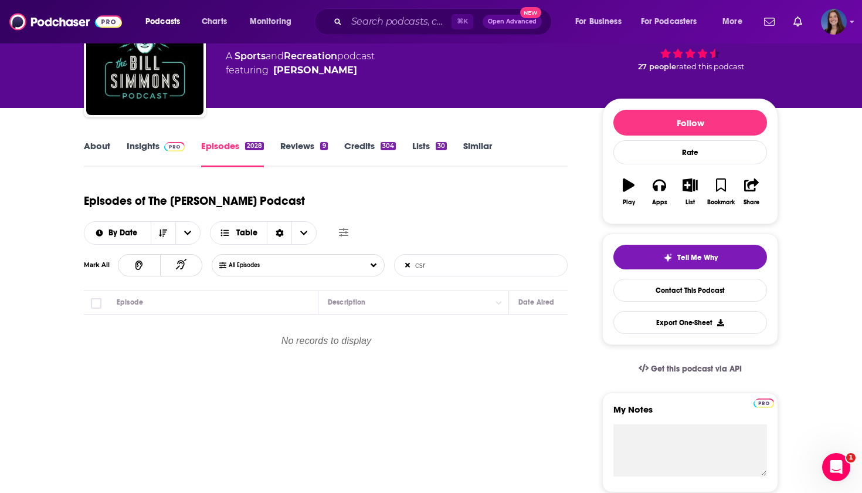
type input "car"
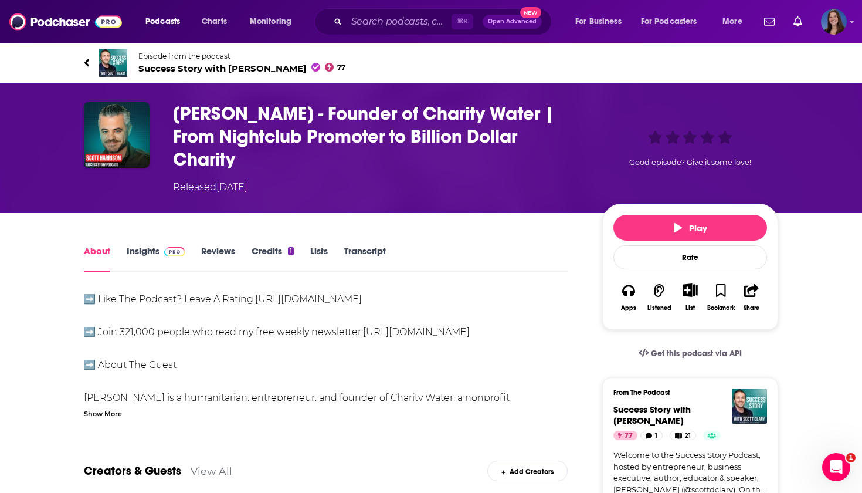
click at [126, 407] on div "Show More" at bounding box center [326, 412] width 484 height 11
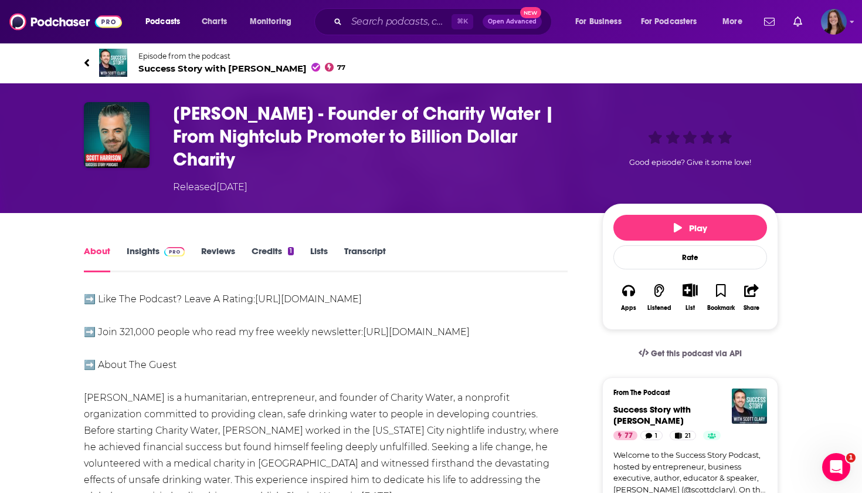
click at [185, 66] on span "Success Story with [PERSON_NAME] 77" at bounding box center [241, 68] width 207 height 11
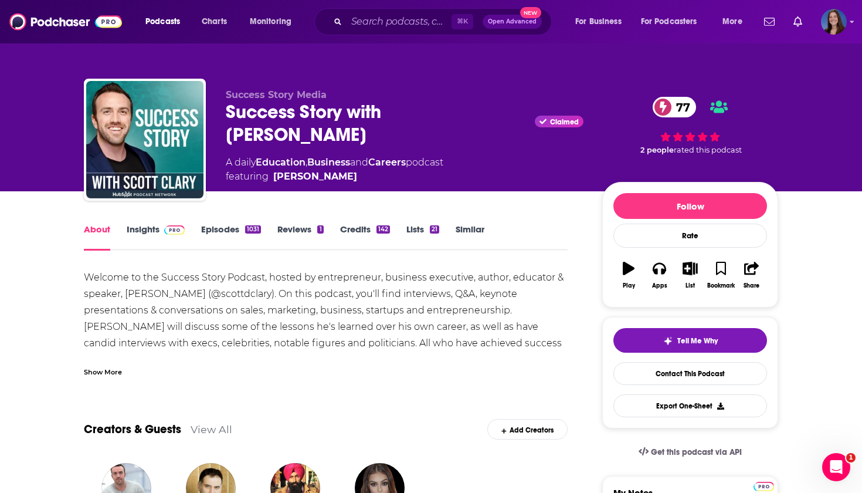
click at [101, 368] on div "Show More" at bounding box center [103, 370] width 38 height 11
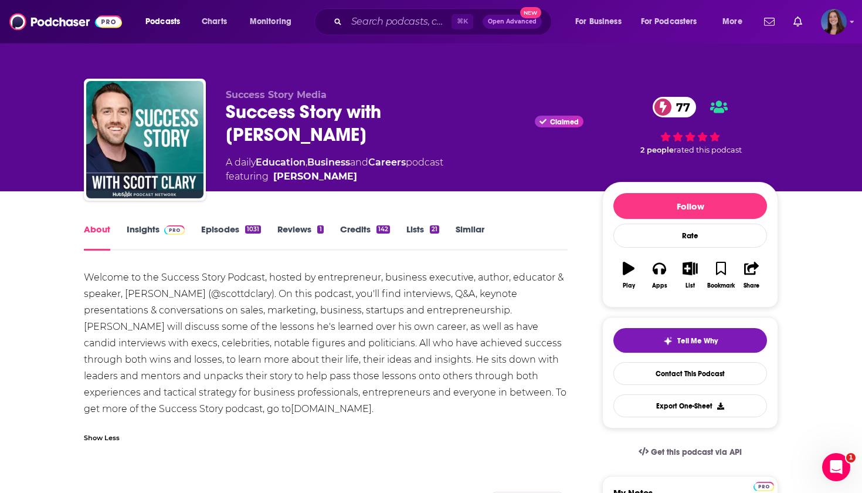
click at [212, 229] on link "Episodes 1031" at bounding box center [231, 237] width 60 height 27
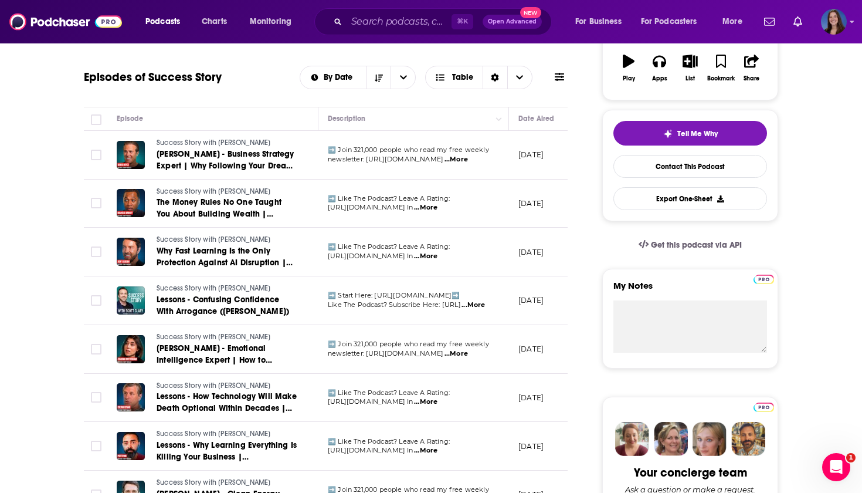
scroll to position [212, 0]
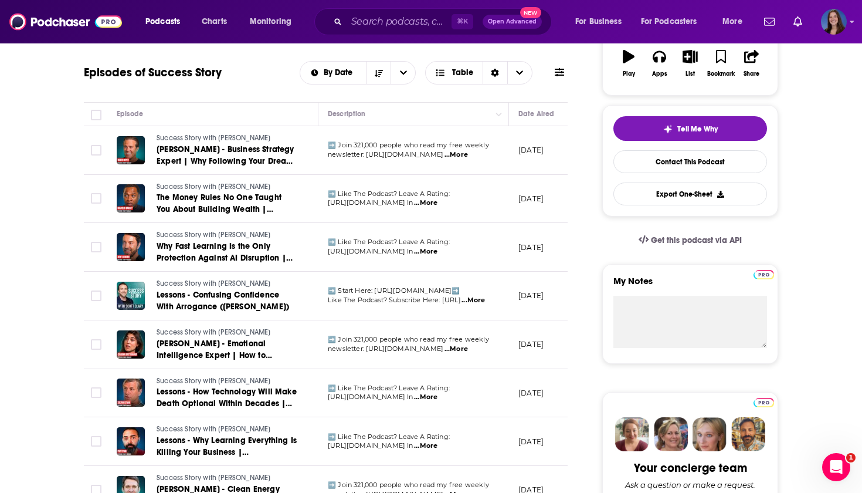
click at [468, 347] on span "...More" at bounding box center [456, 348] width 23 height 9
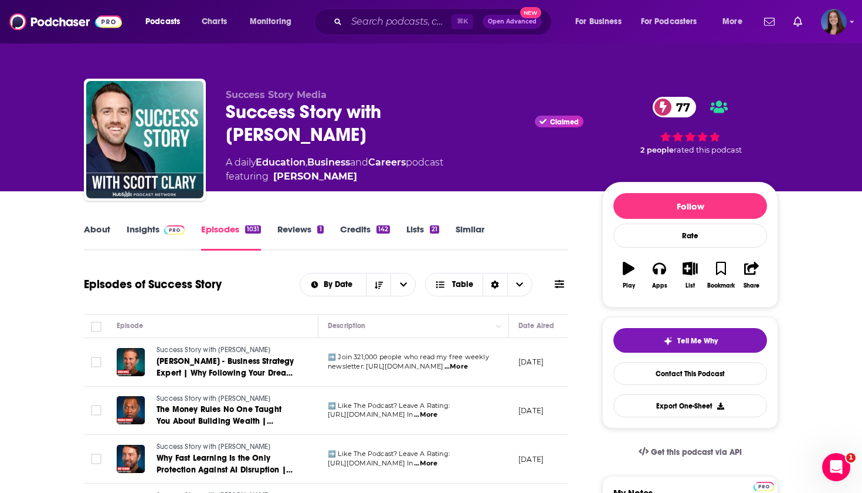
scroll to position [0, 0]
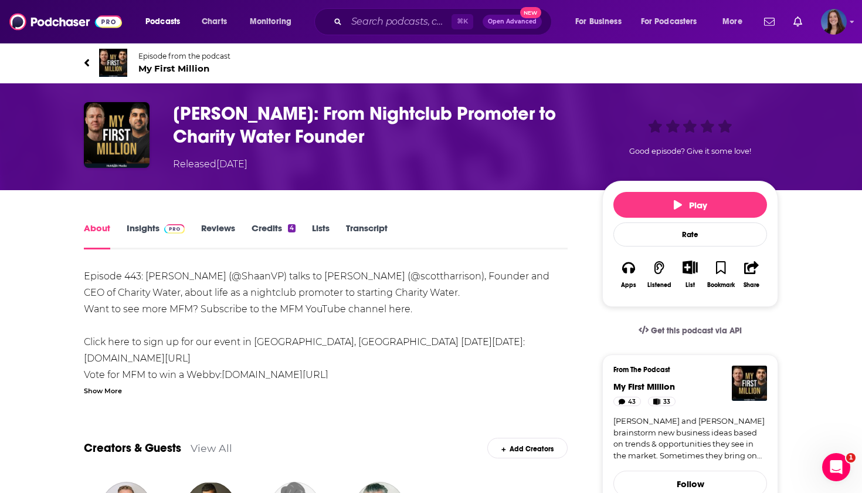
click at [174, 72] on span "My First Million" at bounding box center [184, 68] width 92 height 11
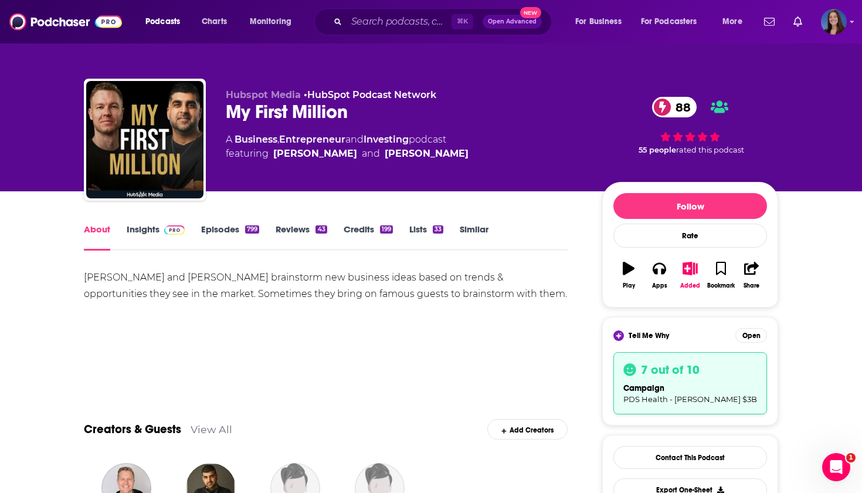
click at [233, 226] on link "Episodes 799" at bounding box center [230, 237] width 58 height 27
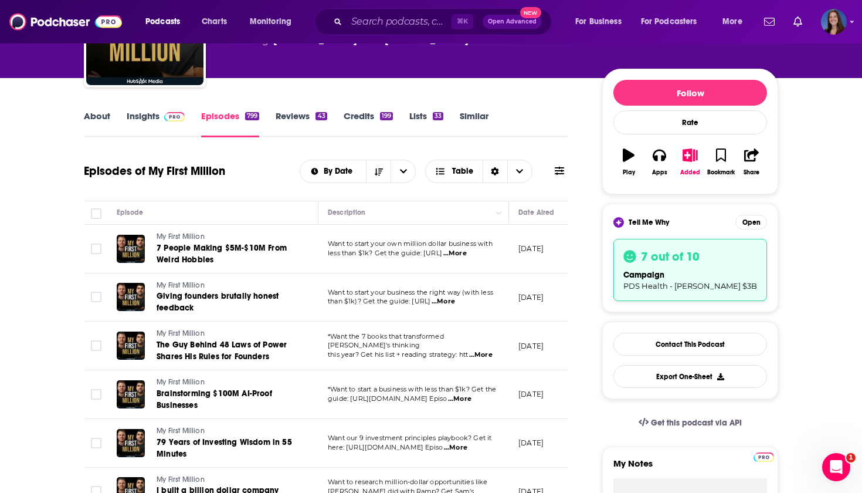
scroll to position [117, 0]
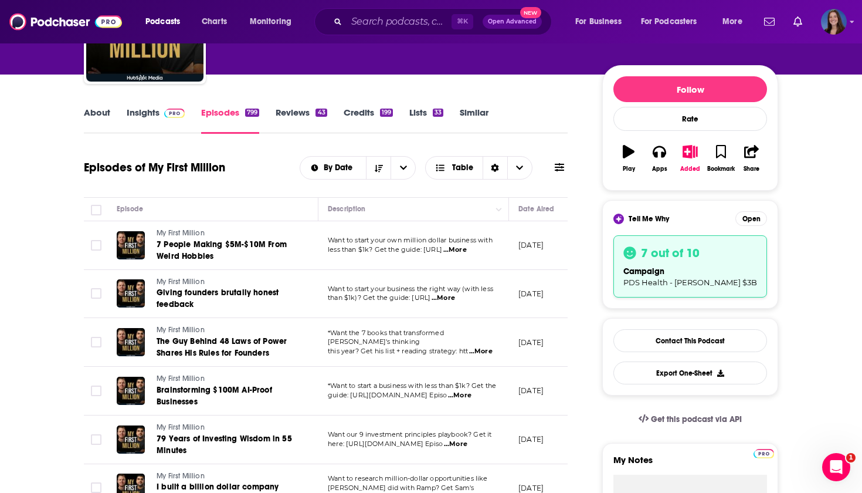
click at [467, 249] on span "...More" at bounding box center [455, 249] width 23 height 9
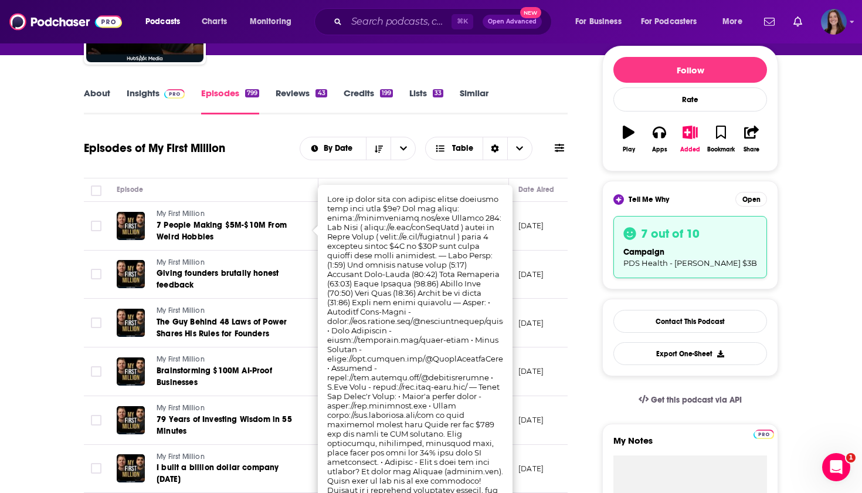
scroll to position [138, 0]
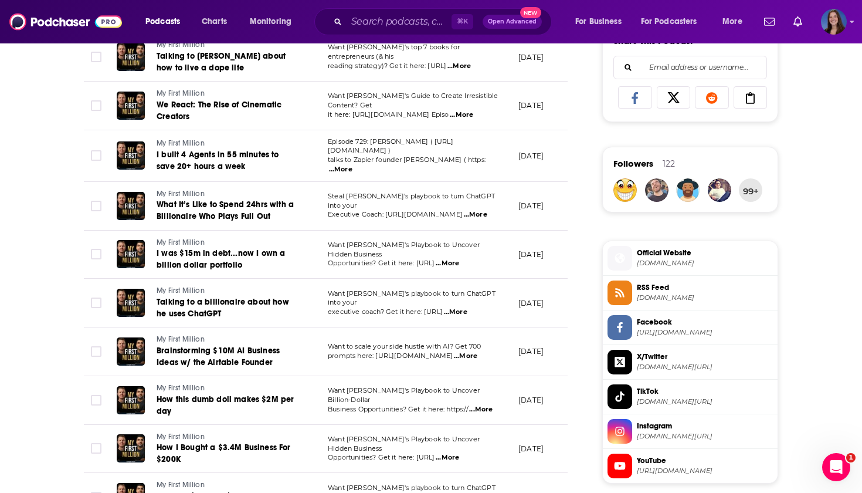
scroll to position [840, 0]
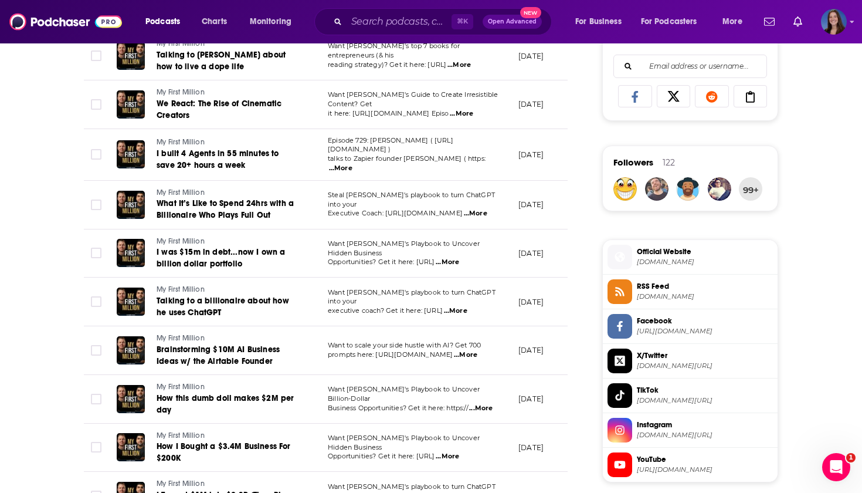
click at [468, 306] on span "...More" at bounding box center [455, 310] width 23 height 9
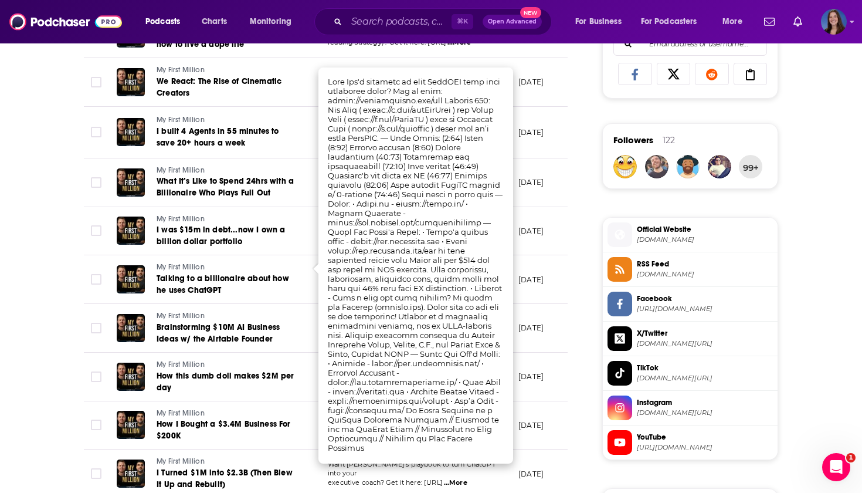
scroll to position [871, 0]
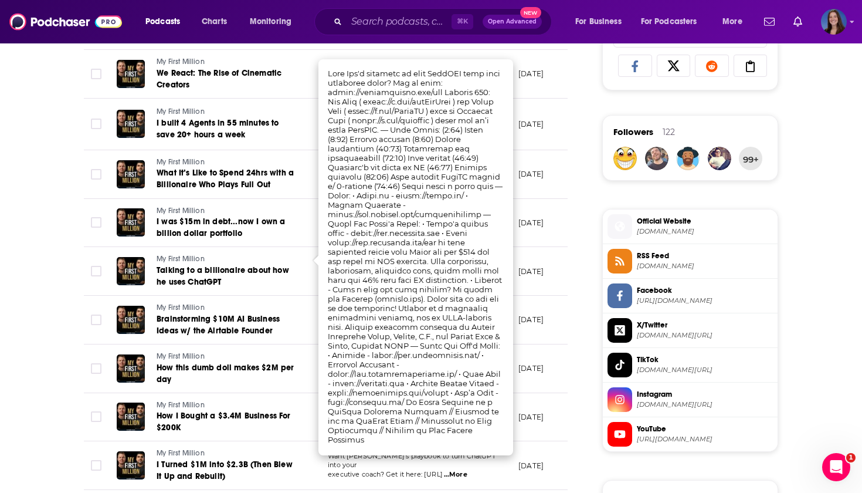
click at [59, 298] on div "About Insights Episodes 799 Reviews 43 Credits 199 Lists 33 Similar Episodes of…" at bounding box center [431, 113] width 751 height 1585
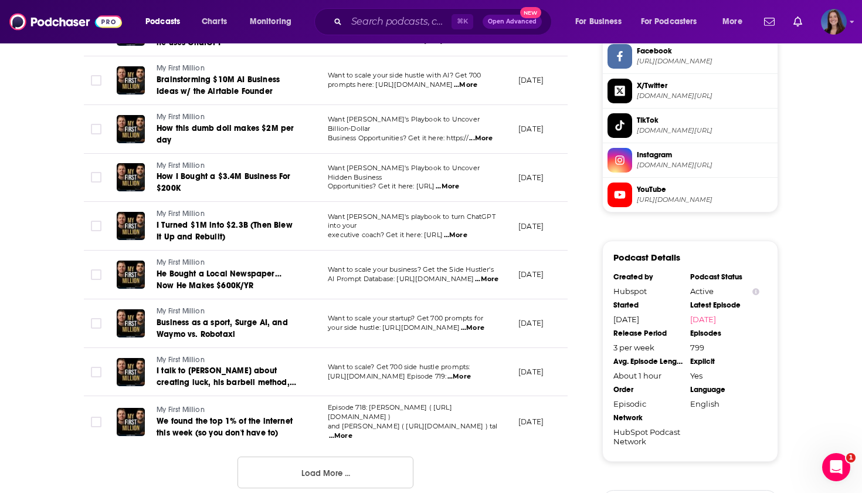
scroll to position [1116, 0]
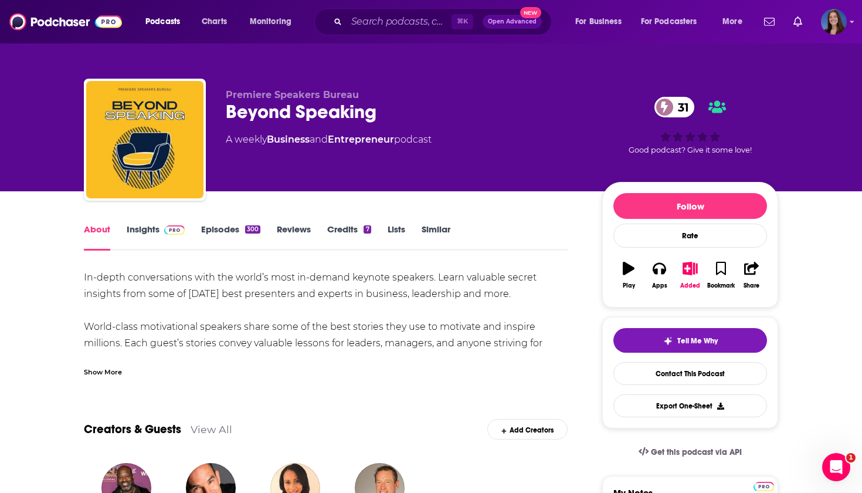
click at [96, 369] on div "Show More" at bounding box center [103, 370] width 38 height 11
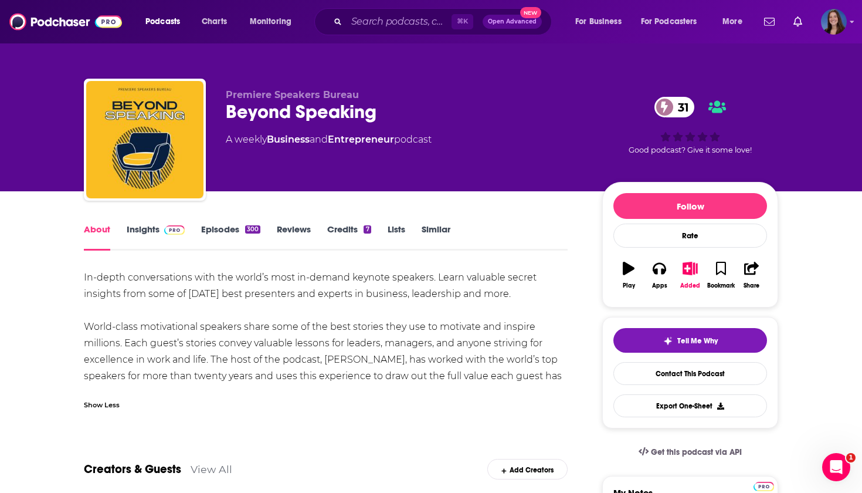
click at [229, 228] on link "Episodes 300" at bounding box center [230, 237] width 59 height 27
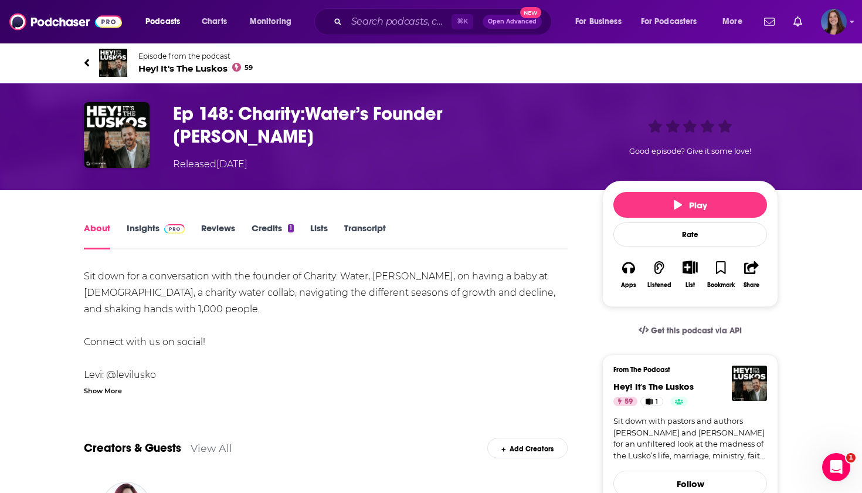
click at [199, 66] on span "Hey! It's The Luskos 59" at bounding box center [195, 68] width 114 height 11
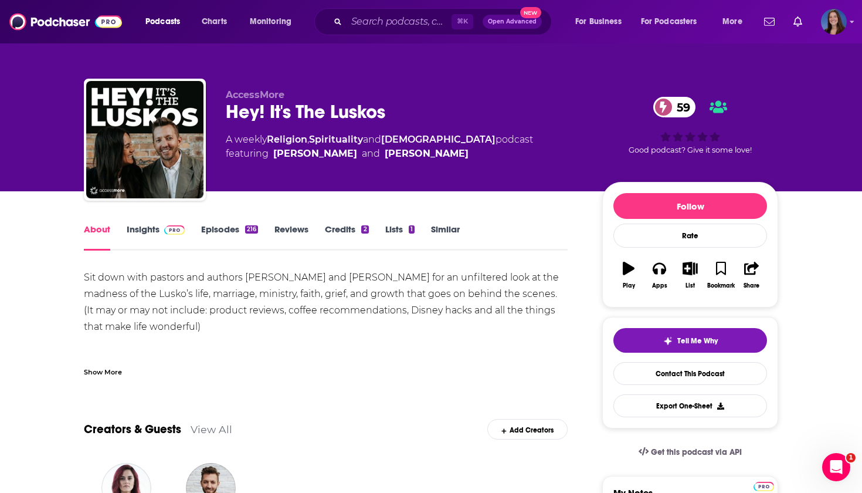
click at [228, 229] on link "Episodes 216" at bounding box center [229, 237] width 57 height 27
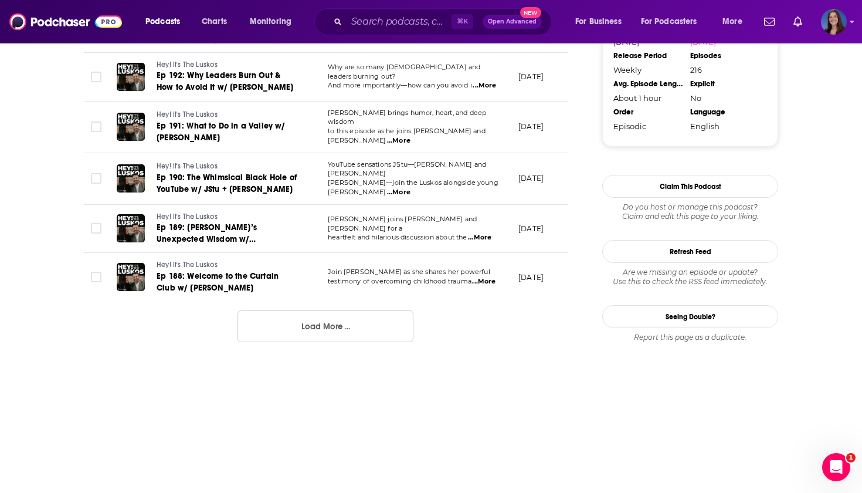
scroll to position [1269, 0]
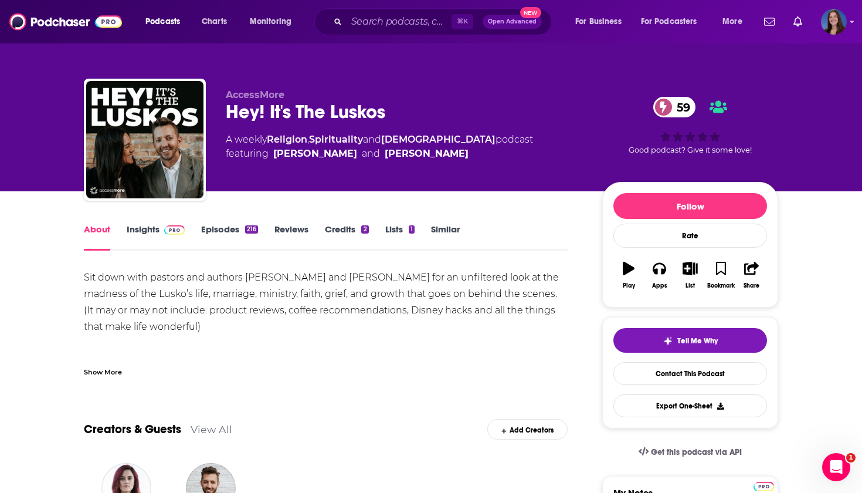
scroll to position [11, 0]
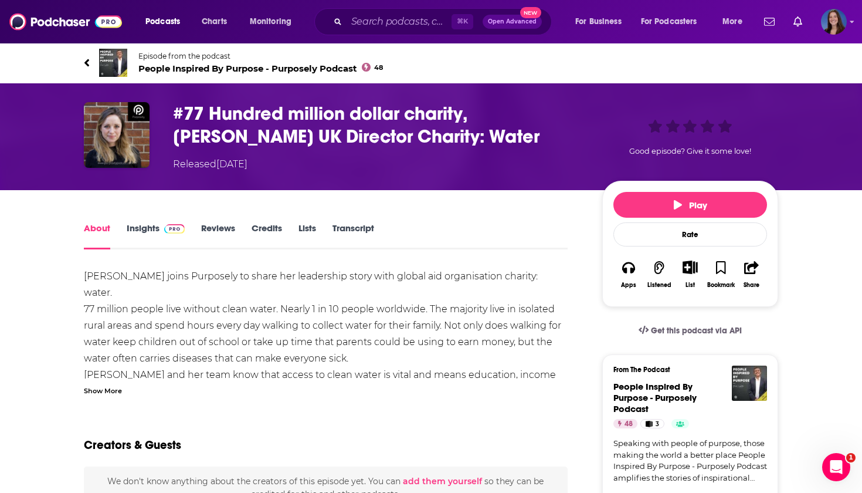
scroll to position [61, 0]
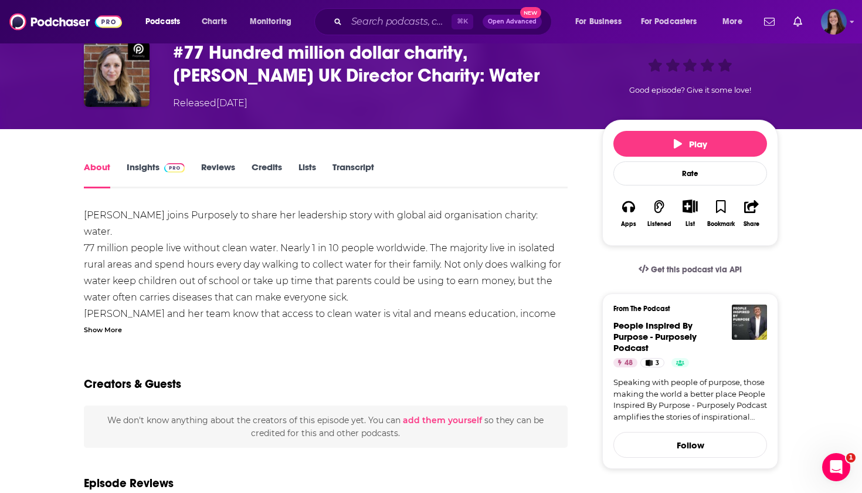
click at [92, 331] on div "Show More" at bounding box center [103, 328] width 38 height 11
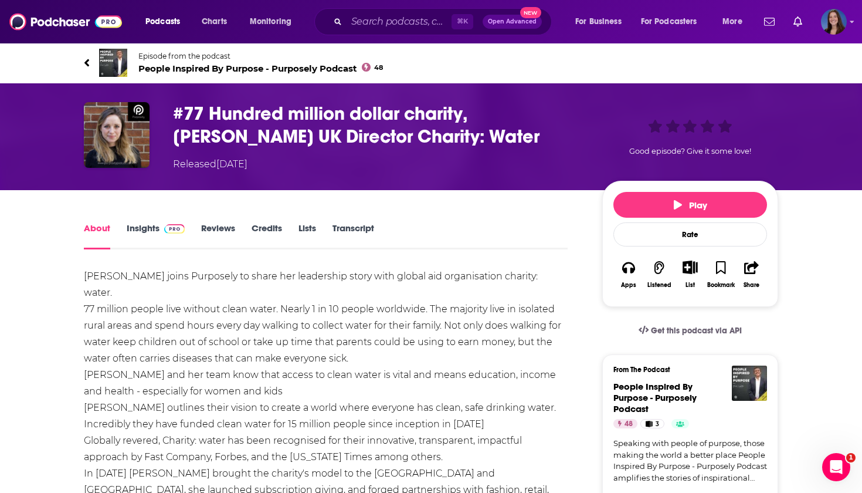
scroll to position [0, 0]
click at [198, 70] on span "People Inspired By Purpose - Purposely Podcast 48" at bounding box center [260, 68] width 245 height 11
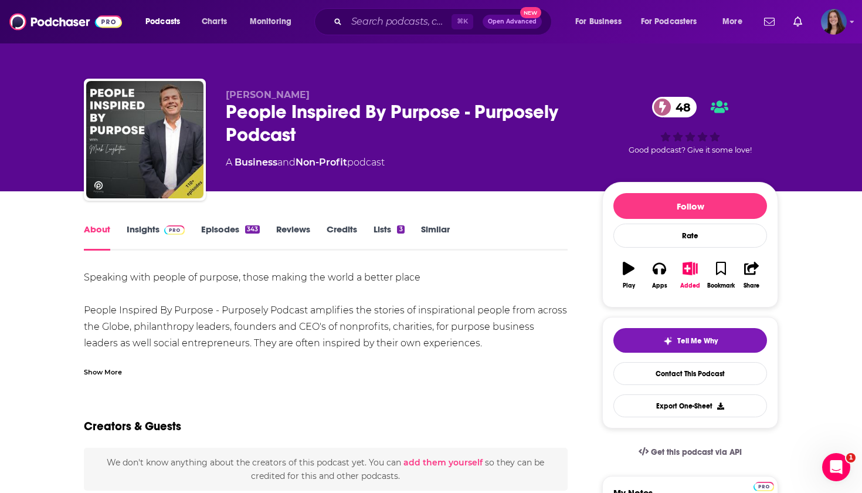
click at [223, 229] on link "Episodes 343" at bounding box center [230, 237] width 59 height 27
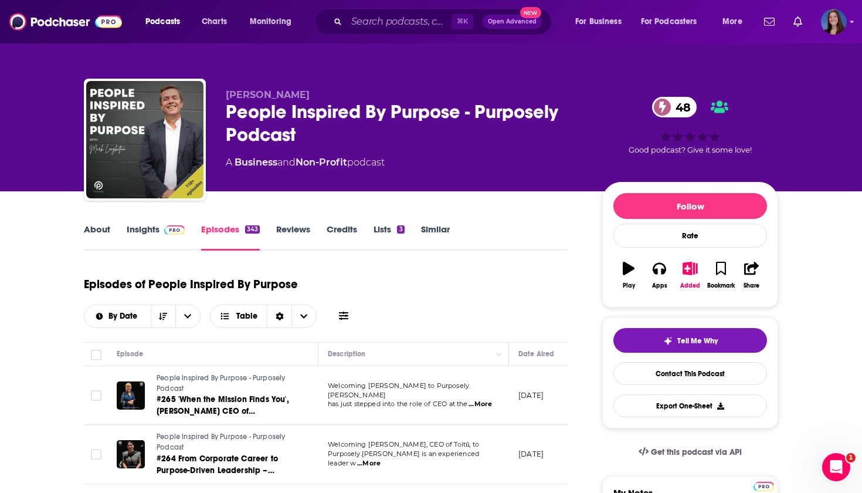
scroll to position [0, 7]
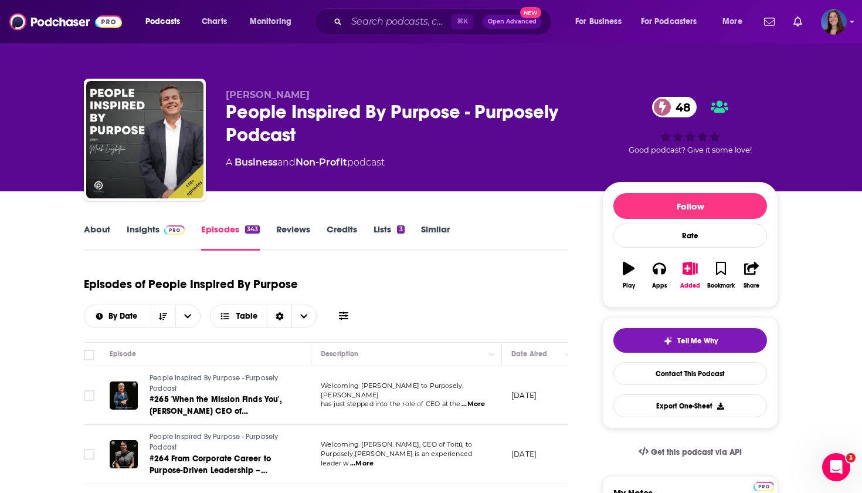
click at [689, 270] on icon "button" at bounding box center [690, 268] width 15 height 13
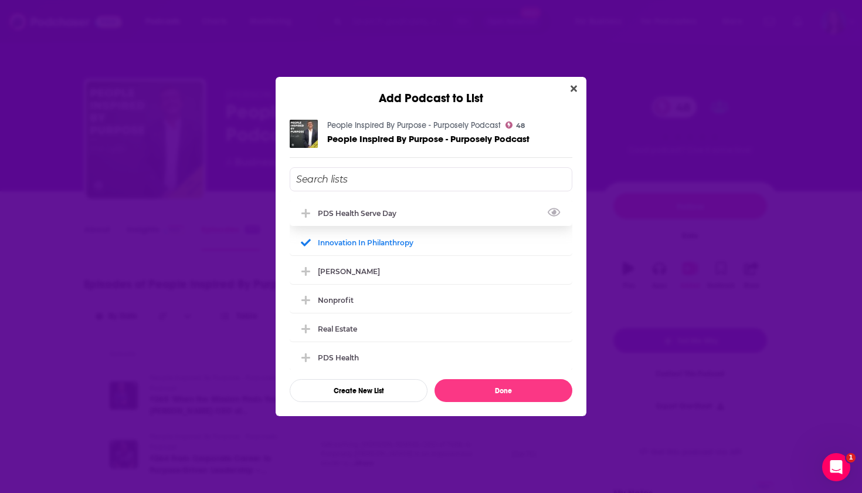
click at [407, 212] on div "PDS Health Serve Day" at bounding box center [431, 213] width 283 height 26
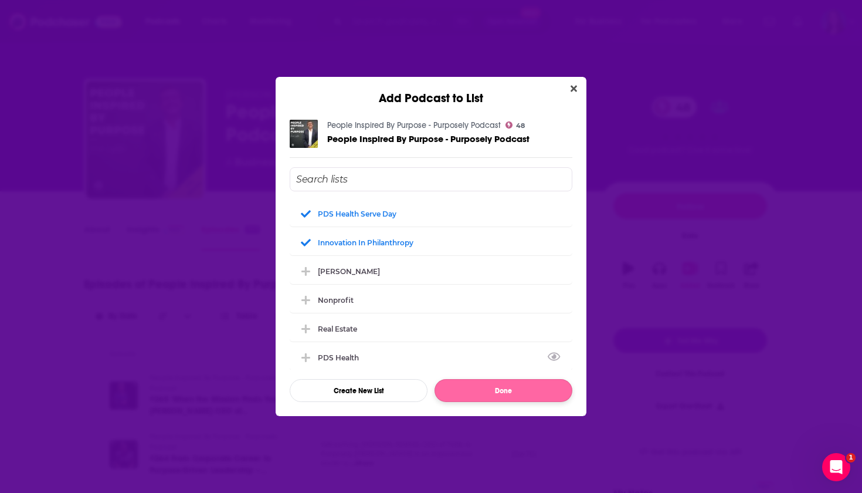
click at [480, 391] on button "Done" at bounding box center [504, 390] width 138 height 23
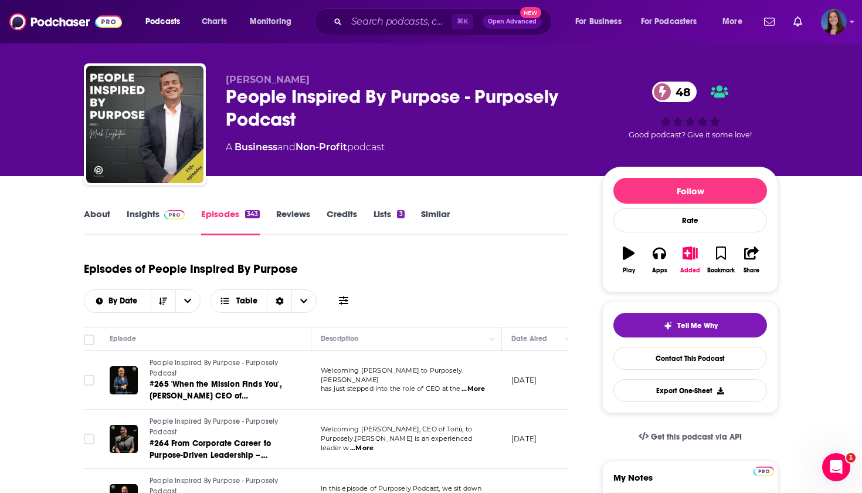
scroll to position [20, 0]
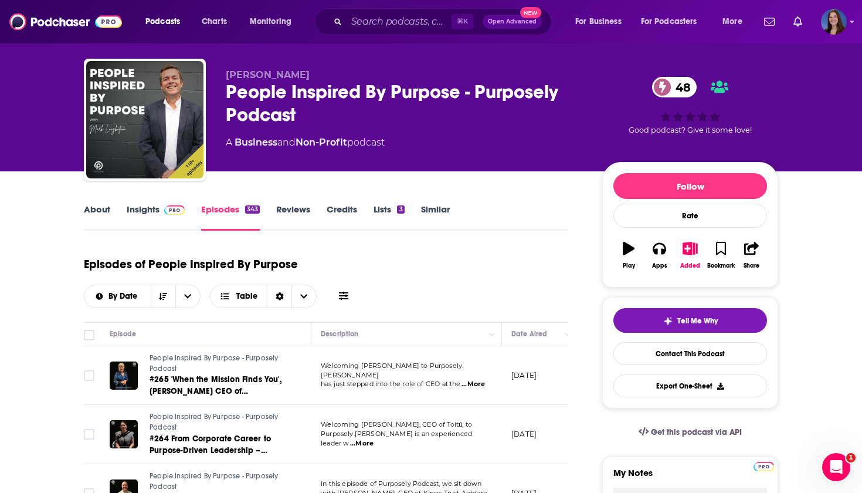
click at [443, 207] on link "Similar" at bounding box center [435, 217] width 29 height 27
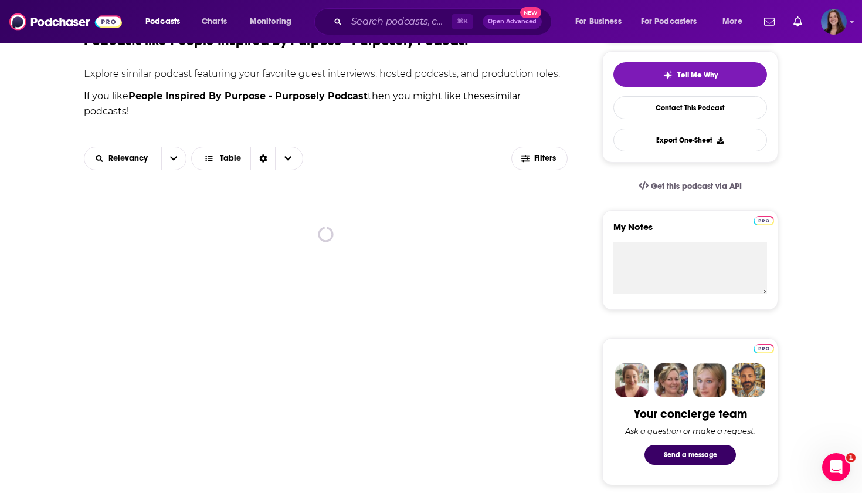
scroll to position [267, 0]
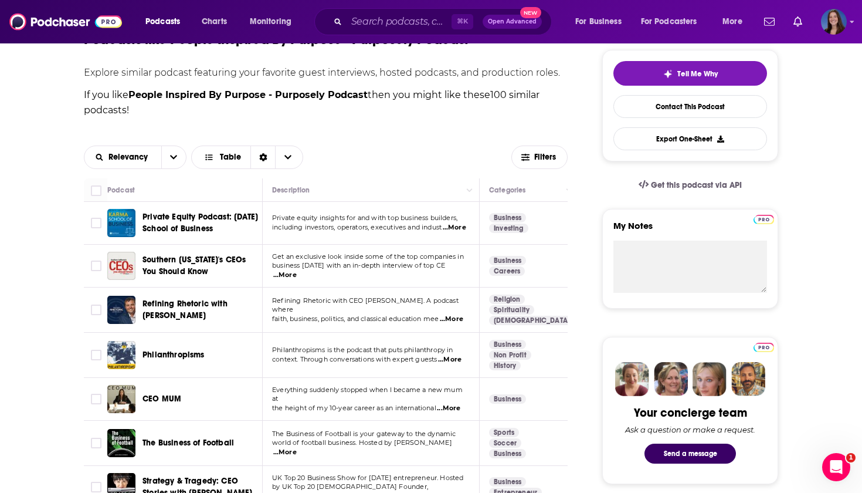
click at [297, 270] on span "...More" at bounding box center [284, 274] width 23 height 9
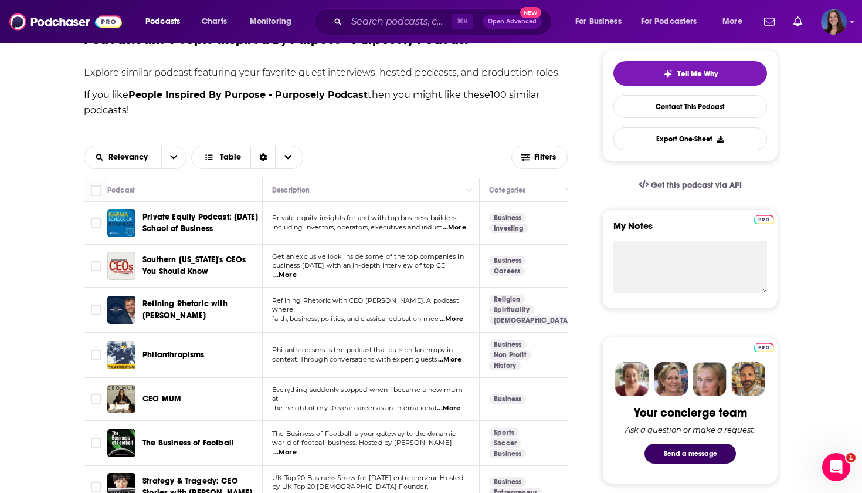
click at [458, 316] on span "...More" at bounding box center [451, 318] width 23 height 9
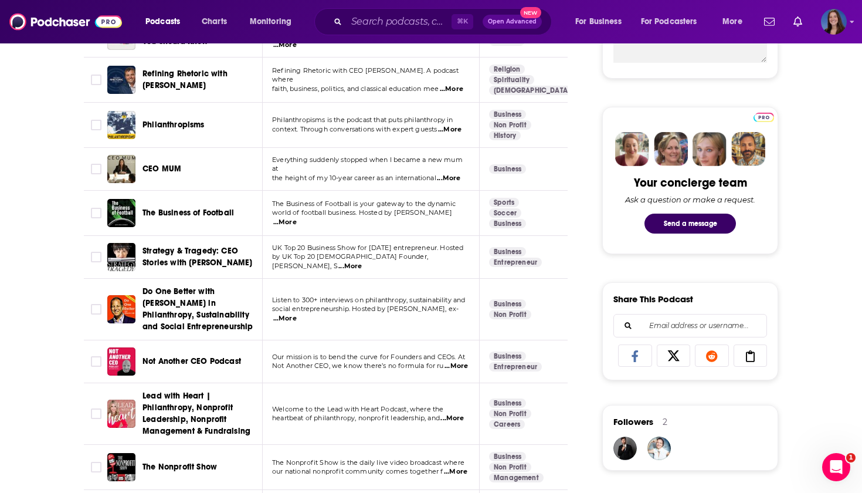
scroll to position [536, 0]
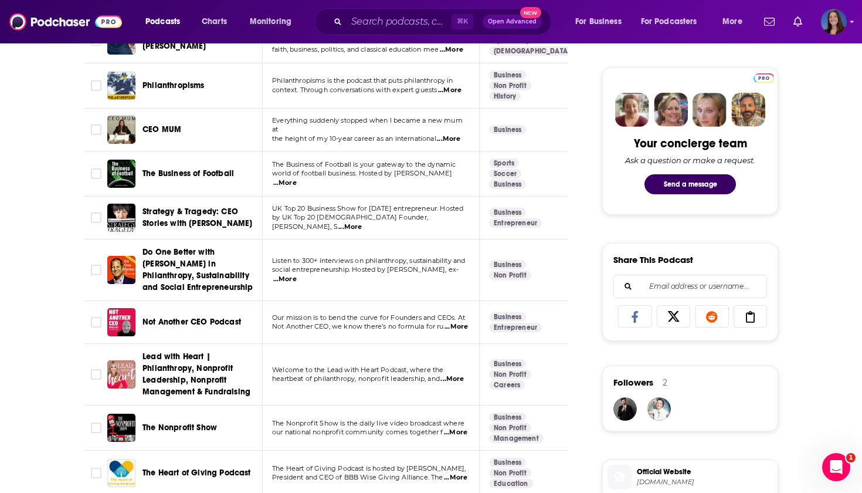
click at [458, 329] on span "...More" at bounding box center [456, 326] width 23 height 9
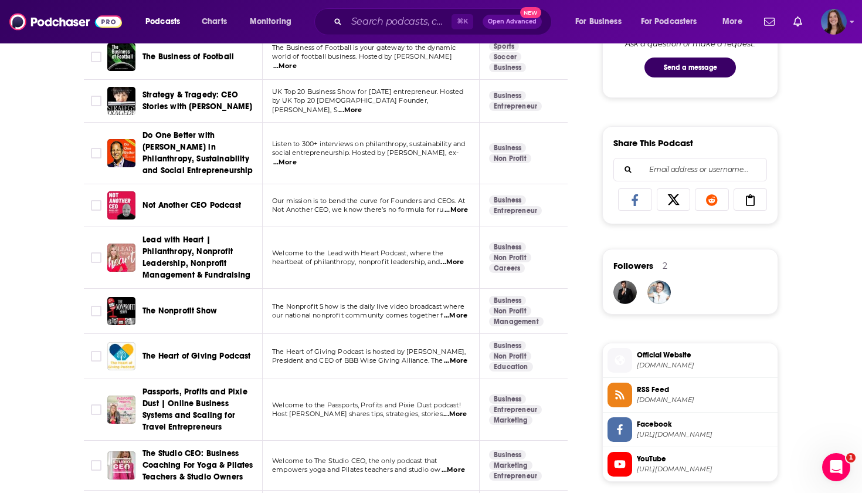
scroll to position [654, 0]
click at [462, 257] on span "...More" at bounding box center [452, 261] width 23 height 9
click at [459, 360] on span "...More" at bounding box center [455, 360] width 23 height 9
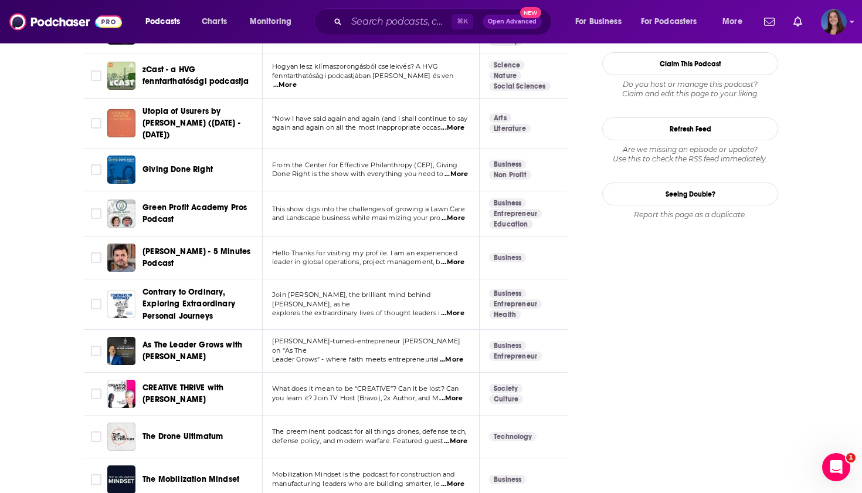
scroll to position [1325, 0]
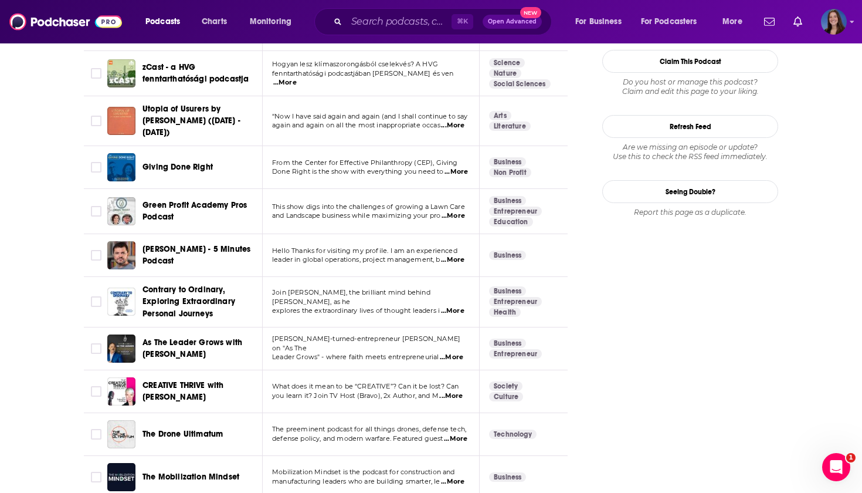
click at [463, 353] on span "...More" at bounding box center [451, 357] width 23 height 9
click at [454, 167] on span "...More" at bounding box center [456, 171] width 23 height 9
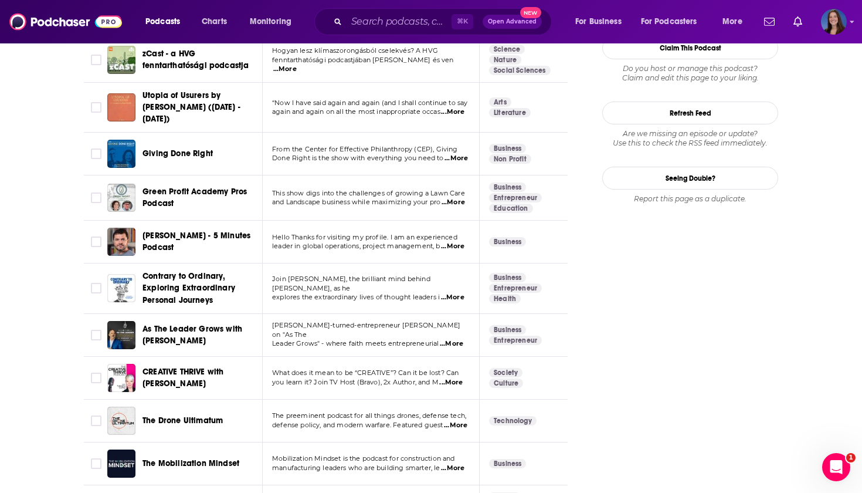
scroll to position [1340, 0]
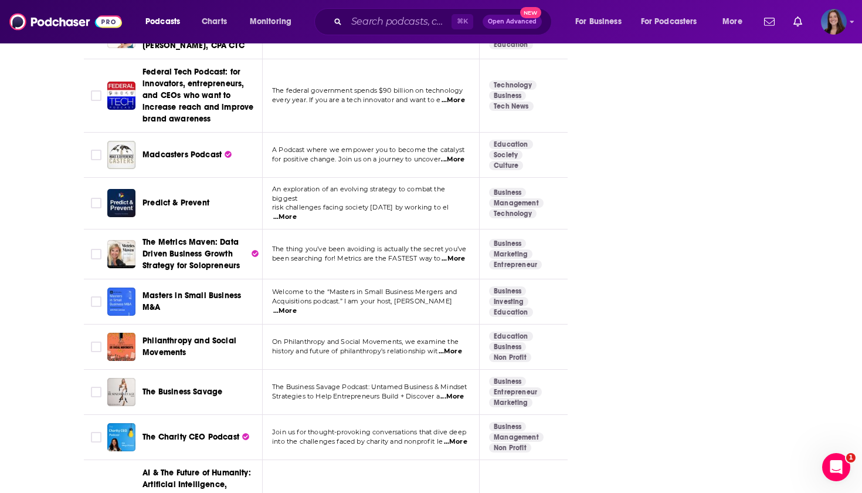
scroll to position [3231, 0]
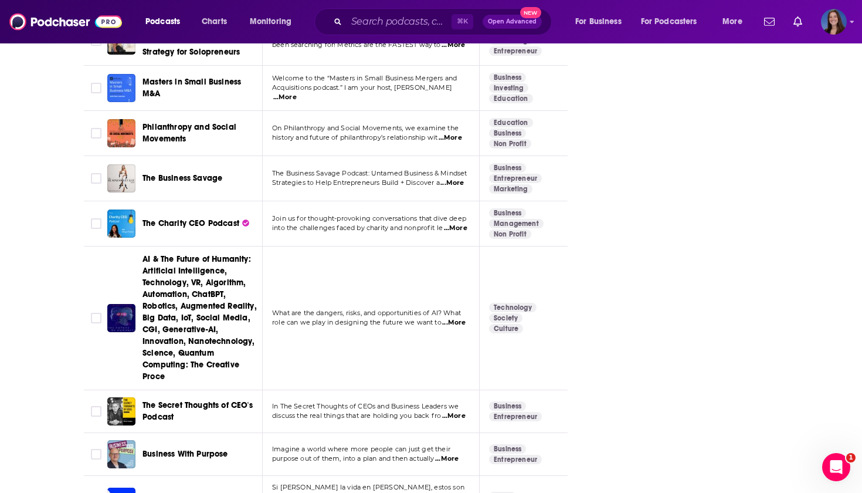
click at [451, 454] on span "...More" at bounding box center [446, 458] width 23 height 9
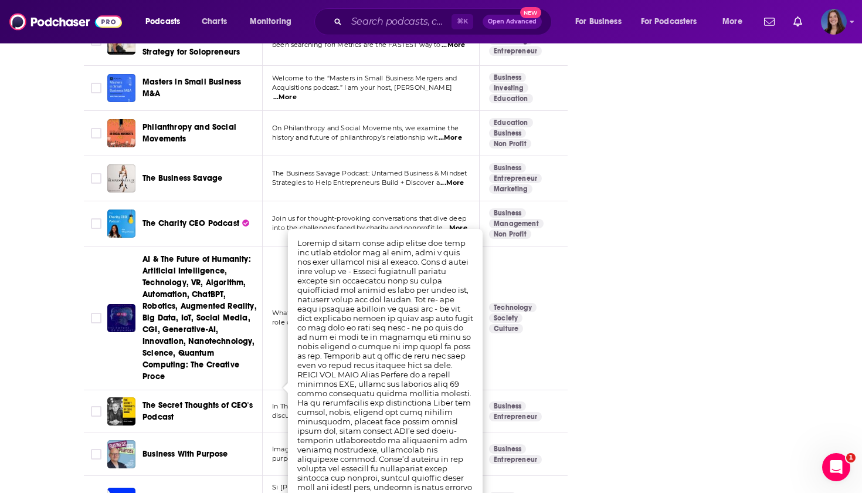
click at [202, 449] on span "Business With Purpose" at bounding box center [186, 454] width 86 height 10
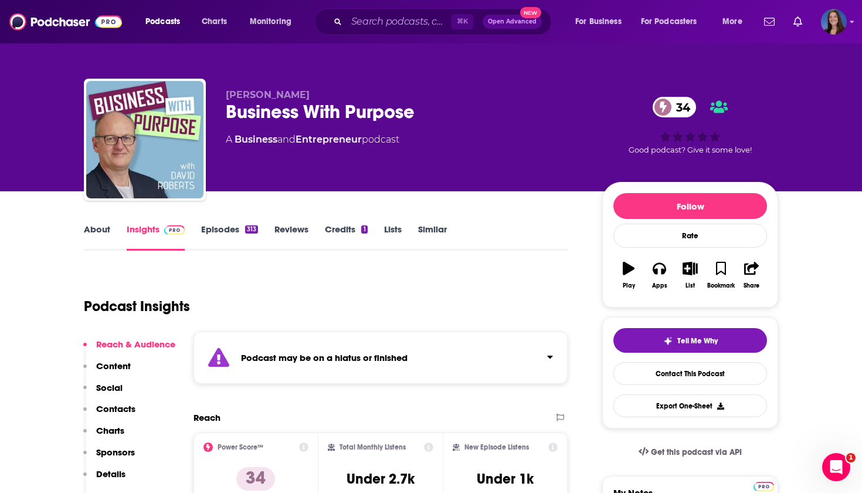
click at [95, 233] on link "About" at bounding box center [97, 237] width 26 height 27
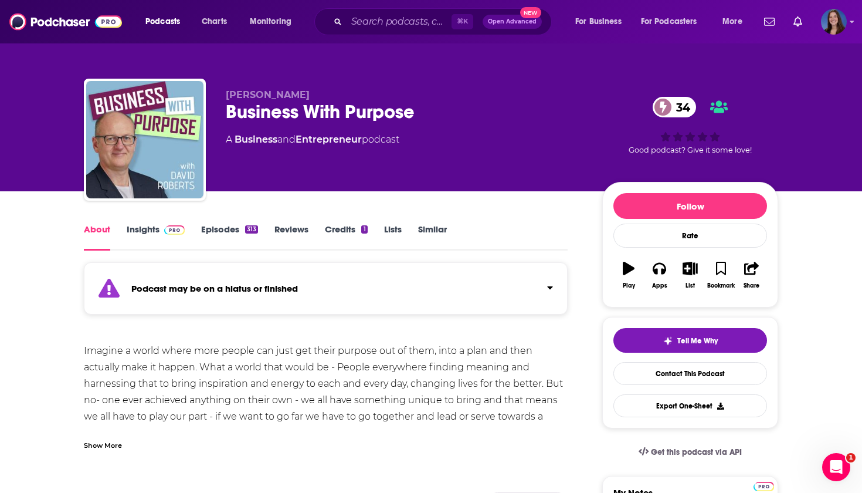
click at [219, 228] on link "Episodes 313" at bounding box center [229, 237] width 57 height 27
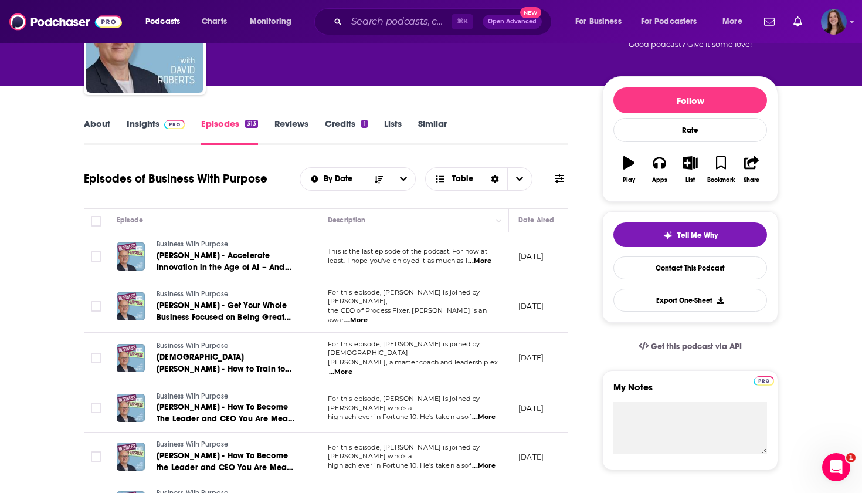
scroll to position [106, 0]
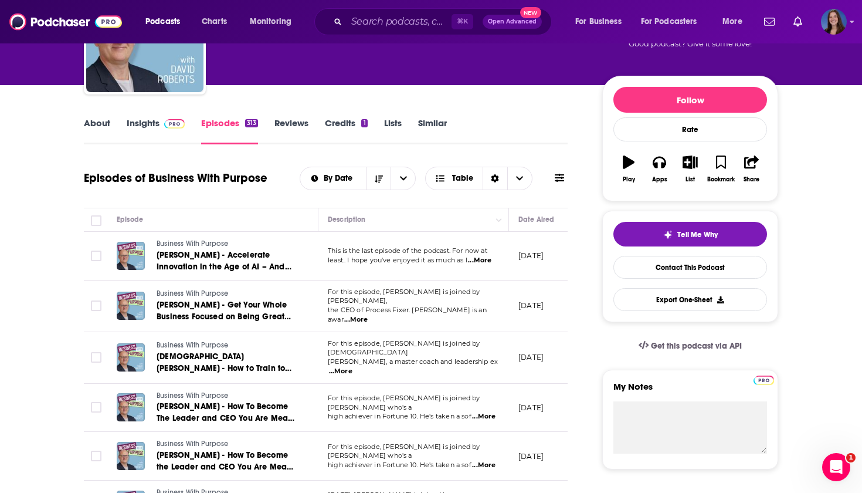
click at [489, 259] on span "...More" at bounding box center [479, 260] width 23 height 9
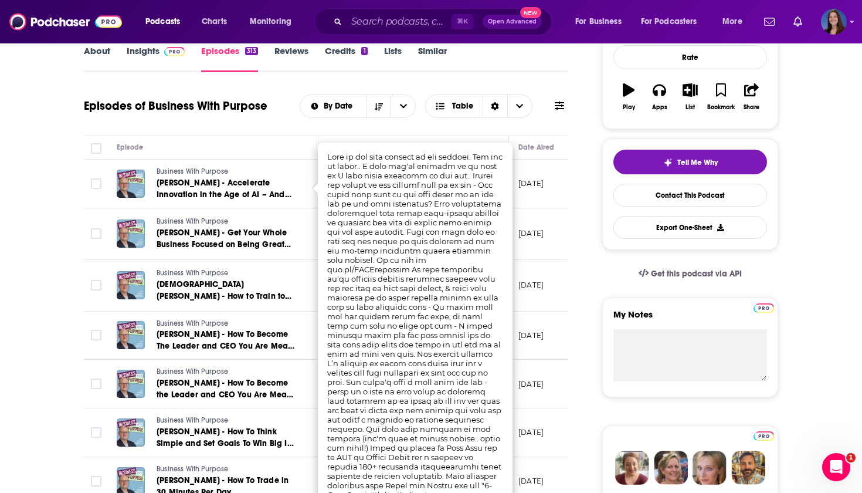
scroll to position [181, 0]
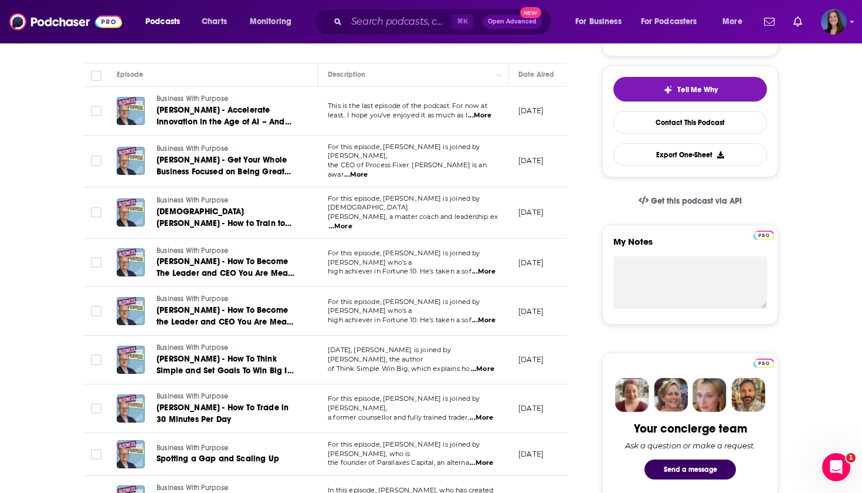
scroll to position [279, 0]
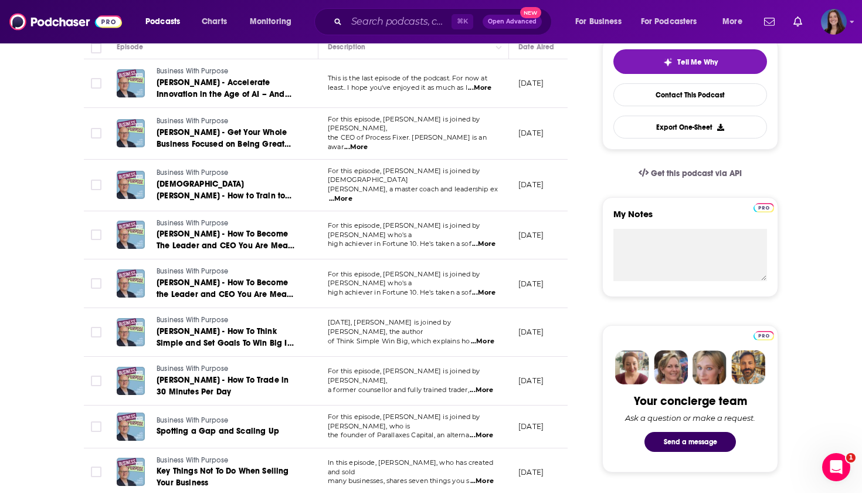
click at [487, 288] on span "...More" at bounding box center [483, 292] width 23 height 9
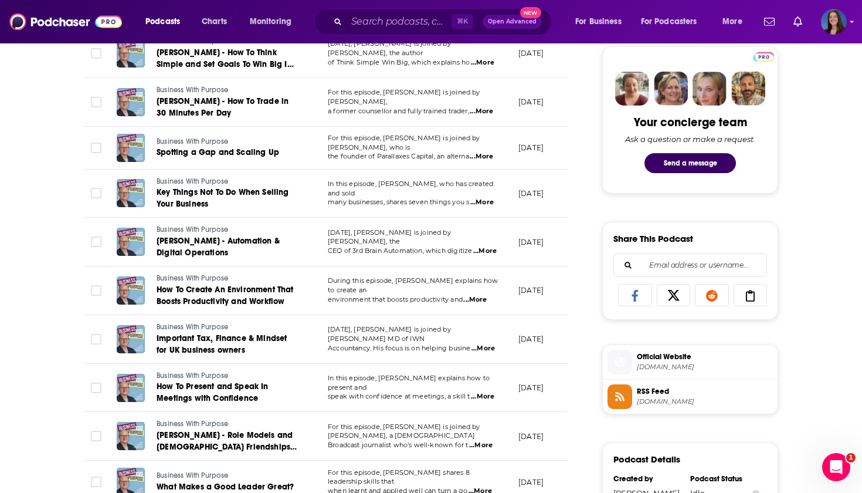
scroll to position [561, 0]
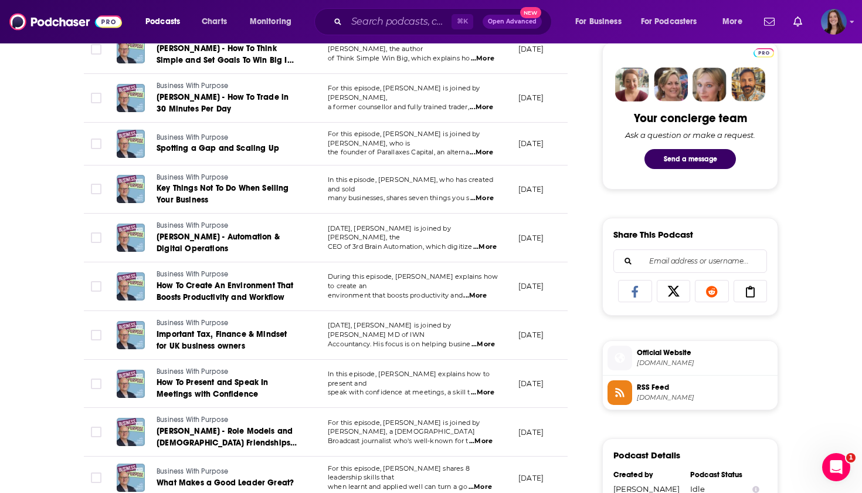
click at [485, 291] on span "...More" at bounding box center [474, 295] width 23 height 9
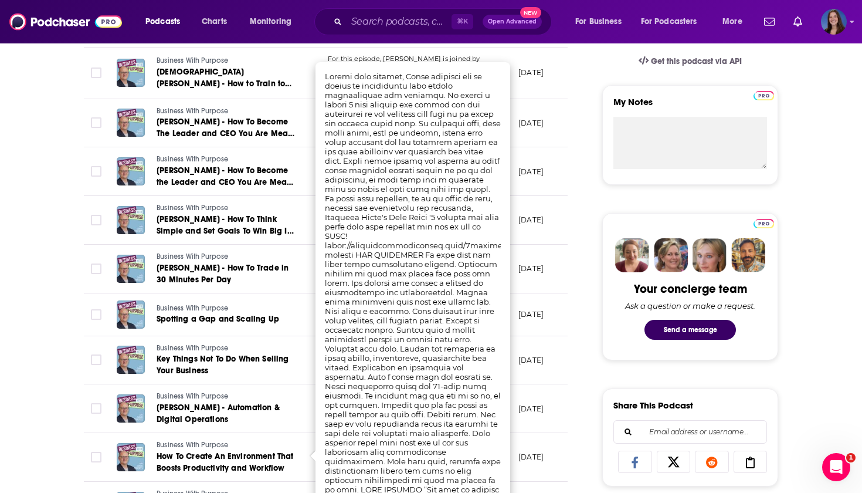
scroll to position [371, 0]
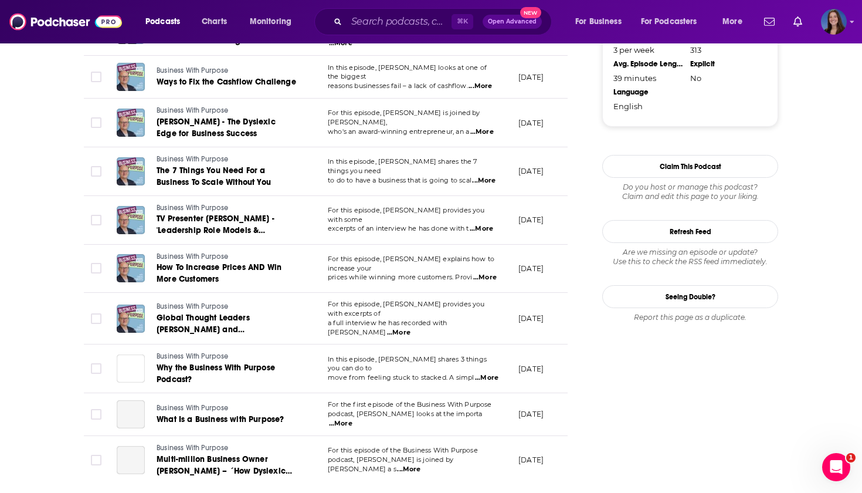
scroll to position [1059, 0]
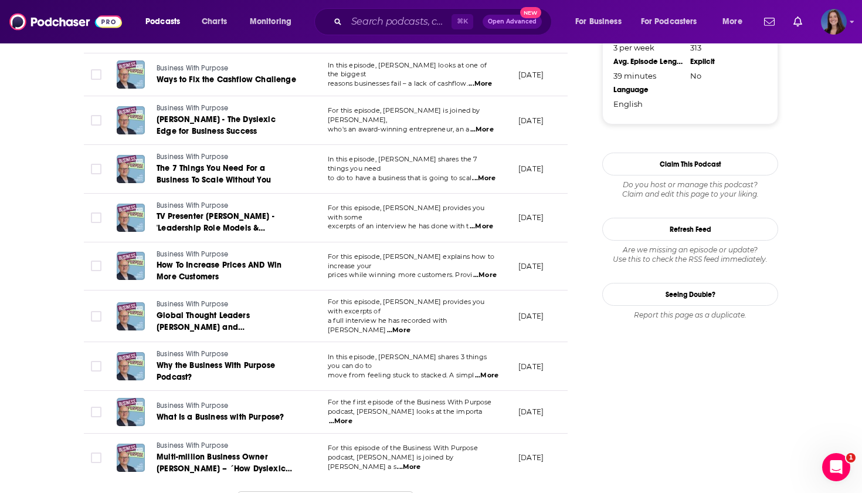
click at [353, 417] on span "...More" at bounding box center [340, 421] width 23 height 9
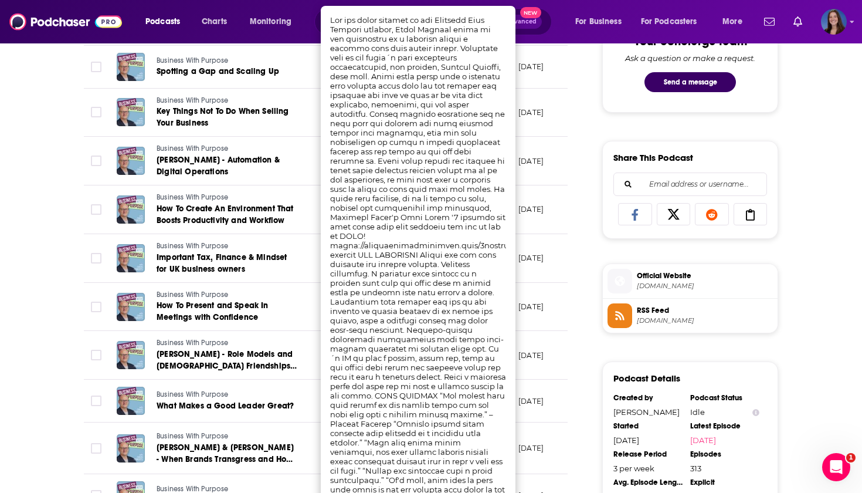
scroll to position [628, 0]
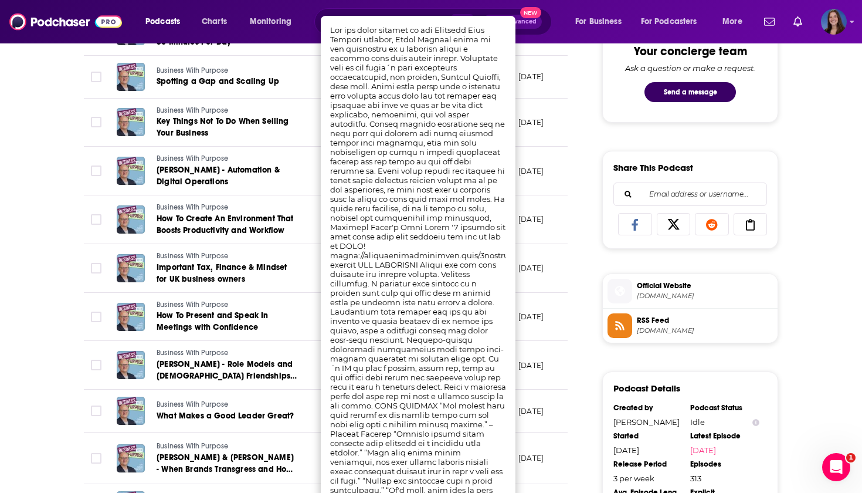
click at [580, 221] on div "About Insights Episodes 313 Reviews Credits 1 Lists Similar Episodes of Busines…" at bounding box center [333, 363] width 537 height 1540
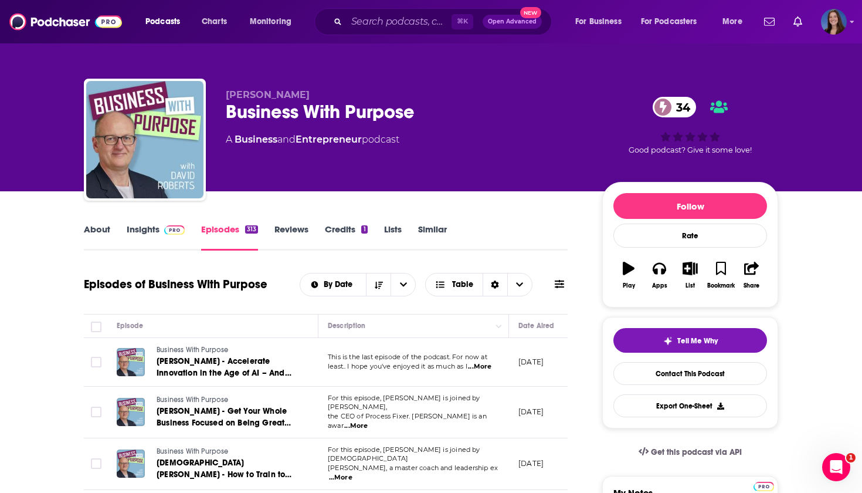
scroll to position [0, 0]
click at [89, 230] on link "About" at bounding box center [97, 237] width 26 height 27
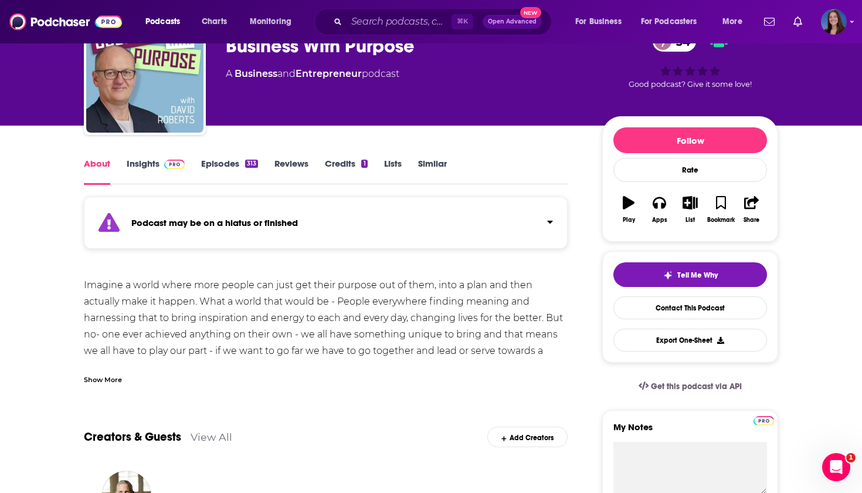
scroll to position [79, 0]
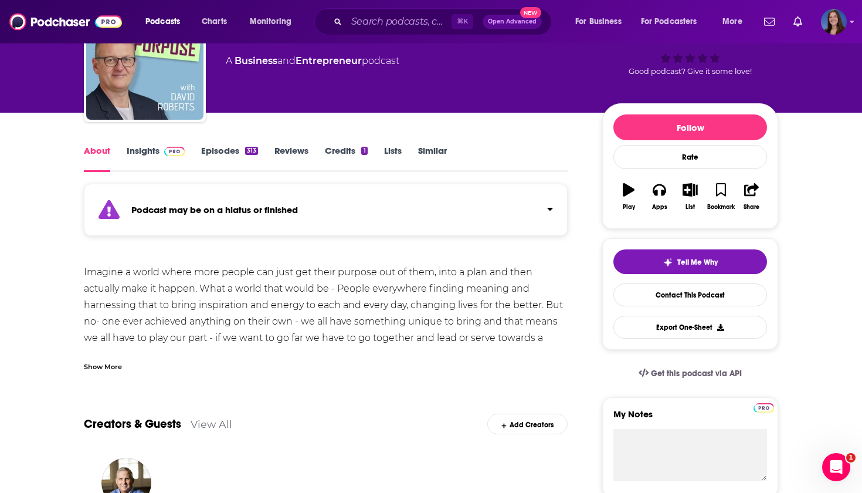
click at [93, 366] on div "Show More" at bounding box center [103, 365] width 38 height 11
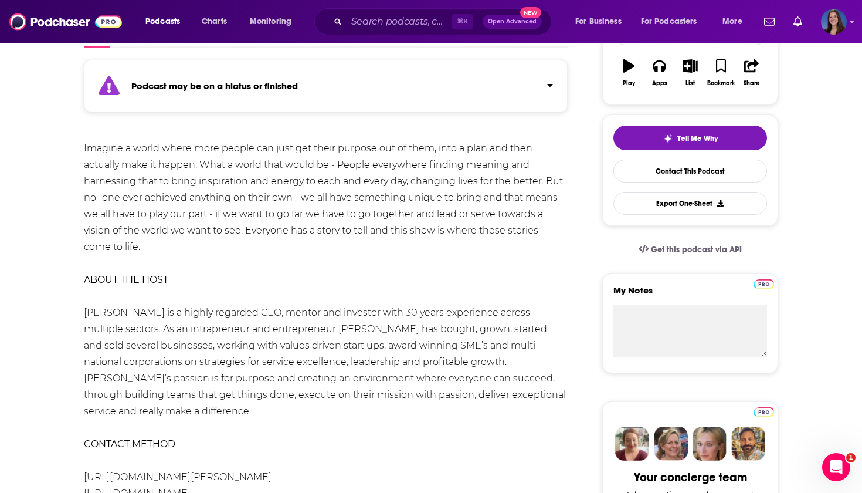
scroll to position [205, 0]
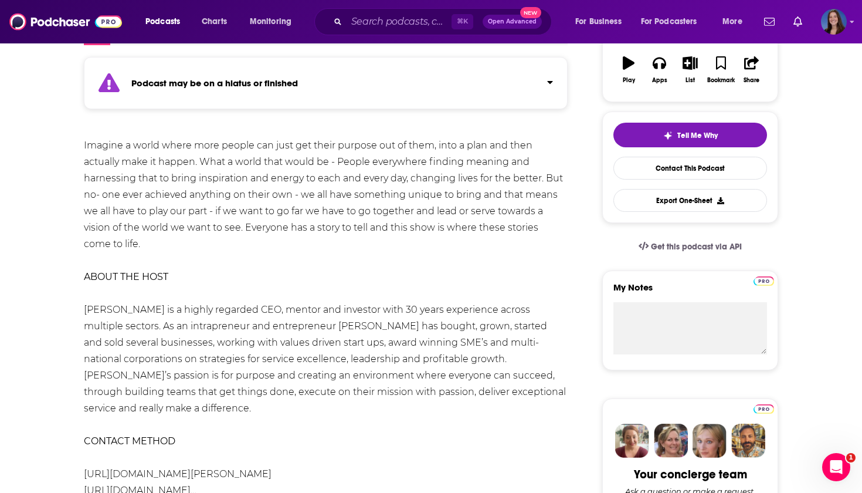
click at [691, 69] on icon "button" at bounding box center [690, 62] width 15 height 13
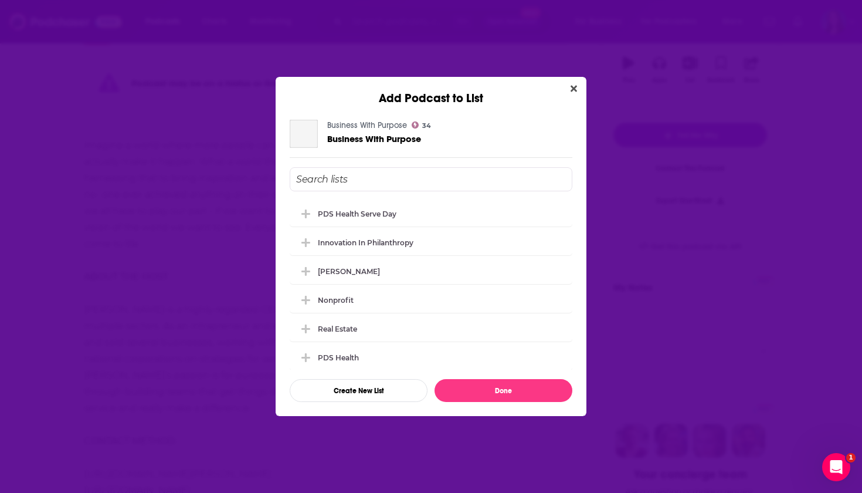
scroll to position [0, 0]
click at [422, 211] on div "PDS Health Serve Day" at bounding box center [431, 213] width 283 height 26
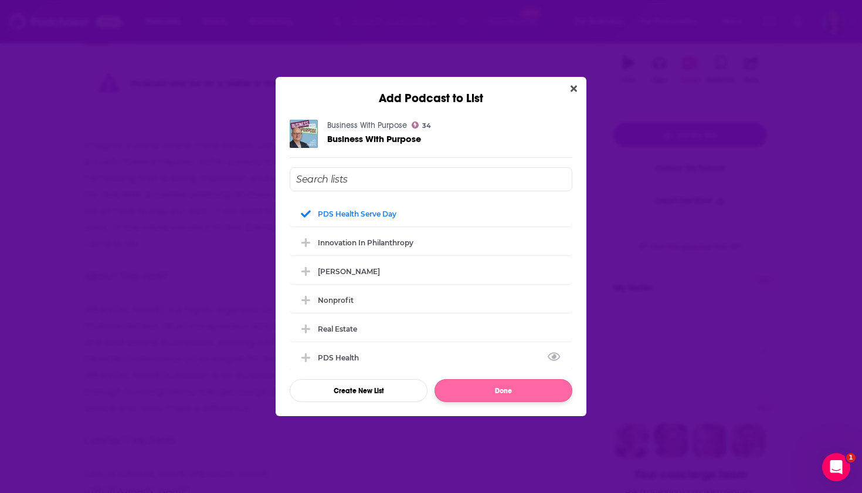
click at [492, 389] on button "Done" at bounding box center [504, 390] width 138 height 23
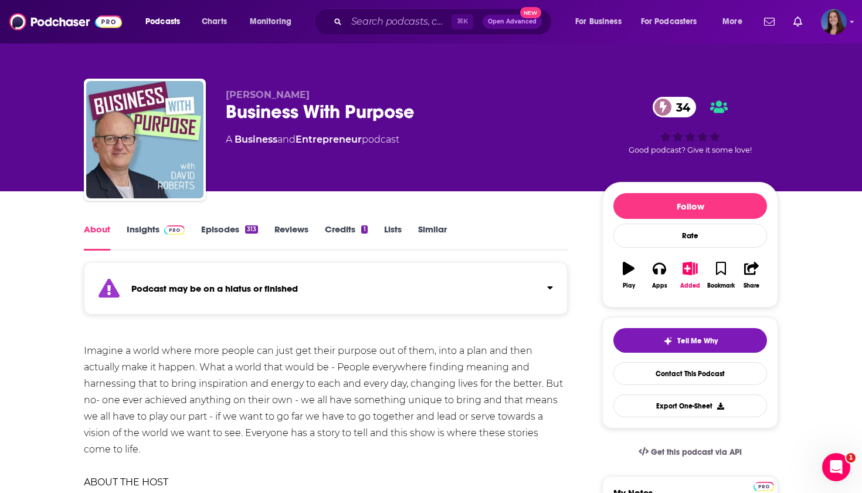
scroll to position [205, 0]
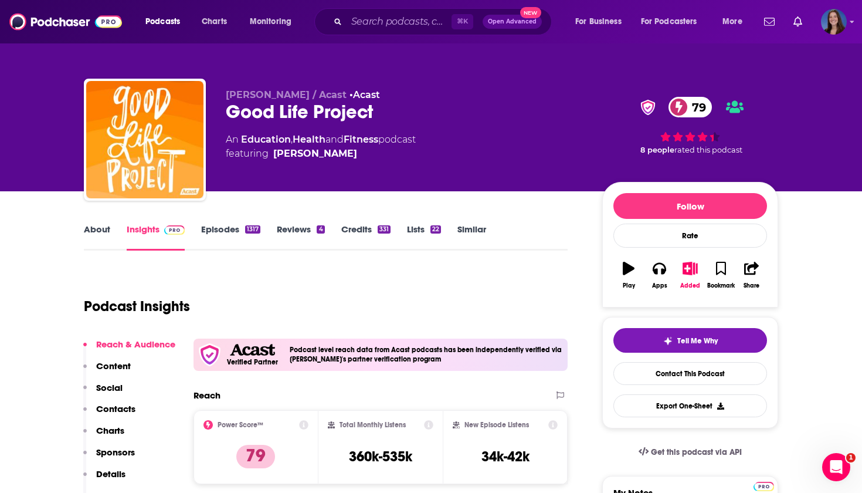
click at [93, 230] on link "About" at bounding box center [97, 237] width 26 height 27
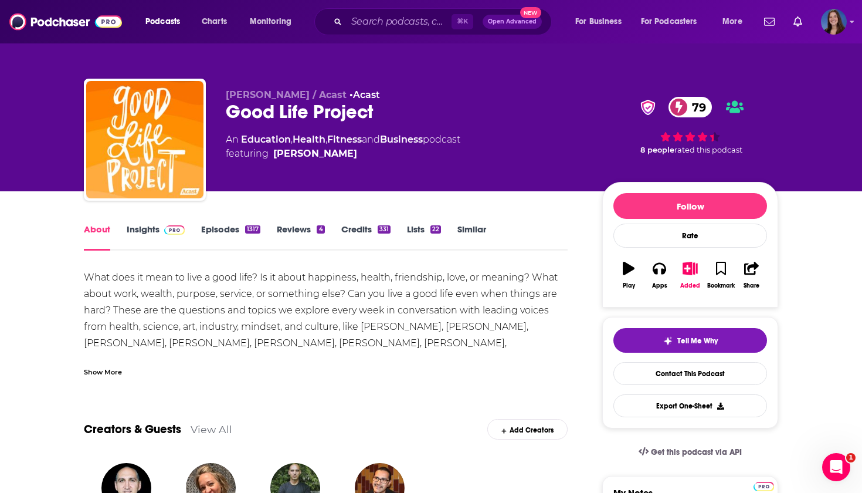
click at [99, 367] on div "Show More" at bounding box center [103, 370] width 38 height 11
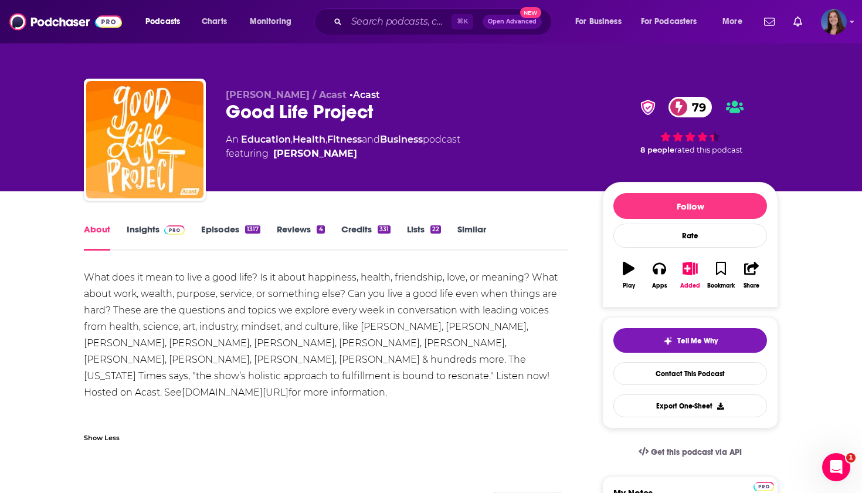
click at [214, 229] on link "Episodes 1317" at bounding box center [230, 237] width 59 height 27
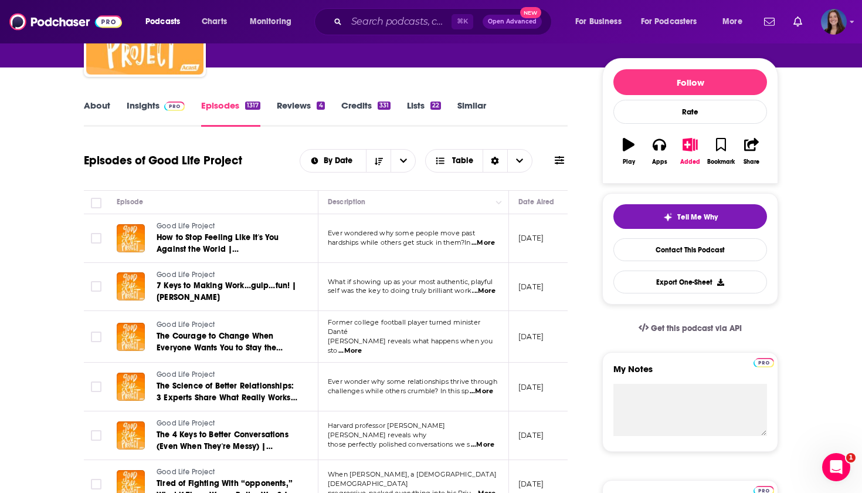
scroll to position [137, 0]
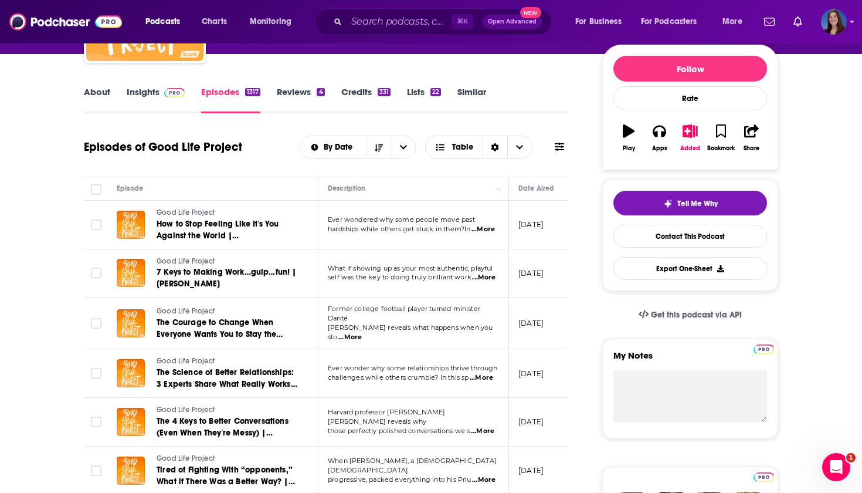
click at [486, 275] on span "...More" at bounding box center [483, 277] width 23 height 9
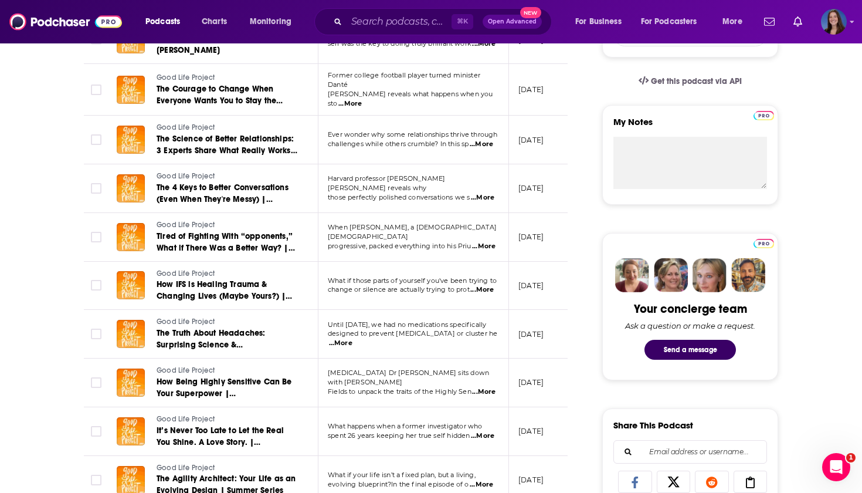
scroll to position [394, 0]
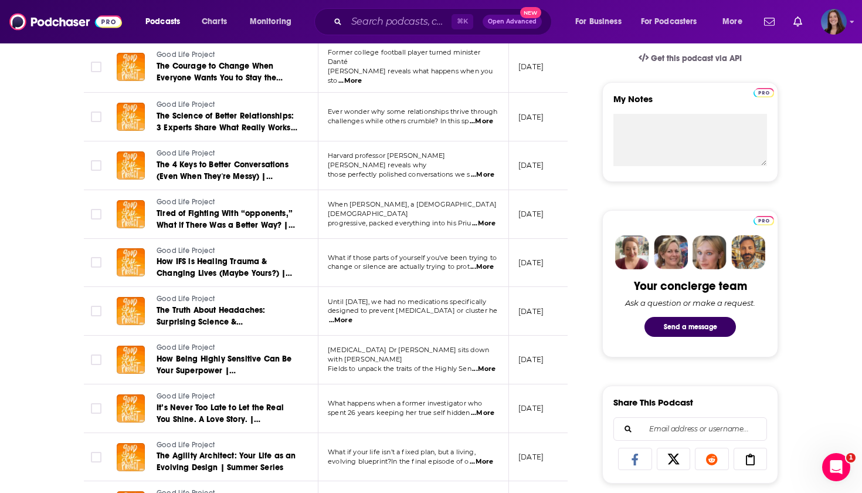
click at [488, 364] on span "...More" at bounding box center [483, 368] width 23 height 9
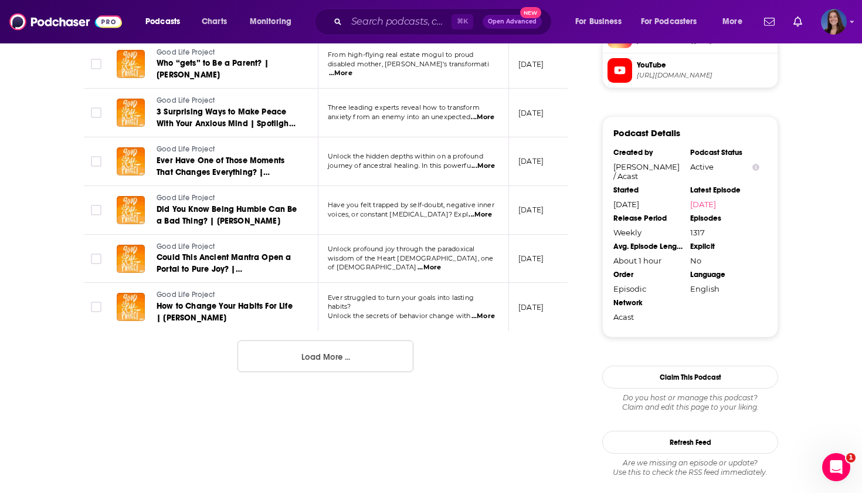
scroll to position [1227, 0]
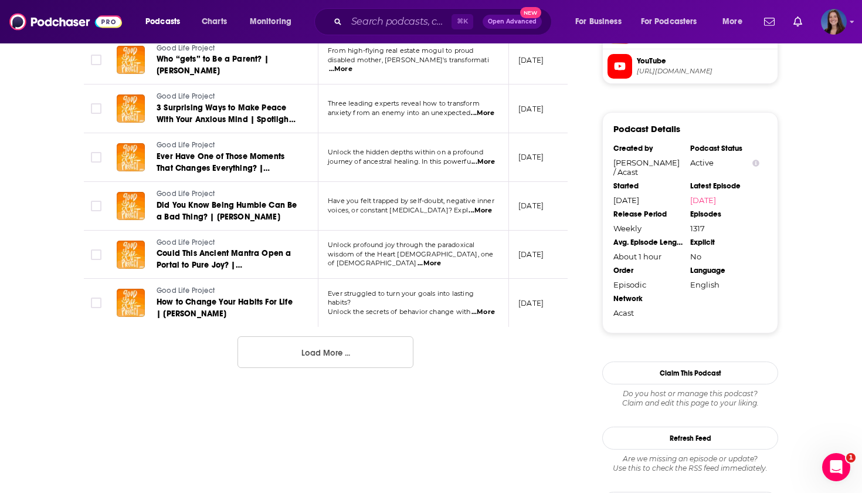
click at [310, 336] on button "Load More ..." at bounding box center [326, 352] width 176 height 32
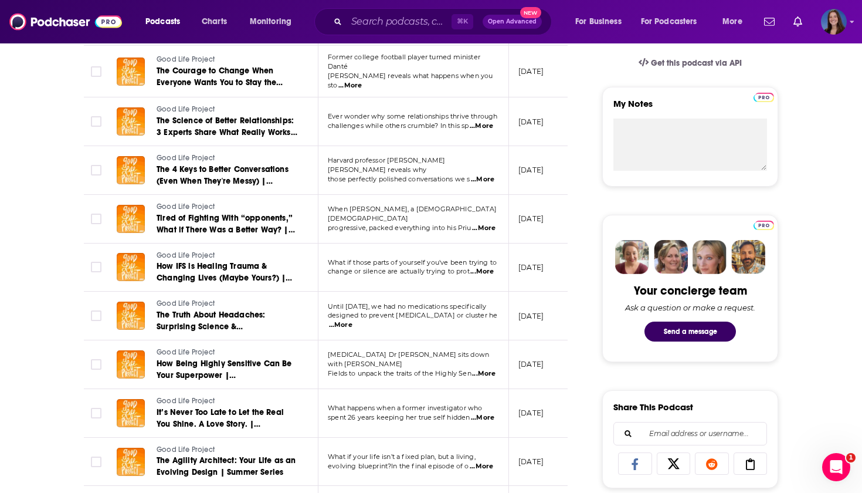
scroll to position [388, 0]
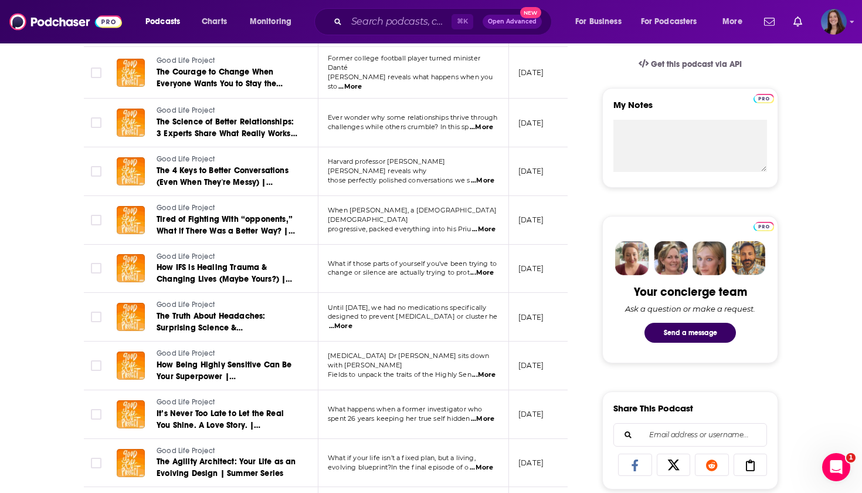
click at [484, 176] on span "...More" at bounding box center [482, 180] width 23 height 9
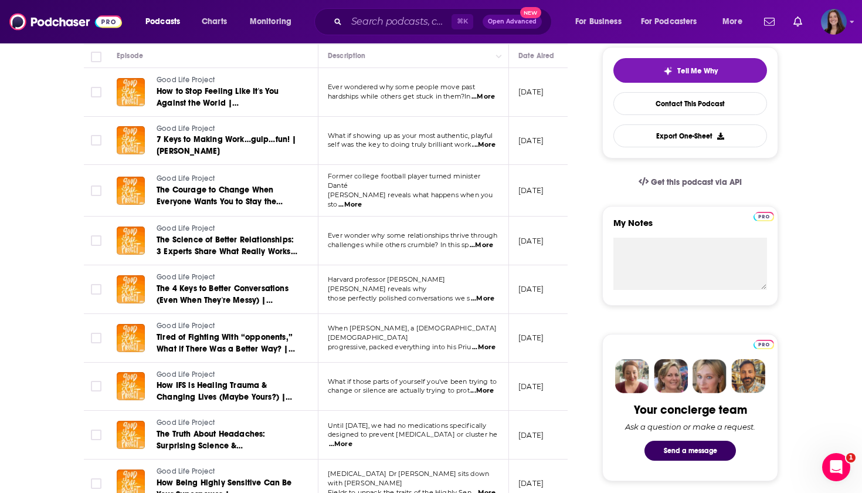
scroll to position [265, 0]
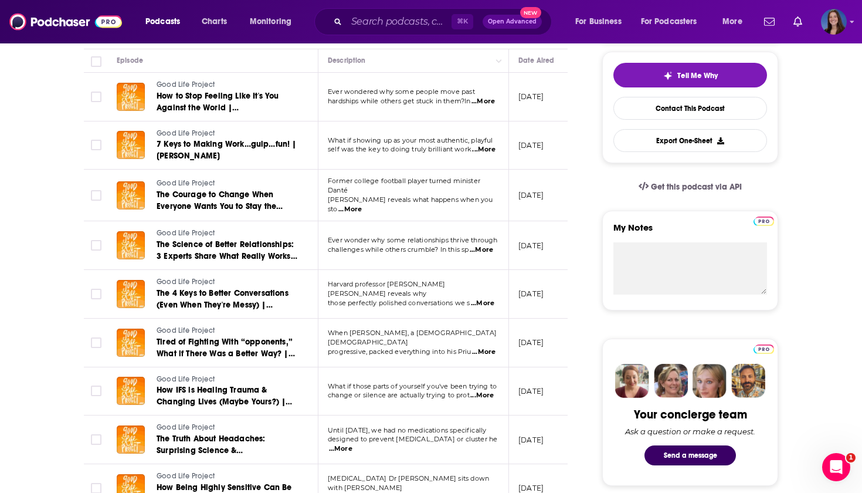
click at [362, 205] on span "...More" at bounding box center [350, 209] width 23 height 9
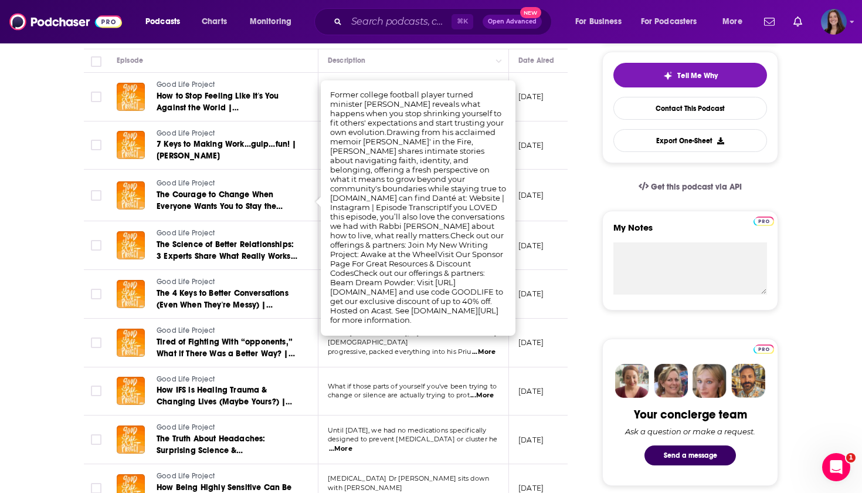
click at [488, 394] on span "...More" at bounding box center [482, 395] width 23 height 9
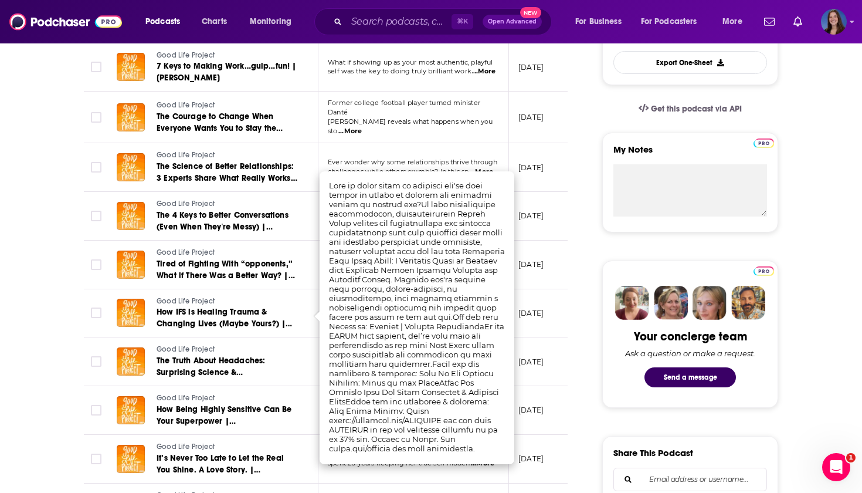
scroll to position [361, 0]
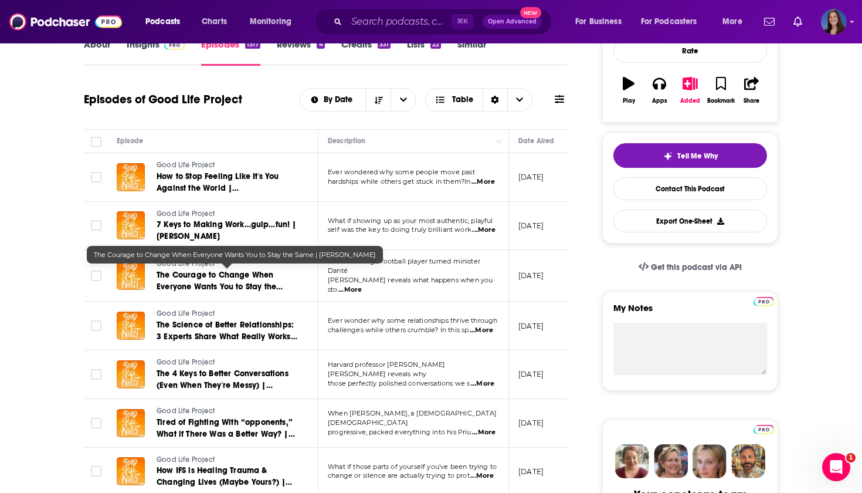
scroll to position [191, 0]
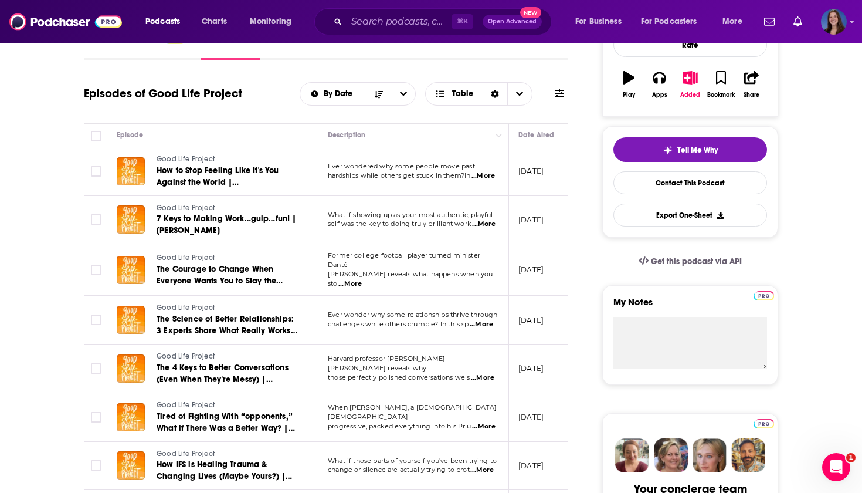
click at [362, 279] on span "...More" at bounding box center [350, 283] width 23 height 9
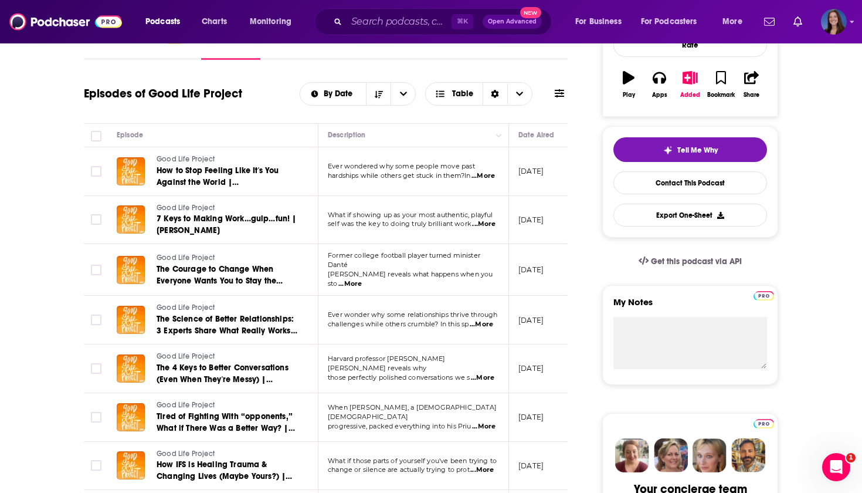
click at [487, 321] on span "...More" at bounding box center [481, 324] width 23 height 9
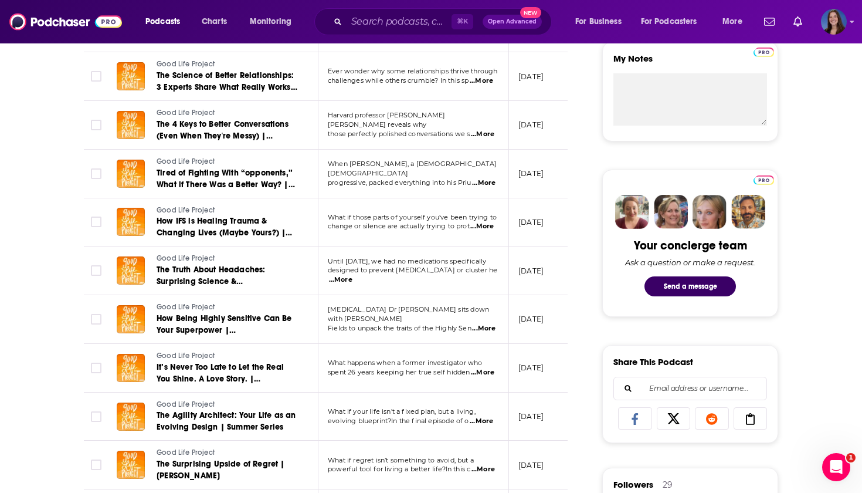
scroll to position [438, 0]
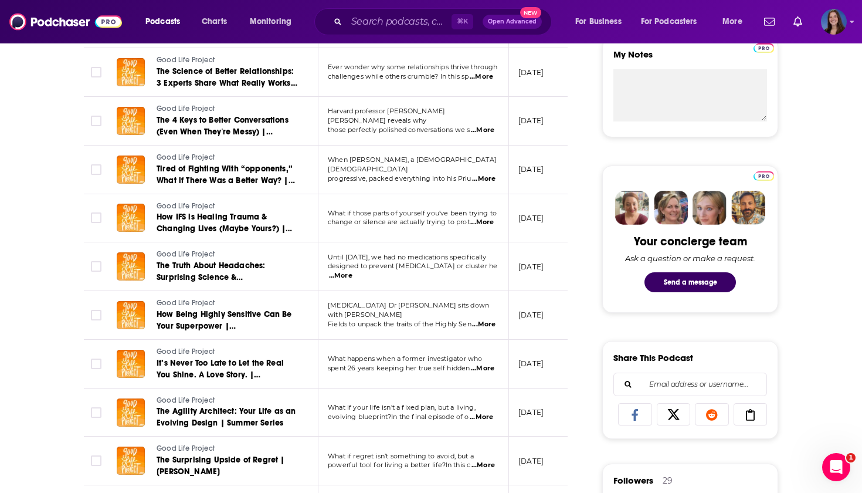
click at [353, 271] on span "...More" at bounding box center [340, 275] width 23 height 9
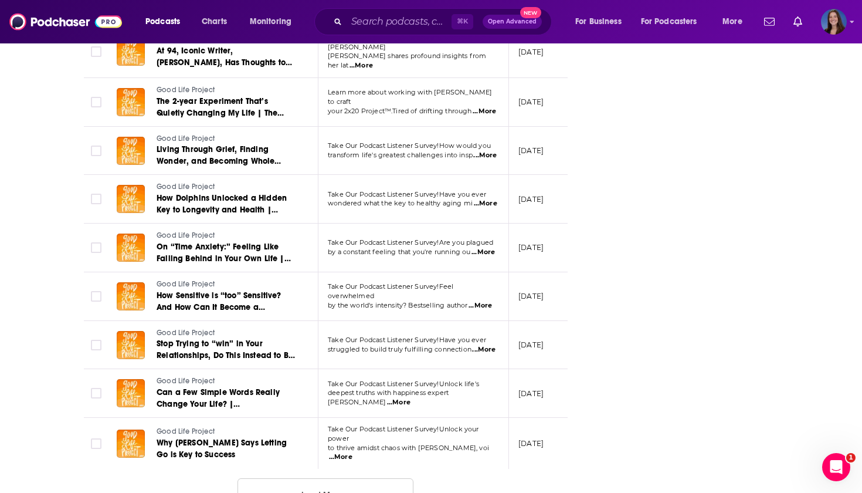
scroll to position [2311, 0]
click at [353, 453] on span "...More" at bounding box center [340, 457] width 23 height 9
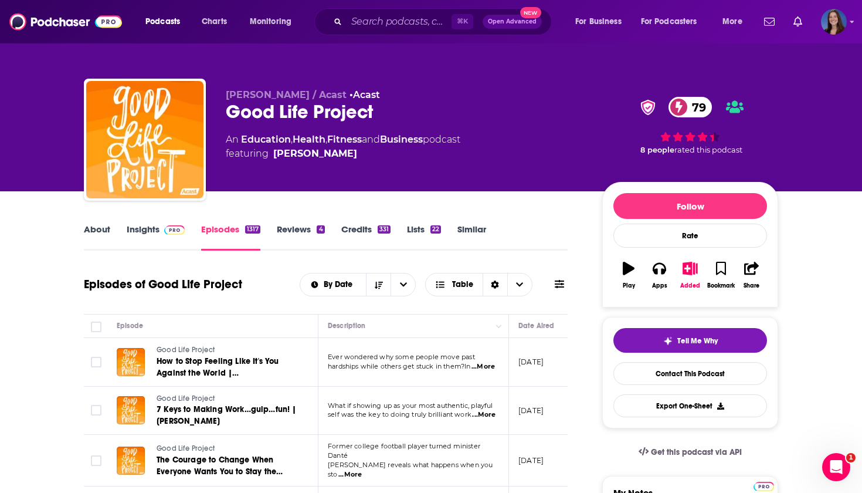
scroll to position [0, 0]
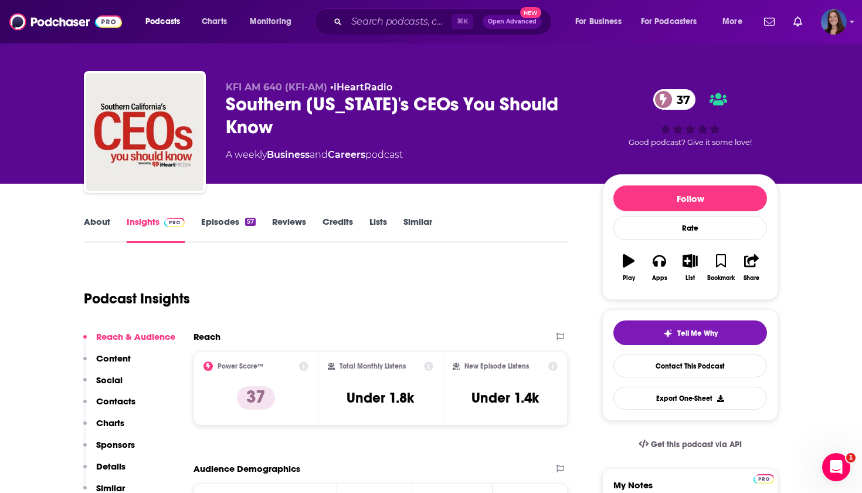
scroll to position [23, 0]
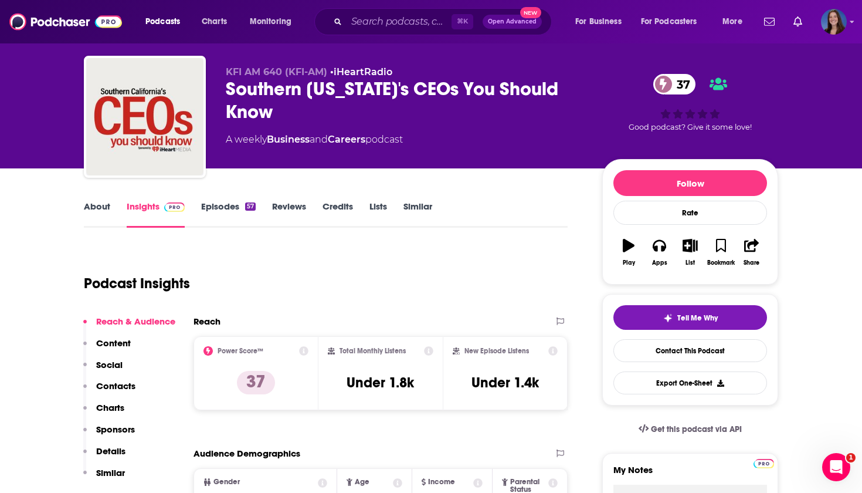
click at [106, 201] on link "About" at bounding box center [97, 214] width 26 height 27
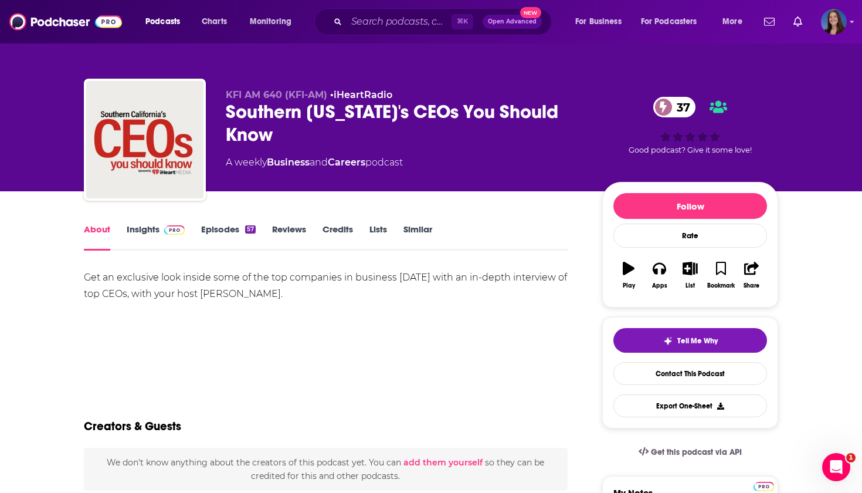
click at [228, 223] on div "About Insights Episodes 57 Reviews Credits Lists Similar" at bounding box center [326, 236] width 484 height 29
click at [224, 231] on link "Episodes 57" at bounding box center [228, 237] width 55 height 27
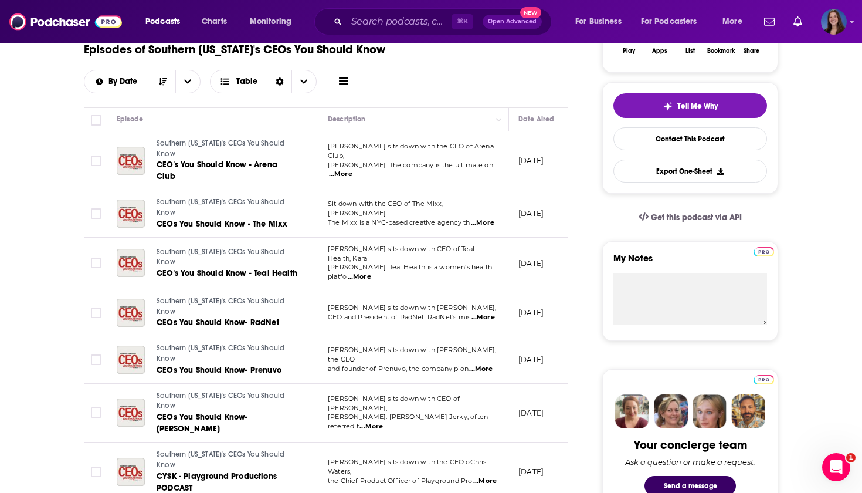
scroll to position [235, 0]
click at [480, 312] on span "...More" at bounding box center [483, 316] width 23 height 9
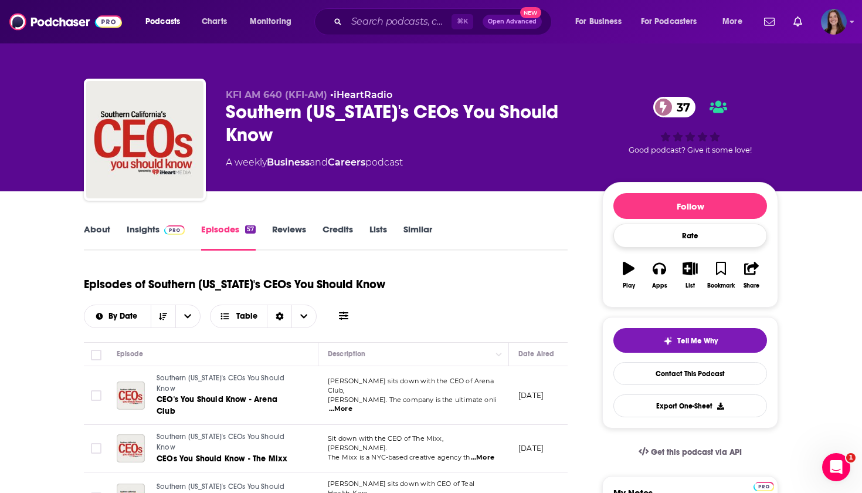
scroll to position [0, 0]
click at [682, 271] on button "List" at bounding box center [690, 275] width 31 height 42
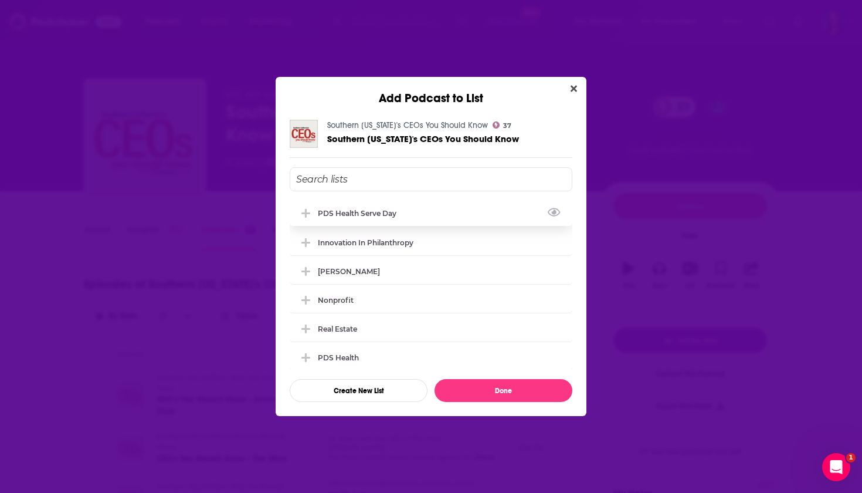
click at [432, 218] on div "PDS Health Serve Day" at bounding box center [431, 213] width 283 height 26
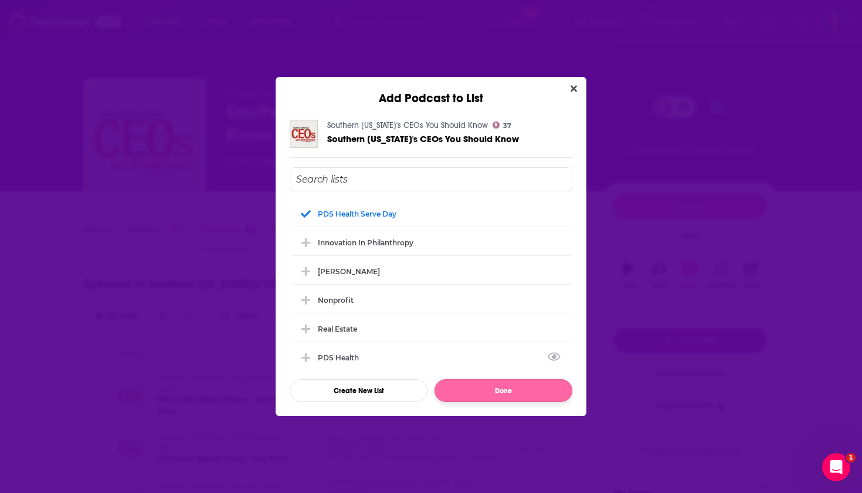
click at [520, 386] on button "Done" at bounding box center [504, 390] width 138 height 23
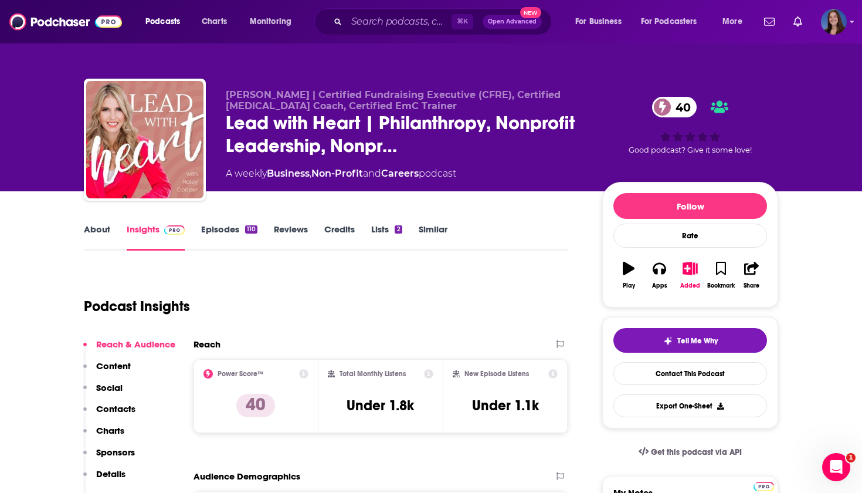
click at [236, 231] on link "Episodes 110" at bounding box center [229, 237] width 56 height 27
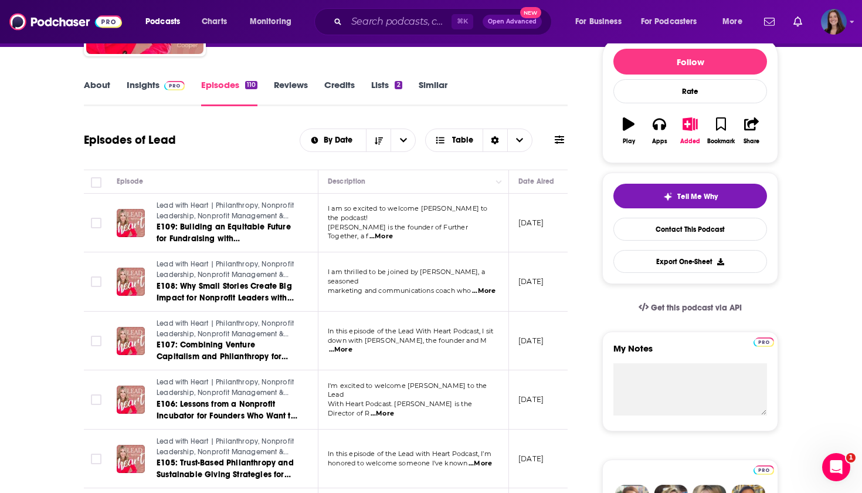
scroll to position [178, 0]
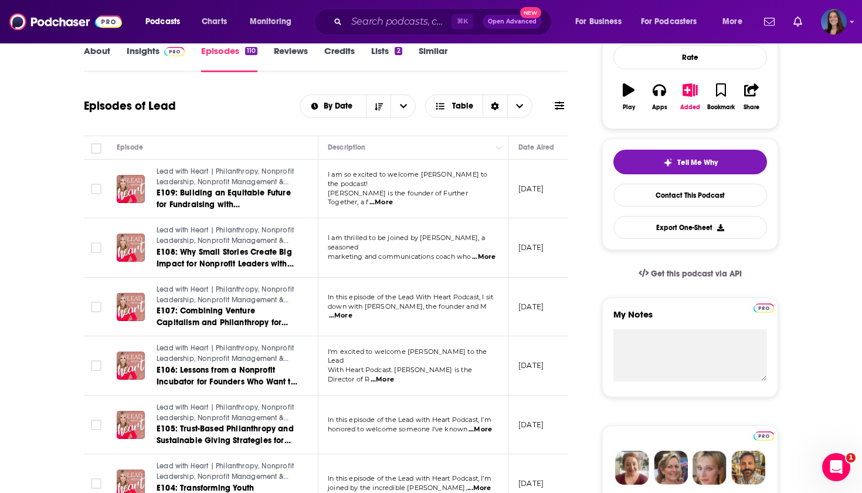
click at [393, 198] on span "...More" at bounding box center [381, 202] width 23 height 9
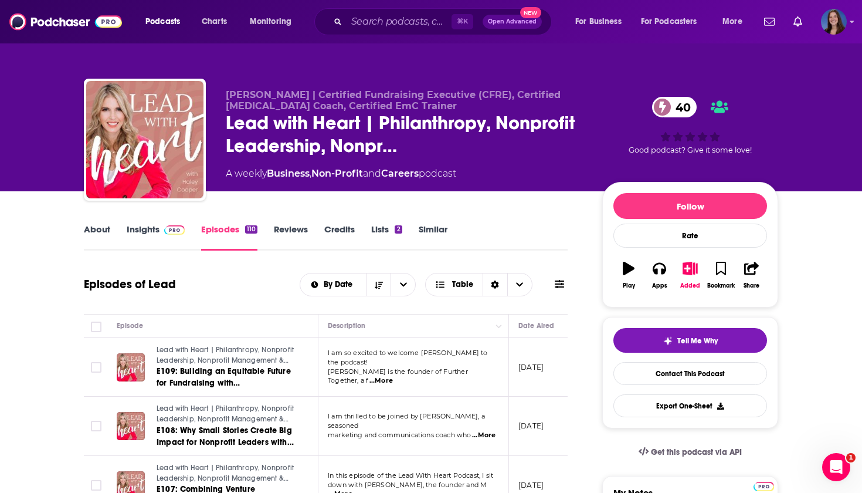
scroll to position [0, 0]
click at [98, 233] on link "About" at bounding box center [97, 237] width 26 height 27
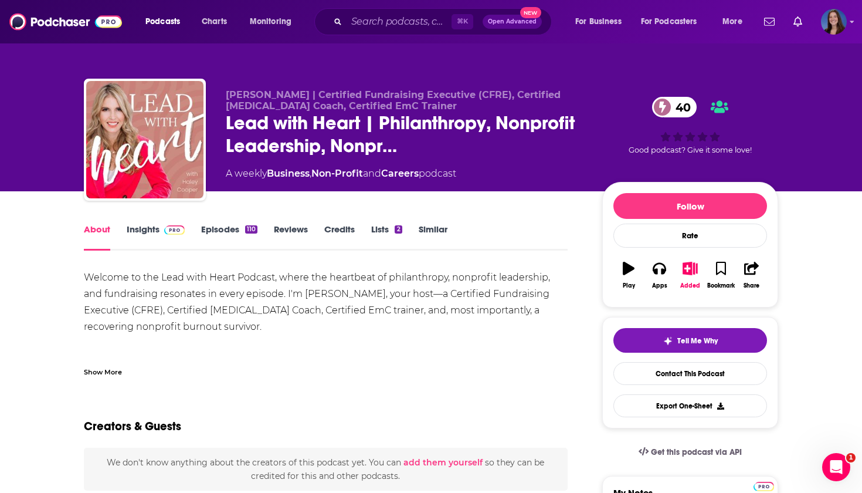
click at [682, 274] on button "Added" at bounding box center [690, 275] width 31 height 42
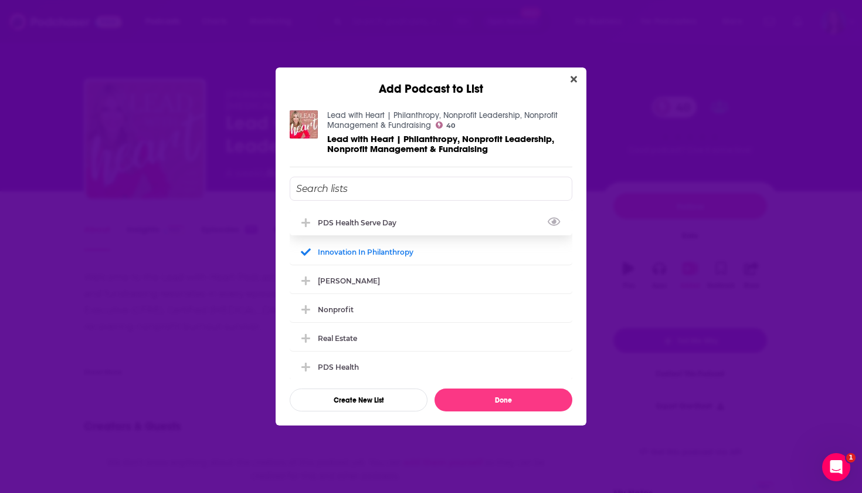
click at [389, 227] on div "PDS Health Serve Day" at bounding box center [361, 222] width 86 height 9
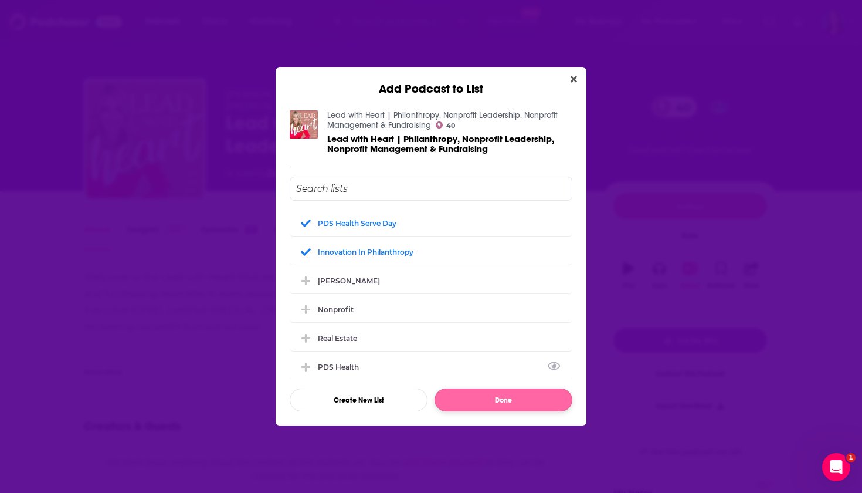
click at [484, 398] on button "Done" at bounding box center [504, 399] width 138 height 23
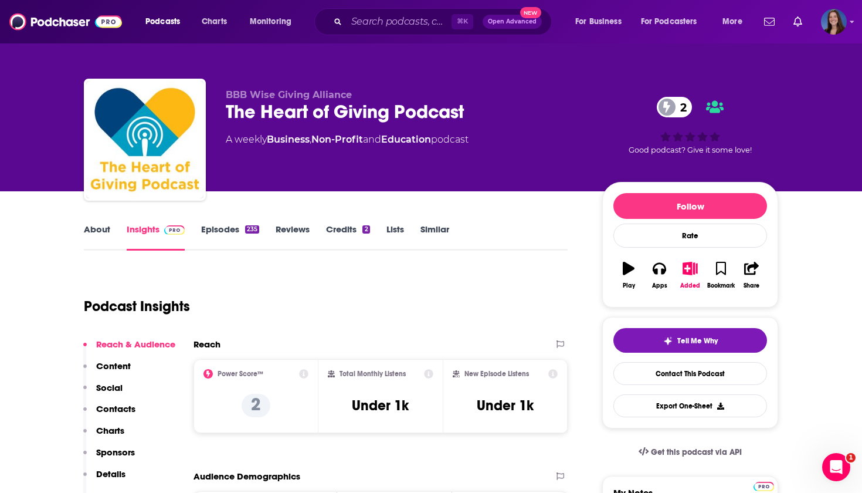
click at [97, 222] on div "About Insights Episodes 235 Reviews Credits 2 Lists Similar" at bounding box center [326, 236] width 484 height 29
click at [97, 235] on link "About" at bounding box center [97, 237] width 26 height 27
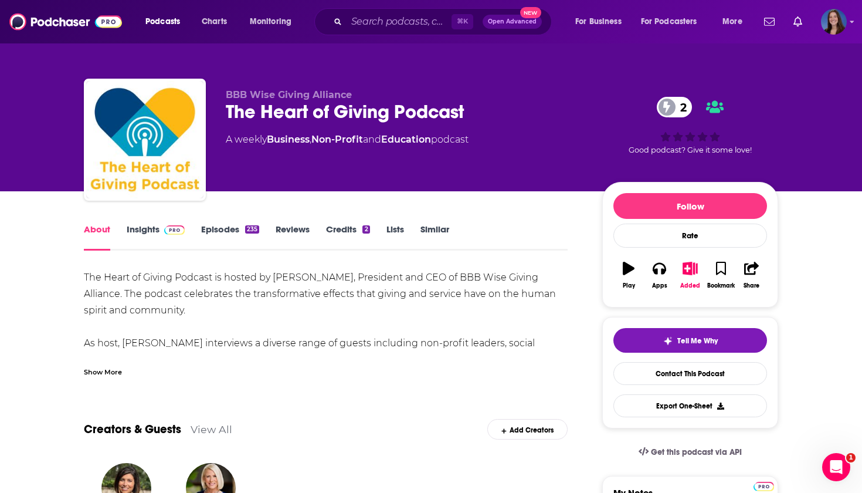
click at [97, 367] on div "Show More" at bounding box center [103, 370] width 38 height 11
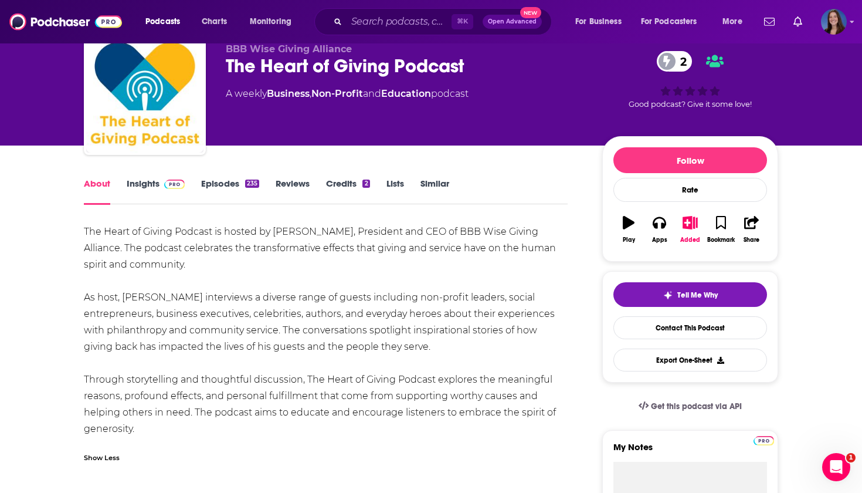
scroll to position [46, 0]
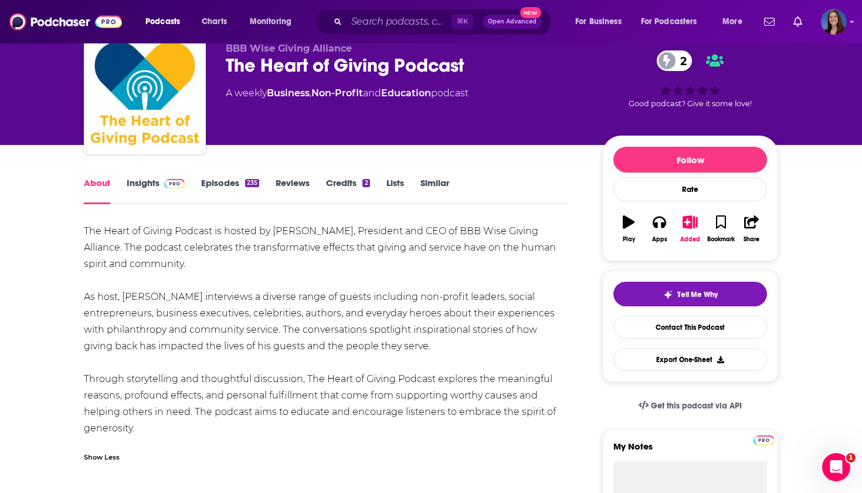
click at [233, 181] on link "Episodes 235" at bounding box center [230, 190] width 58 height 27
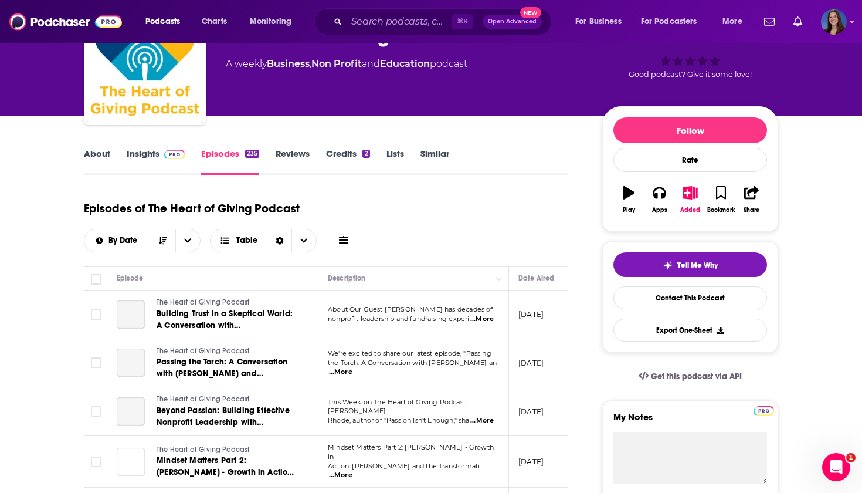
scroll to position [95, 0]
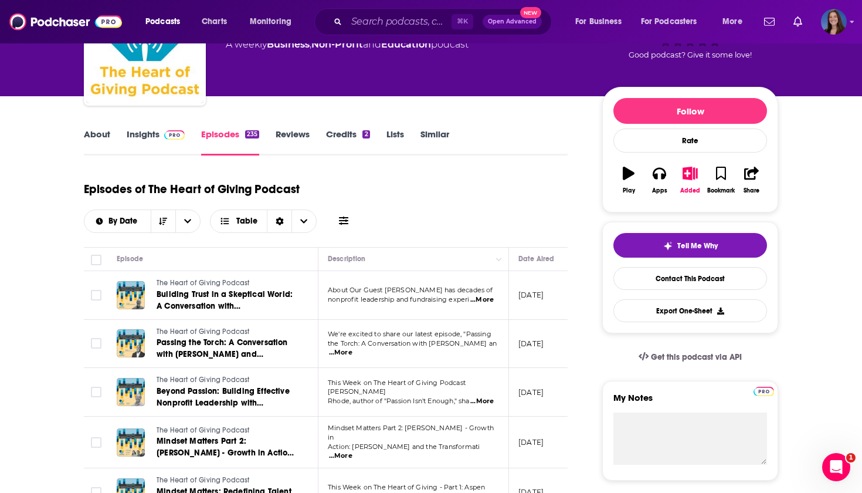
click at [693, 182] on button "Added" at bounding box center [690, 180] width 31 height 42
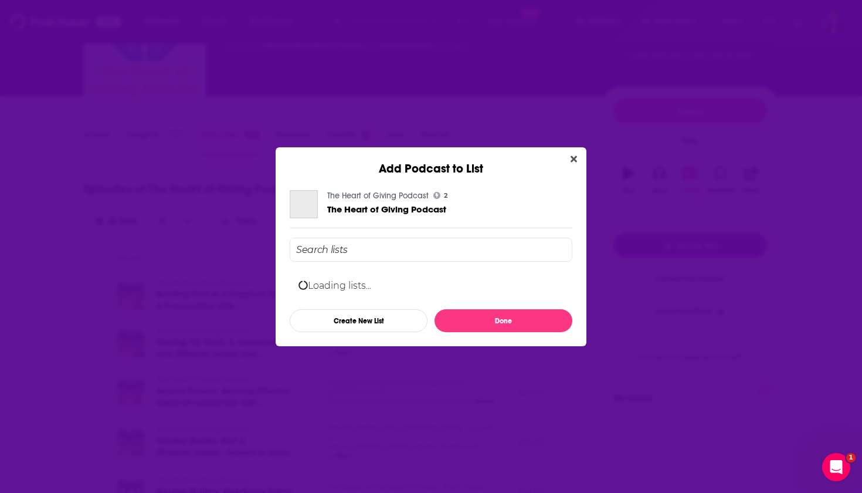
scroll to position [0, 0]
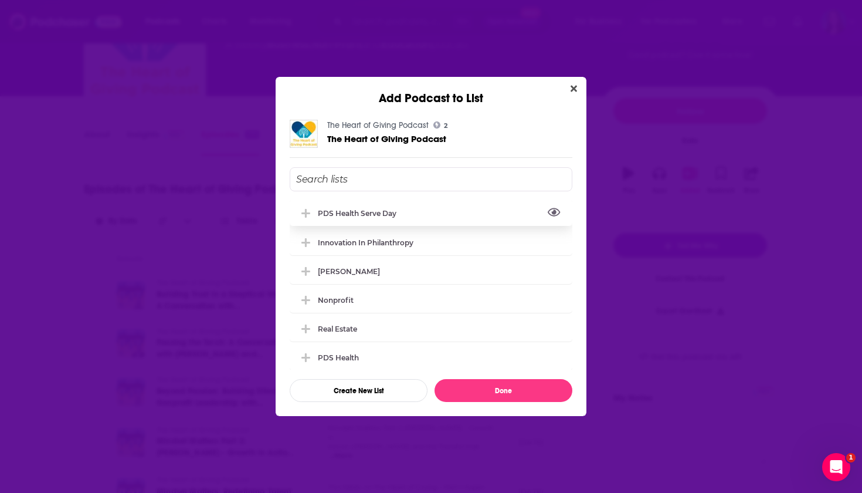
click at [399, 216] on button "View Link" at bounding box center [400, 215] width 7 height 1
click at [389, 209] on div "PDS Health Serve Day" at bounding box center [361, 213] width 86 height 9
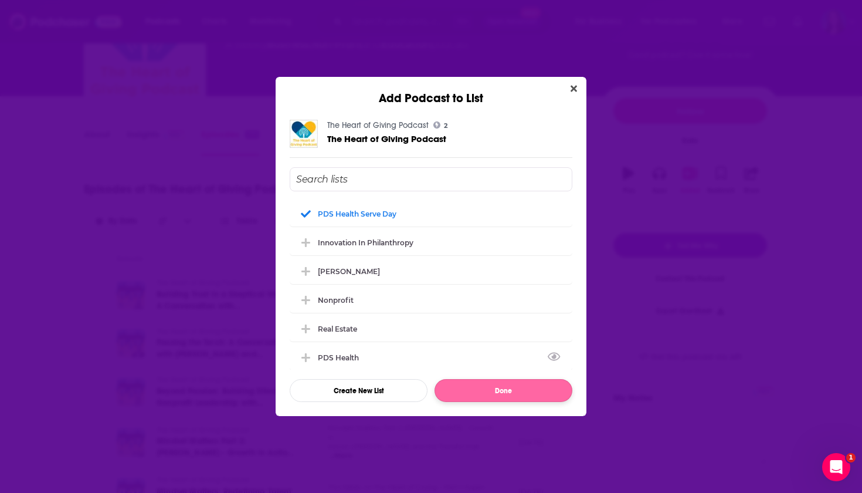
click at [499, 392] on button "Done" at bounding box center [504, 390] width 138 height 23
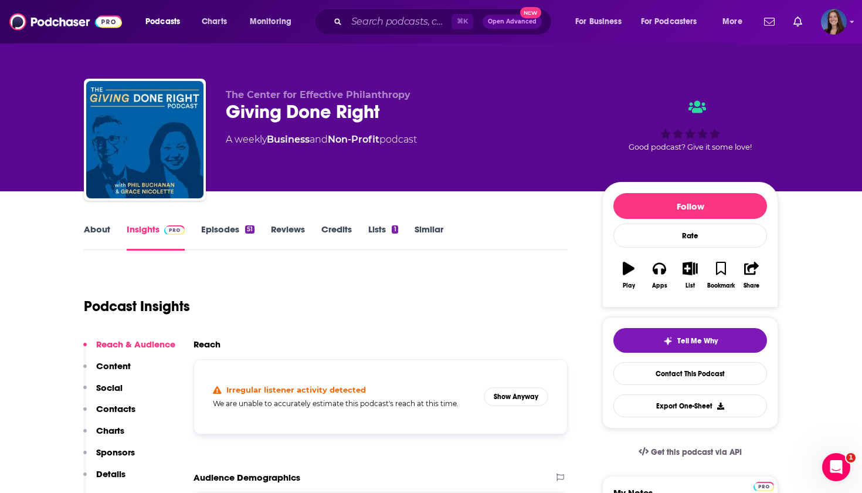
click at [228, 233] on link "Episodes 51" at bounding box center [227, 237] width 53 height 27
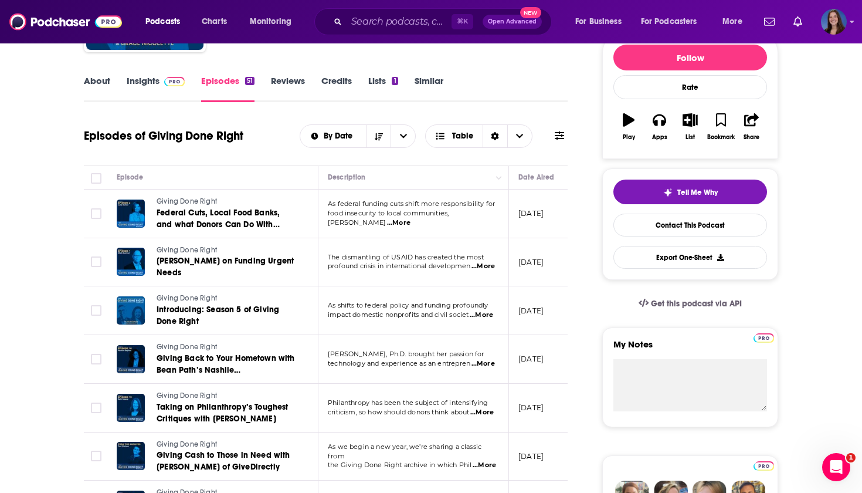
scroll to position [150, 0]
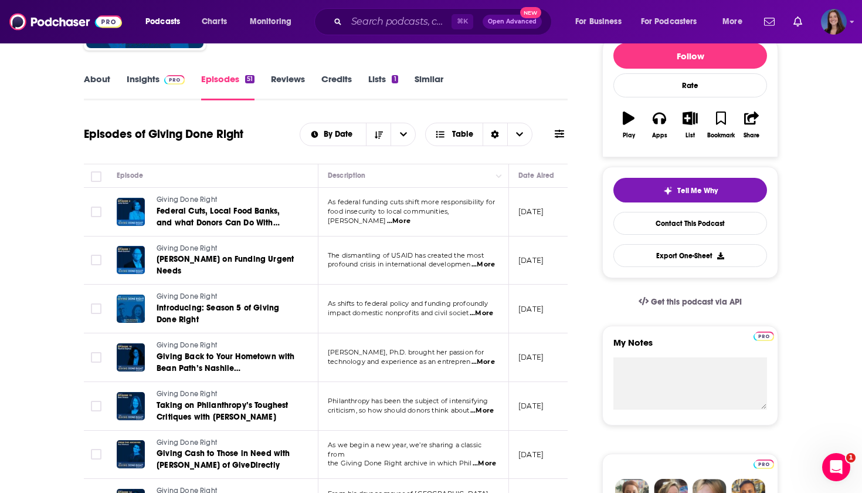
click at [490, 263] on span "...More" at bounding box center [483, 264] width 23 height 9
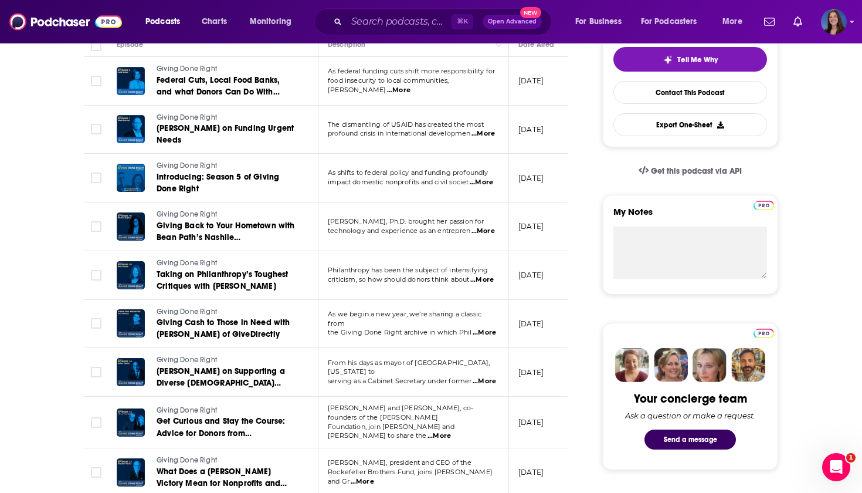
scroll to position [317, 0]
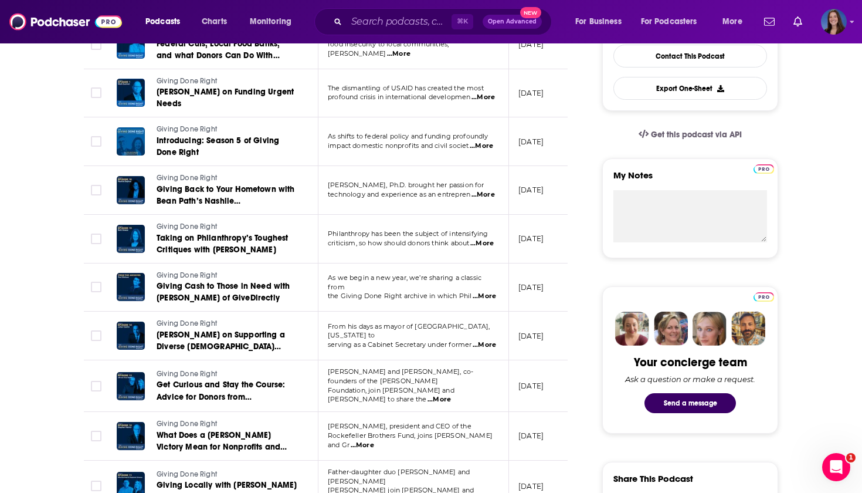
click at [483, 295] on span "...More" at bounding box center [484, 296] width 23 height 9
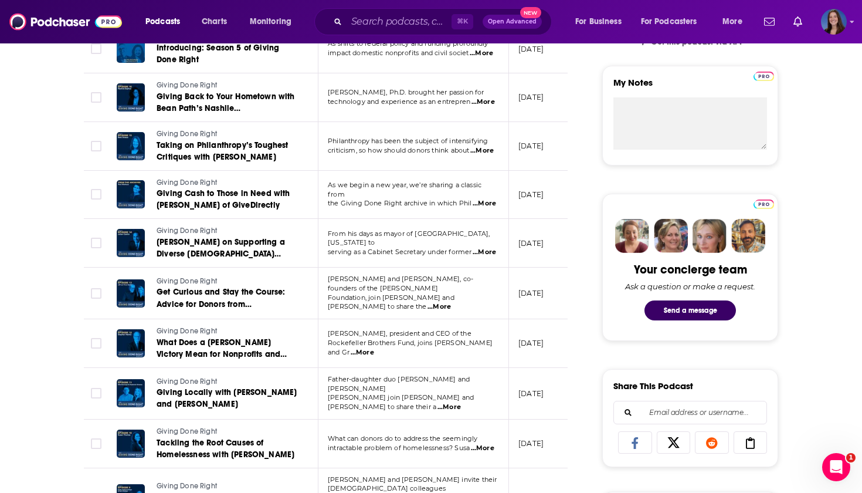
scroll to position [439, 0]
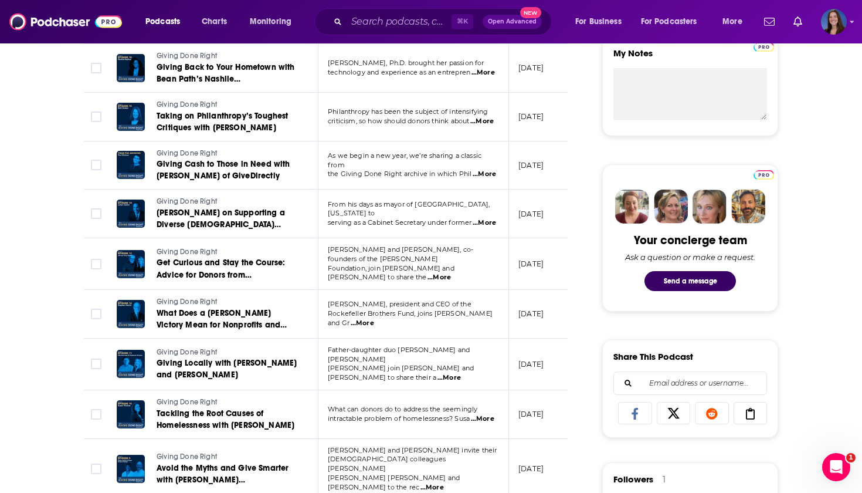
click at [489, 218] on span "...More" at bounding box center [484, 222] width 23 height 9
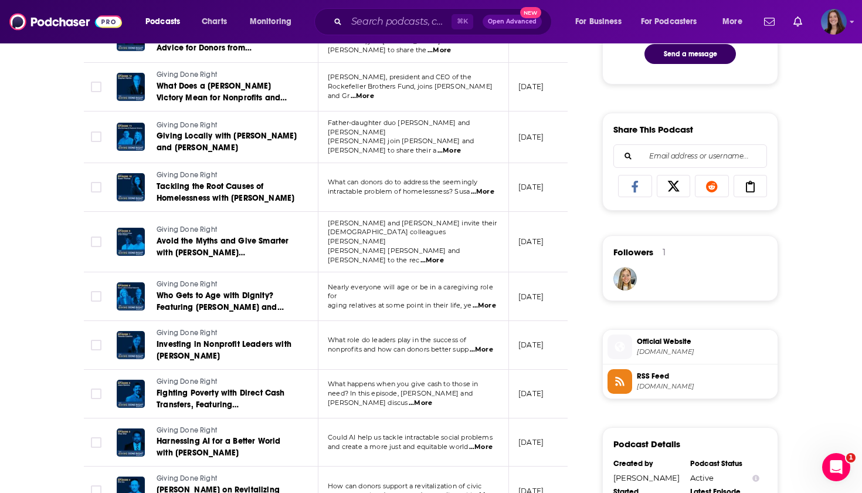
scroll to position [678, 0]
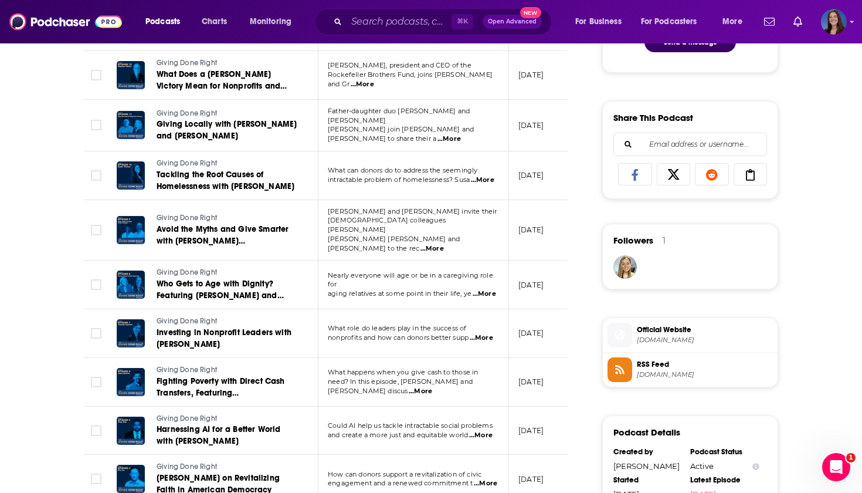
click at [485, 333] on span "...More" at bounding box center [481, 337] width 23 height 9
click at [587, 277] on div "About Insights Episodes 51 Reviews Credits Lists 1 Similar Episodes of Giving D…" at bounding box center [333, 314] width 537 height 1540
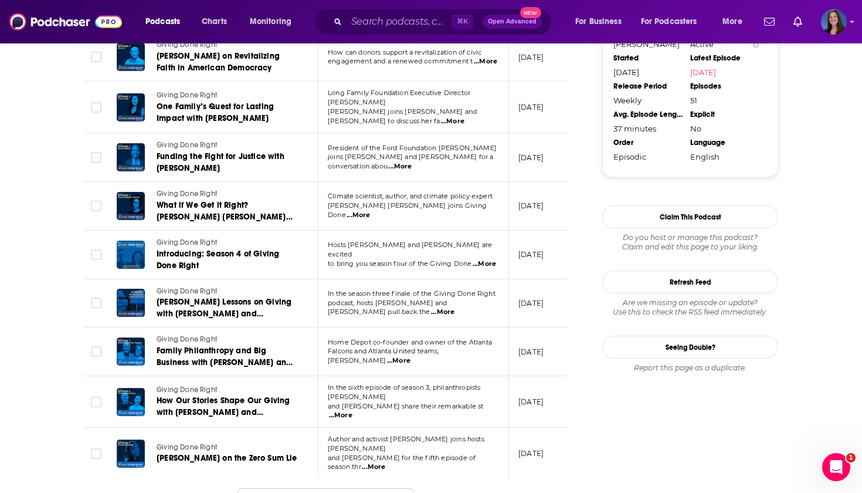
scroll to position [1101, 0]
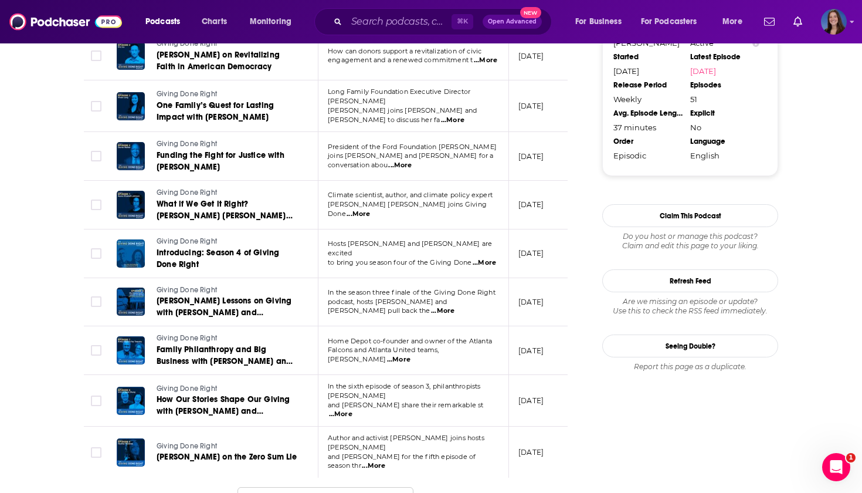
click at [353, 409] on span "...More" at bounding box center [340, 413] width 23 height 9
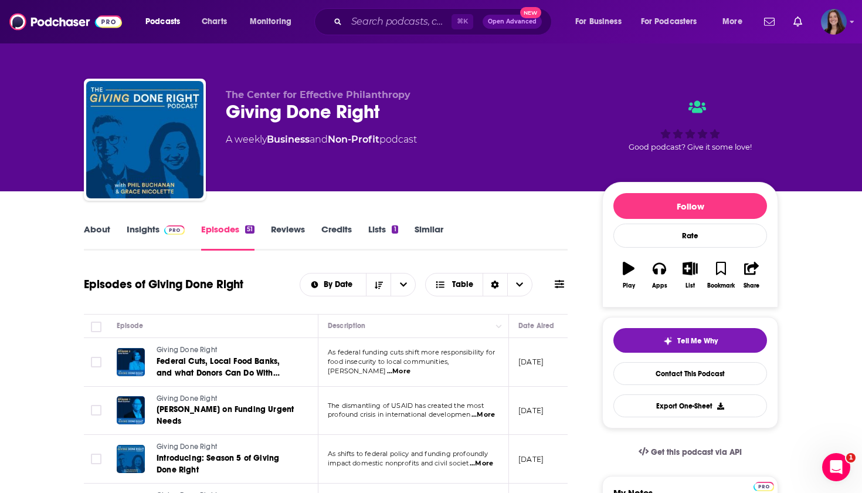
scroll to position [0, 0]
click at [689, 274] on icon "button" at bounding box center [690, 268] width 15 height 13
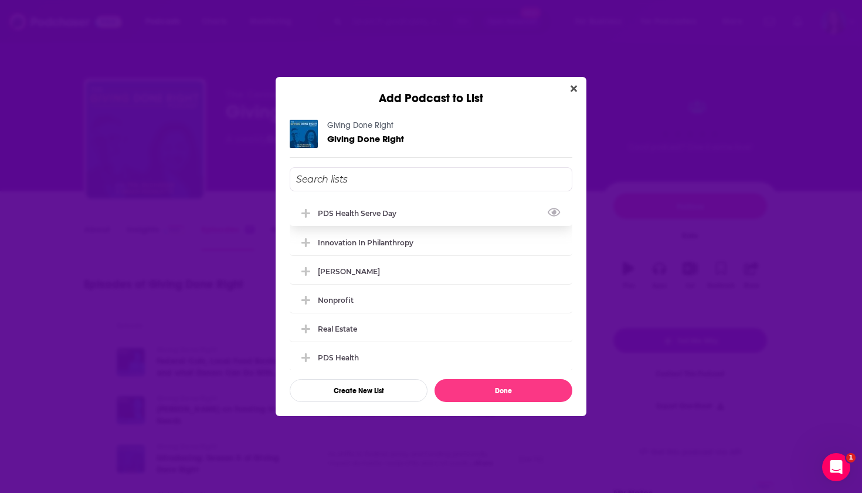
click at [387, 211] on div "PDS Health Serve Day" at bounding box center [361, 213] width 86 height 9
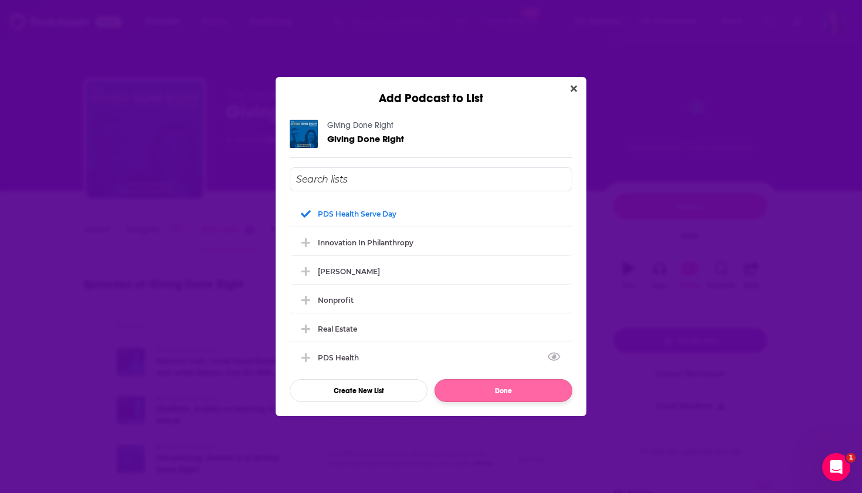
click at [510, 388] on button "Done" at bounding box center [504, 390] width 138 height 23
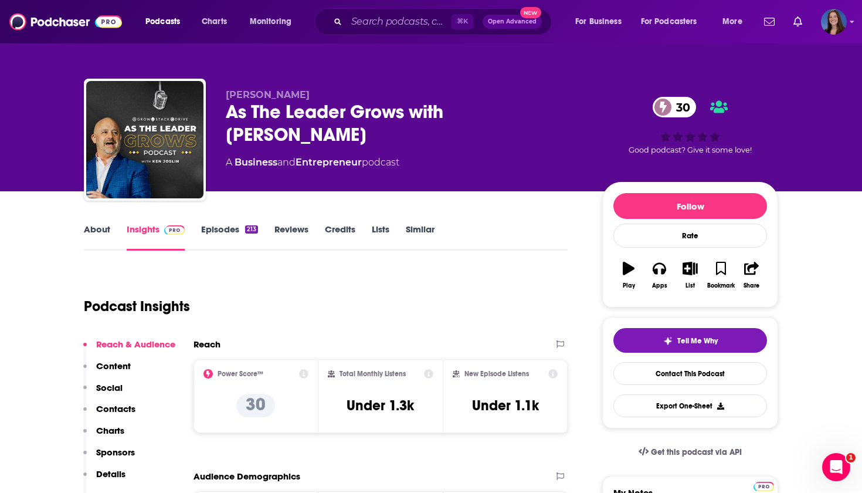
click at [98, 225] on link "About" at bounding box center [97, 237] width 26 height 27
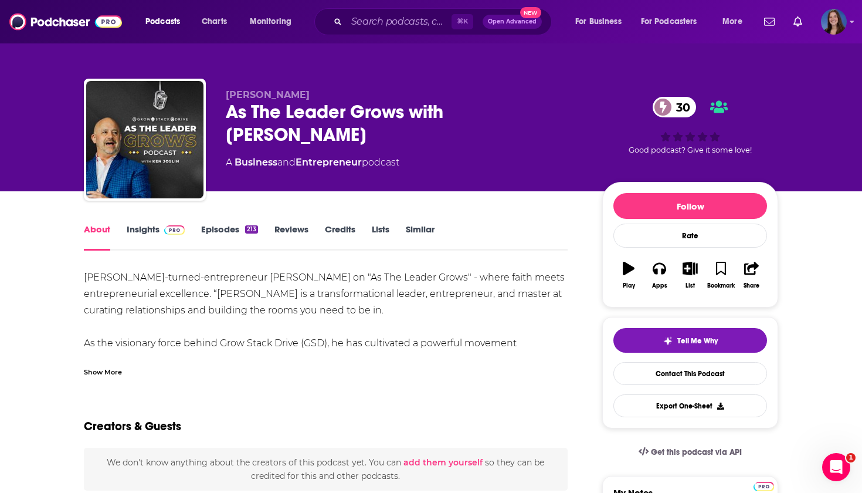
click at [88, 370] on div "Show More" at bounding box center [103, 370] width 38 height 11
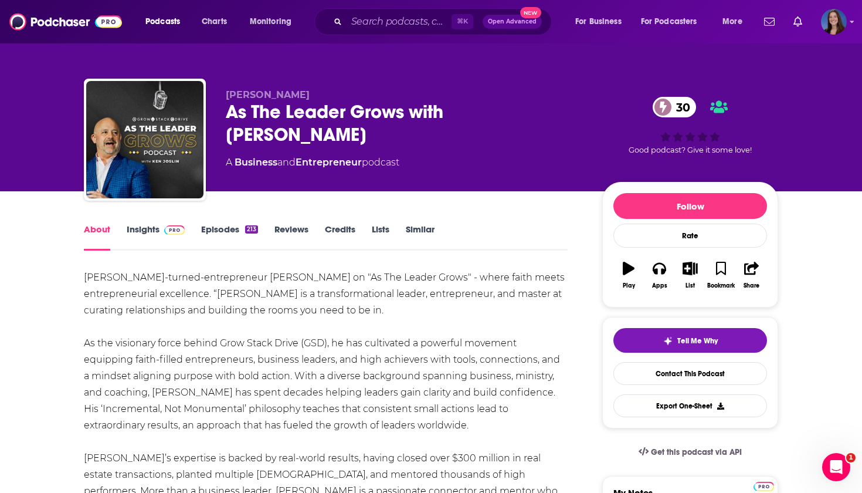
click at [222, 233] on link "Episodes 213" at bounding box center [229, 237] width 57 height 27
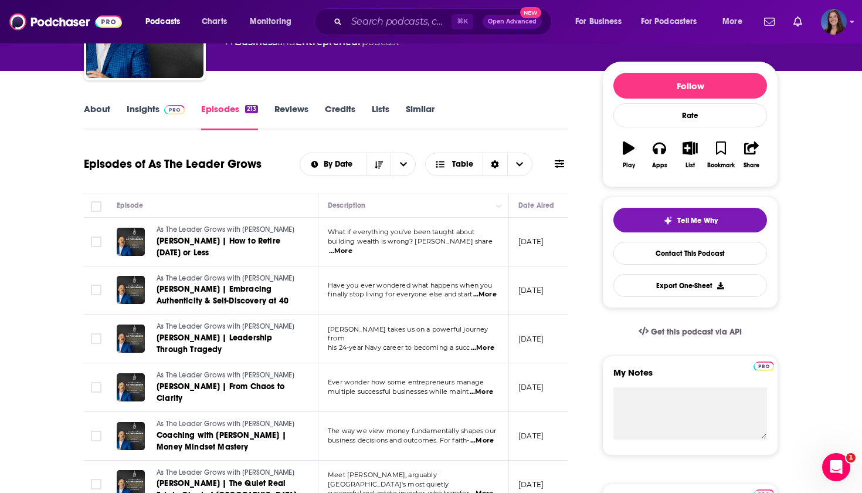
scroll to position [127, 0]
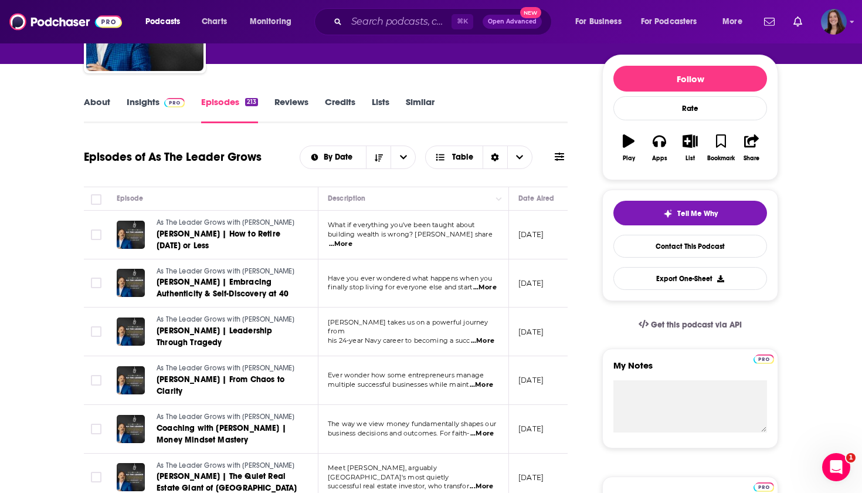
click at [353, 241] on span "...More" at bounding box center [340, 243] width 23 height 9
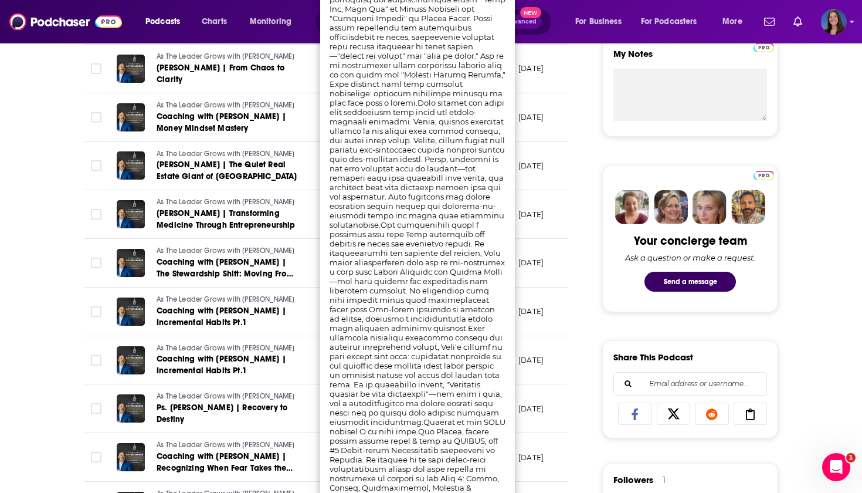
scroll to position [439, 0]
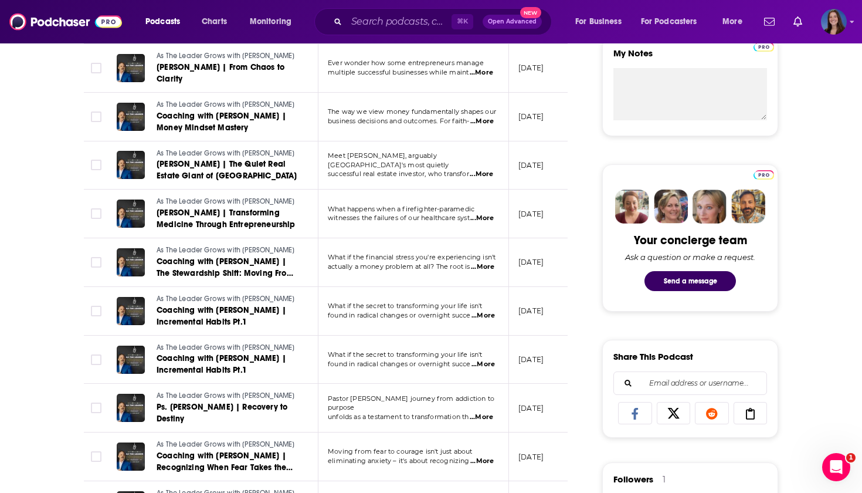
click at [477, 214] on span "...More" at bounding box center [482, 218] width 23 height 9
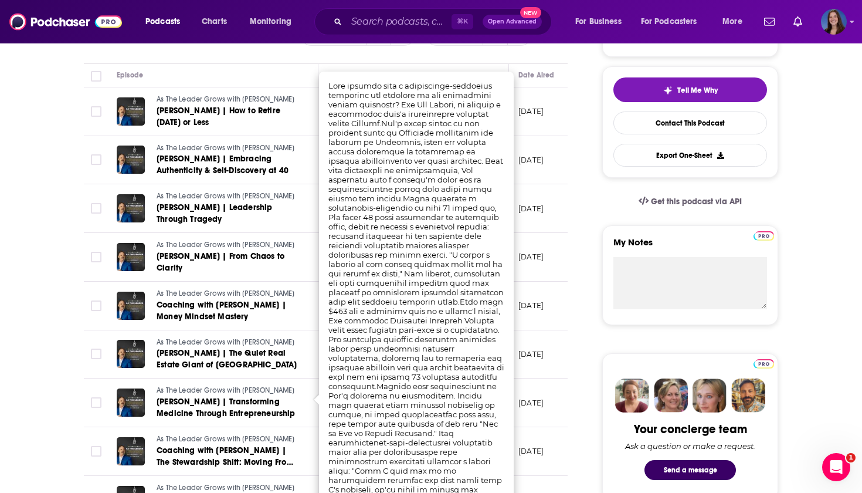
scroll to position [244, 0]
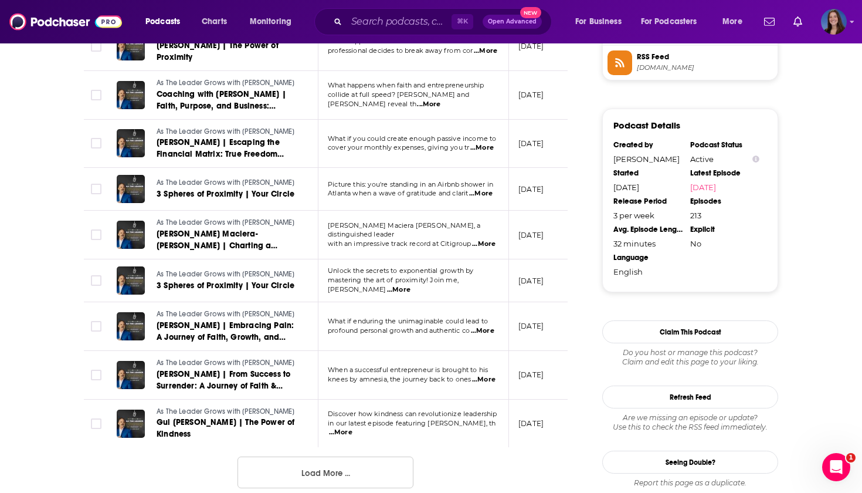
scroll to position [1125, 0]
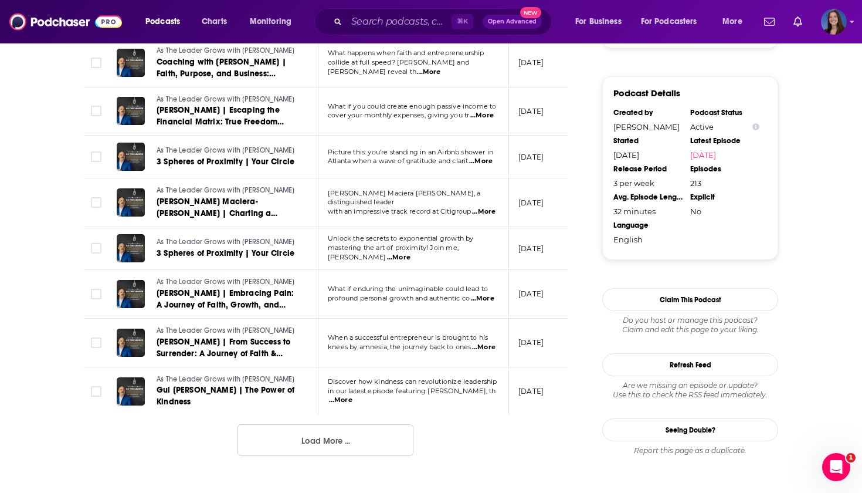
click at [320, 424] on button "Load More ..." at bounding box center [326, 440] width 176 height 32
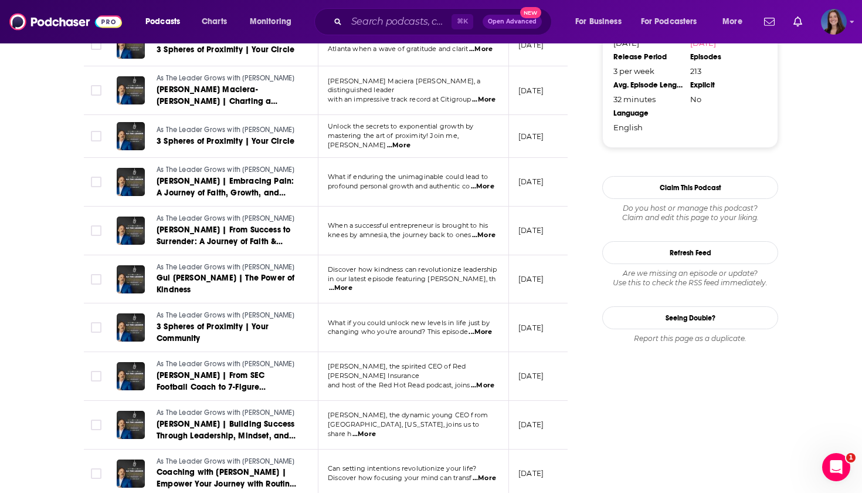
scroll to position [1237, 0]
click at [376, 429] on span "...More" at bounding box center [364, 433] width 23 height 9
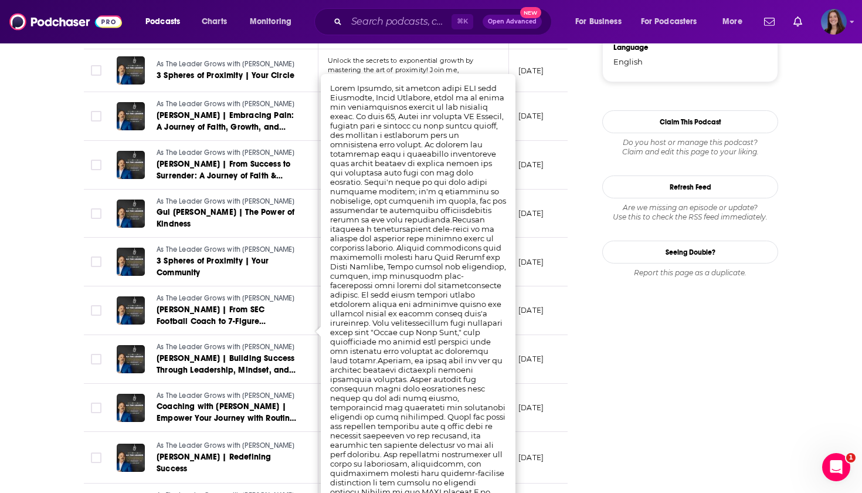
scroll to position [1303, 0]
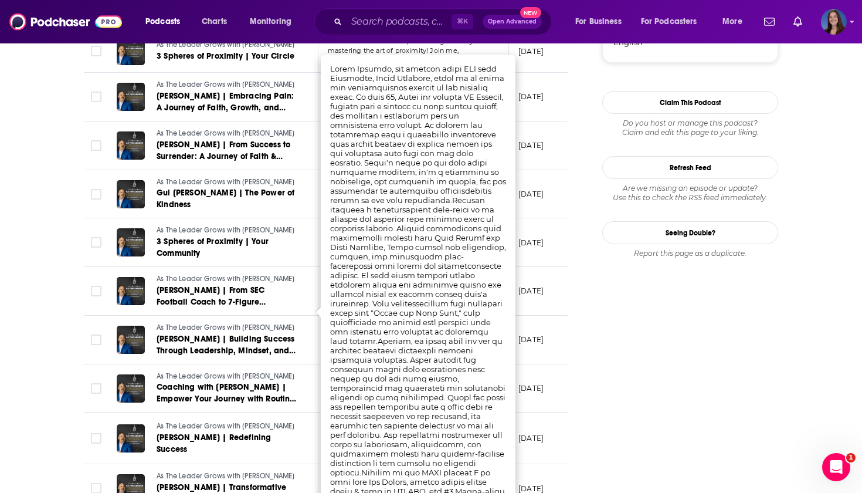
click at [676, 362] on div "Follow Rate Play Apps List Bookmark Share Tell Me Why Contact This Podcast Expo…" at bounding box center [691, 174] width 176 height 2628
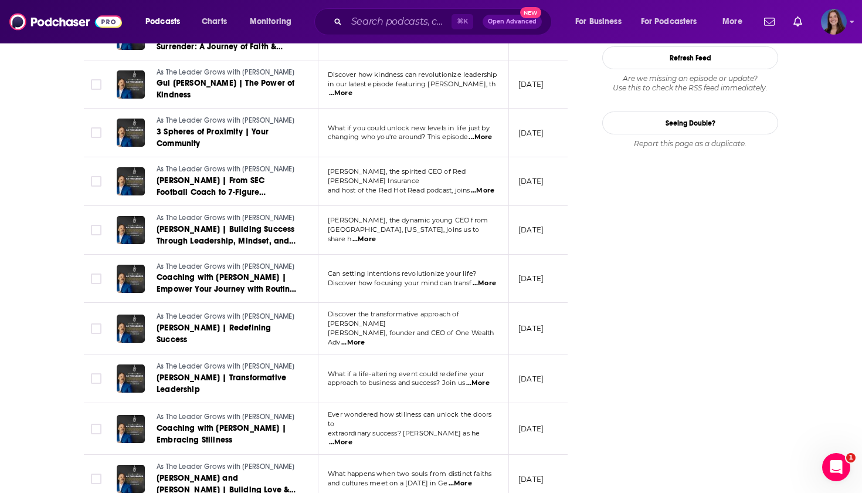
scroll to position [1451, 0]
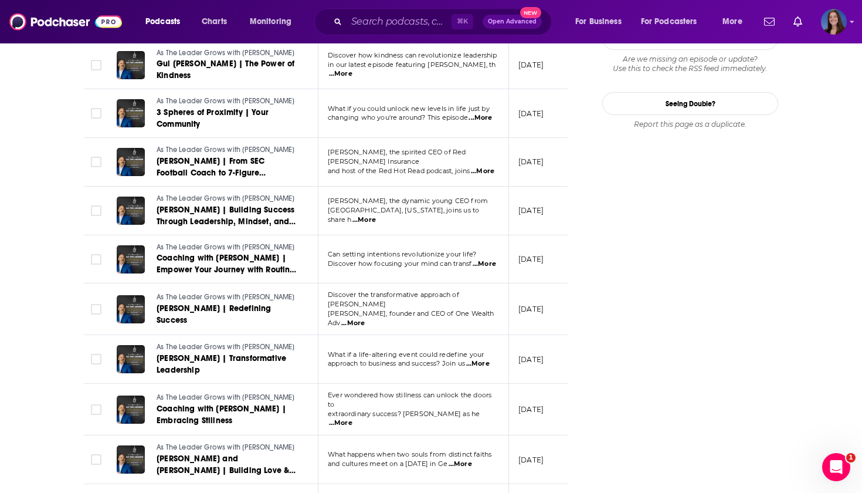
click at [353, 418] on span "...More" at bounding box center [340, 422] width 23 height 9
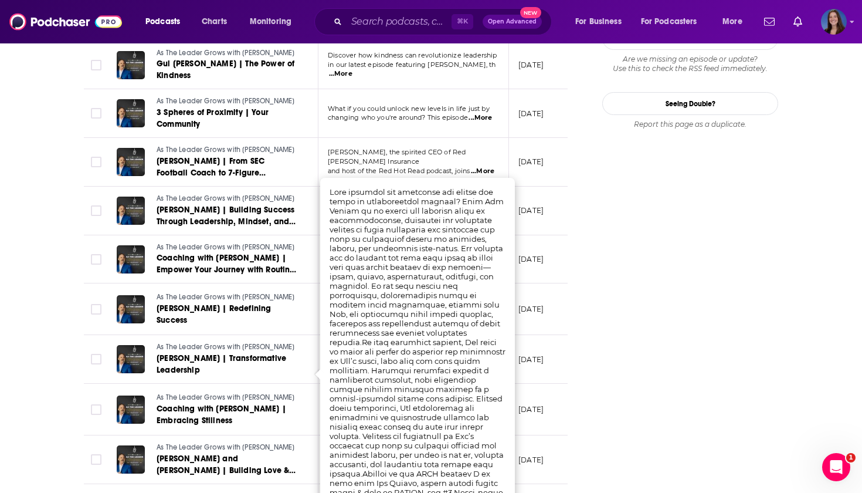
click at [662, 263] on div "Follow Rate Play Apps List Bookmark Share Tell Me Why Contact This Podcast Expo…" at bounding box center [691, 45] width 176 height 2628
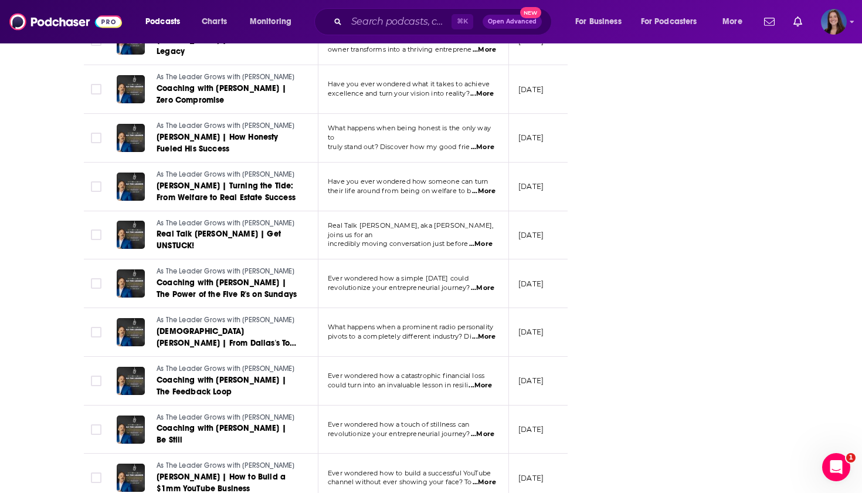
scroll to position [2020, 0]
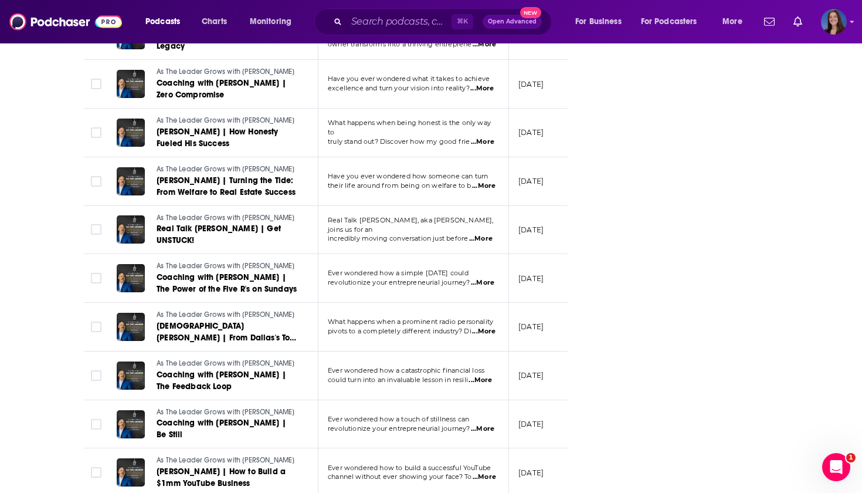
click at [484, 424] on span "...More" at bounding box center [482, 428] width 23 height 9
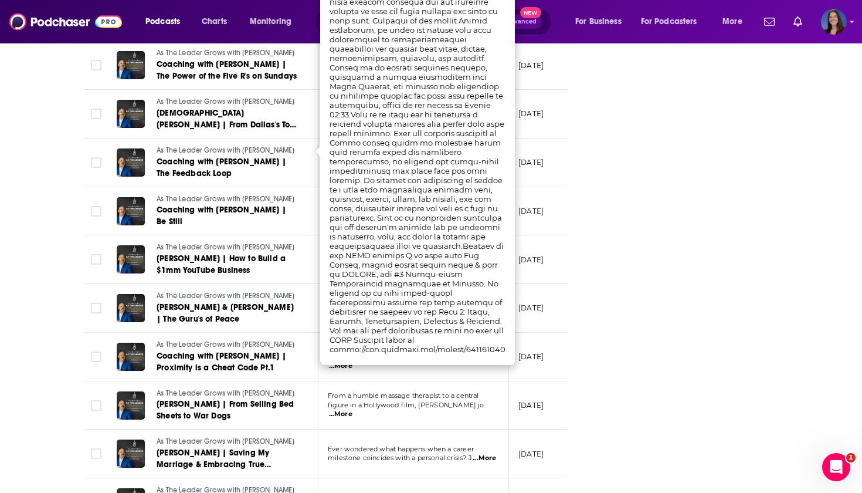
scroll to position [2246, 0]
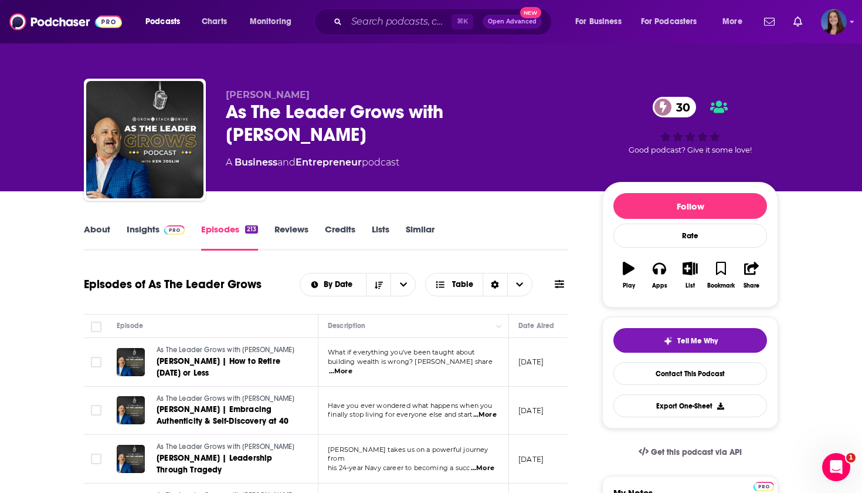
scroll to position [0, 0]
click at [689, 272] on icon "button" at bounding box center [690, 268] width 15 height 13
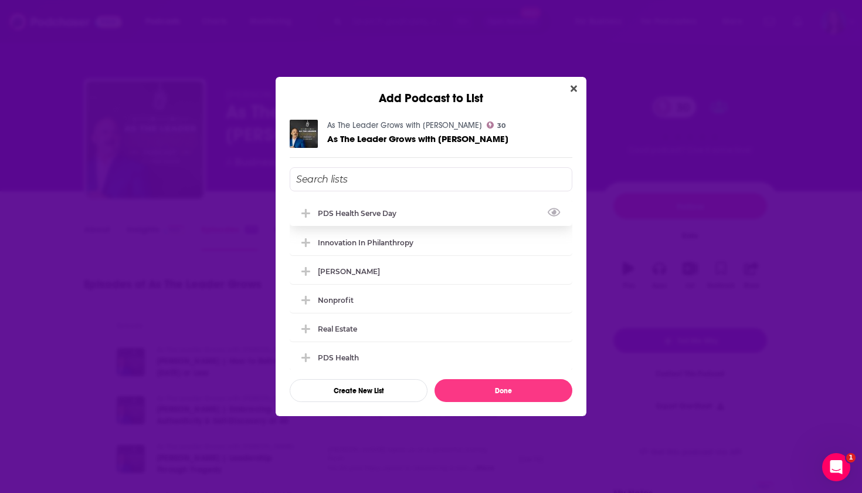
click at [408, 208] on div "PDS Health Serve Day" at bounding box center [431, 213] width 283 height 26
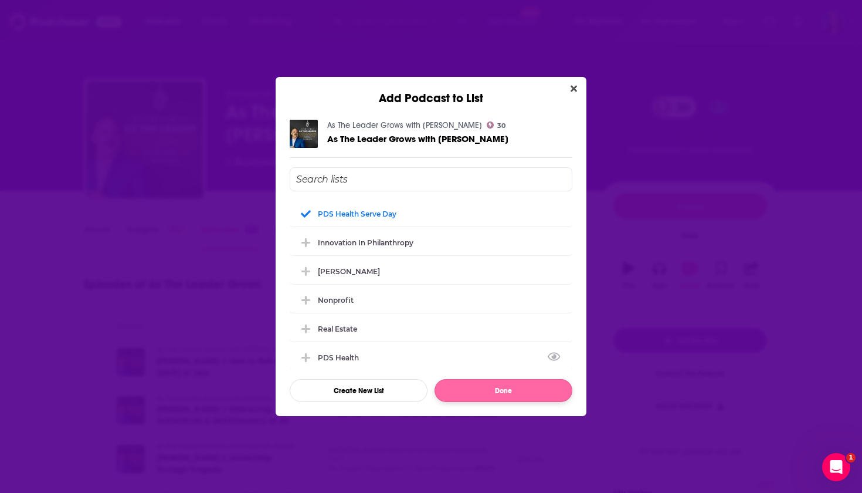
click at [503, 390] on button "Done" at bounding box center [504, 390] width 138 height 23
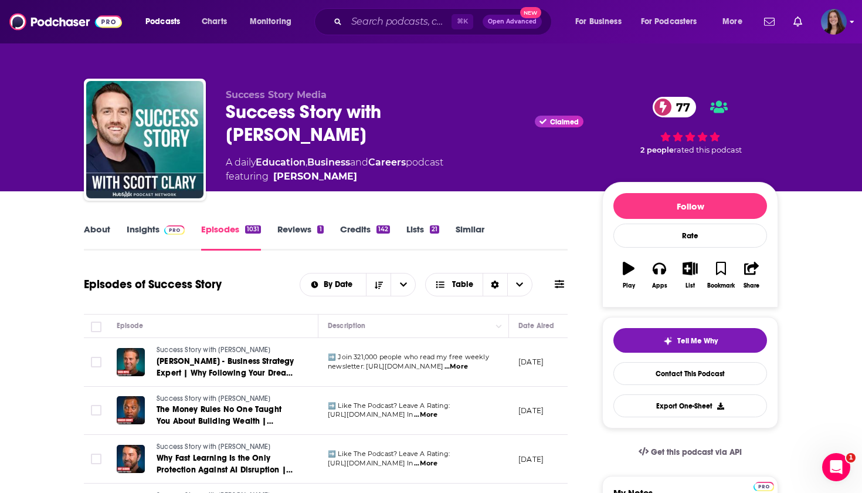
click at [845, 25] on img "Logged in as emmadonovan" at bounding box center [834, 22] width 26 height 26
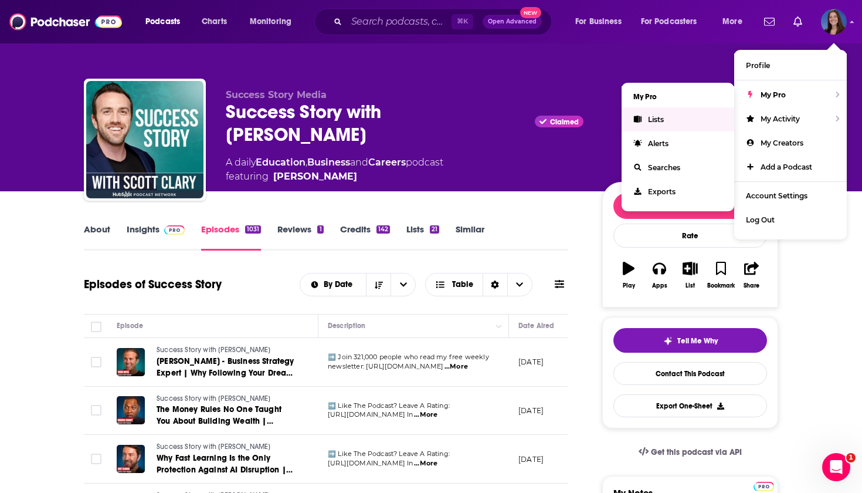
click at [686, 121] on link "Lists" at bounding box center [678, 119] width 113 height 24
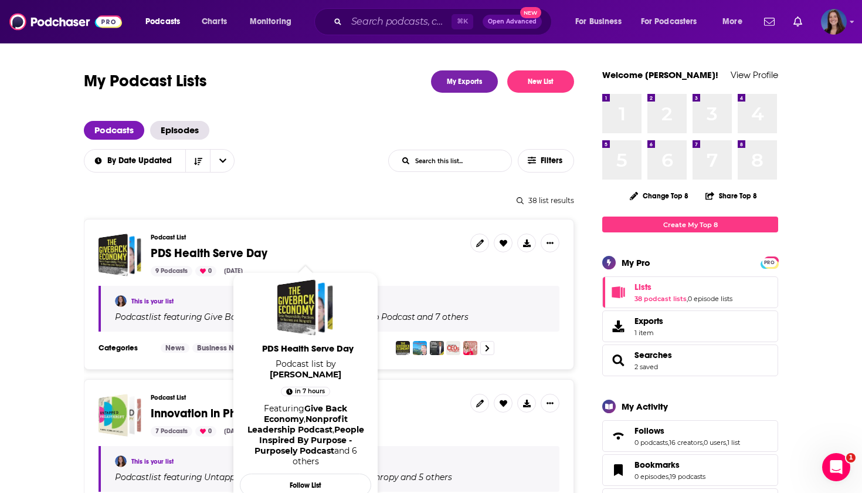
click at [223, 250] on span "PDS Health Serve Day" at bounding box center [209, 253] width 117 height 15
